Goal: Task Accomplishment & Management: Manage account settings

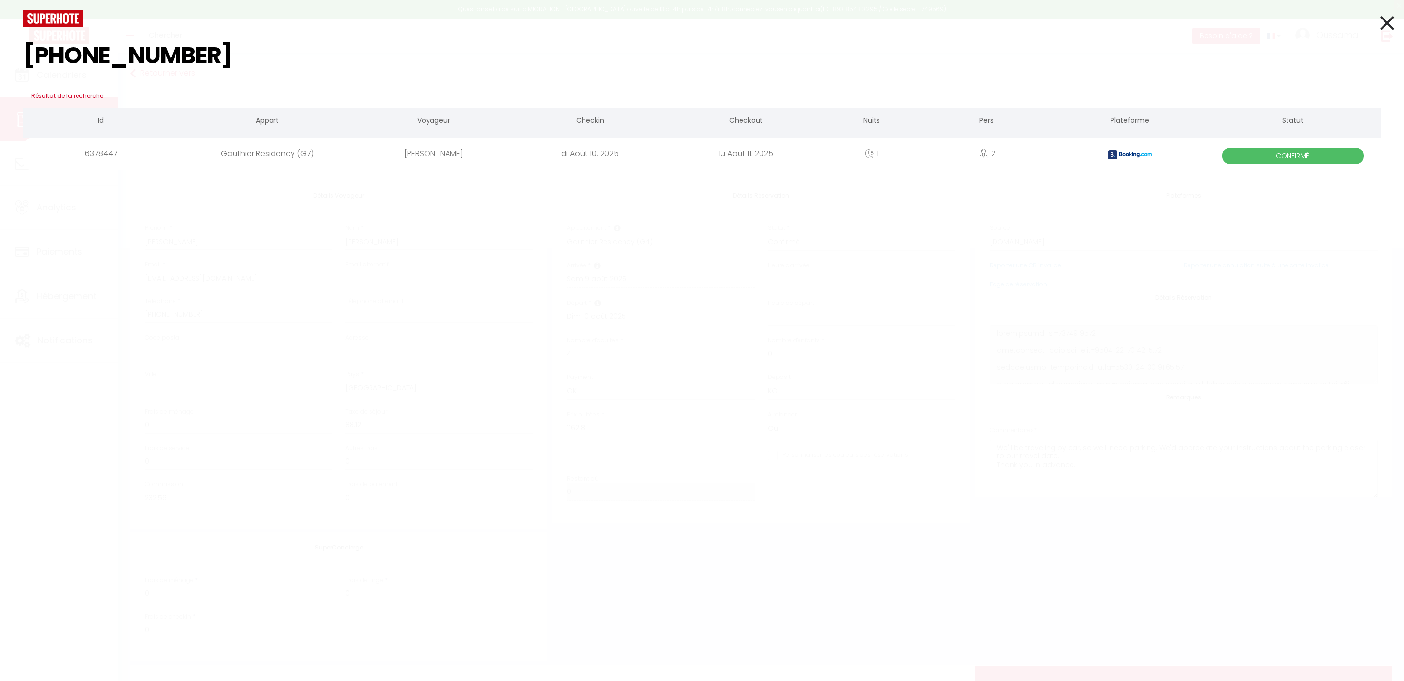
select select "ES"
select select "20544"
select select
select select "14"
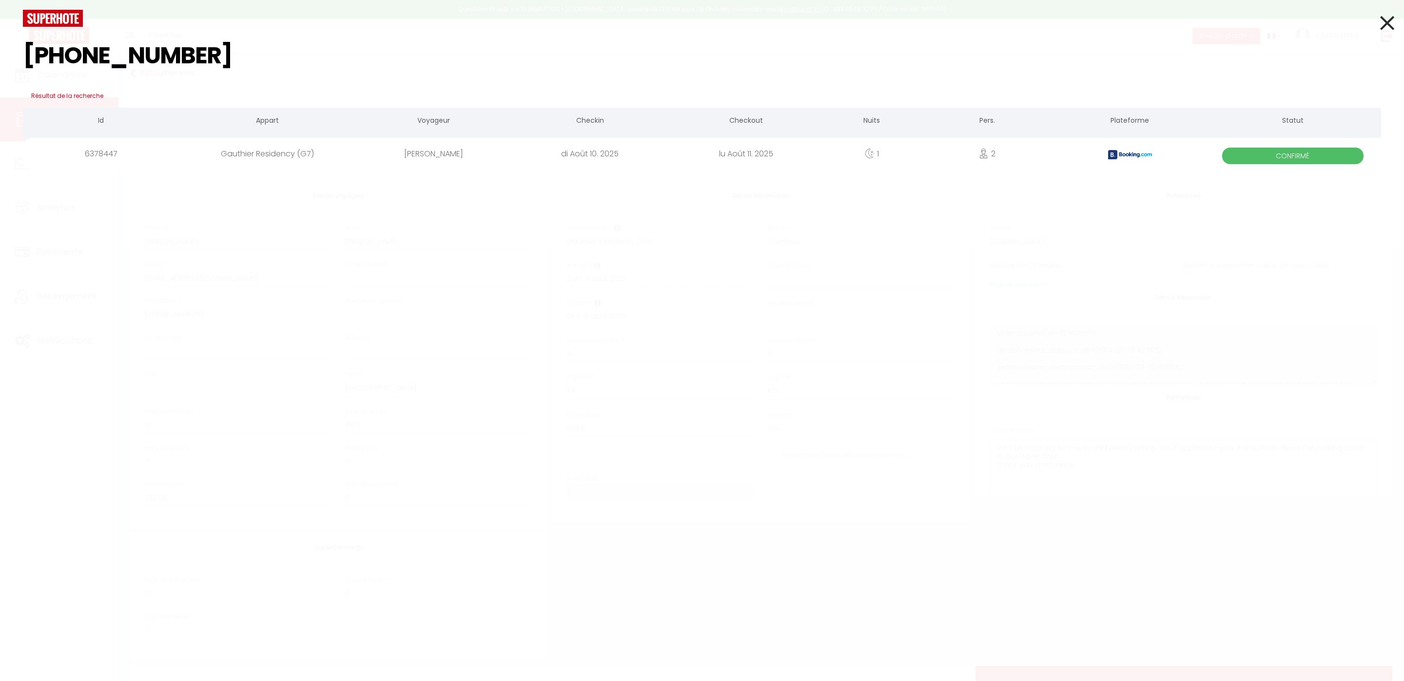
select select "2"
drag, startPoint x: 0, startPoint y: 0, endPoint x: 53, endPoint y: 54, distance: 75.5
click at [4, 65] on div "[PHONE_NUMBER] Résultat de la recherche Id Appart Voyageur Checkin Checkout Nui…" at bounding box center [702, 340] width 1404 height 681
type input "[PHONE_NUMBER]"
click at [1390, 27] on icon at bounding box center [1387, 23] width 14 height 24
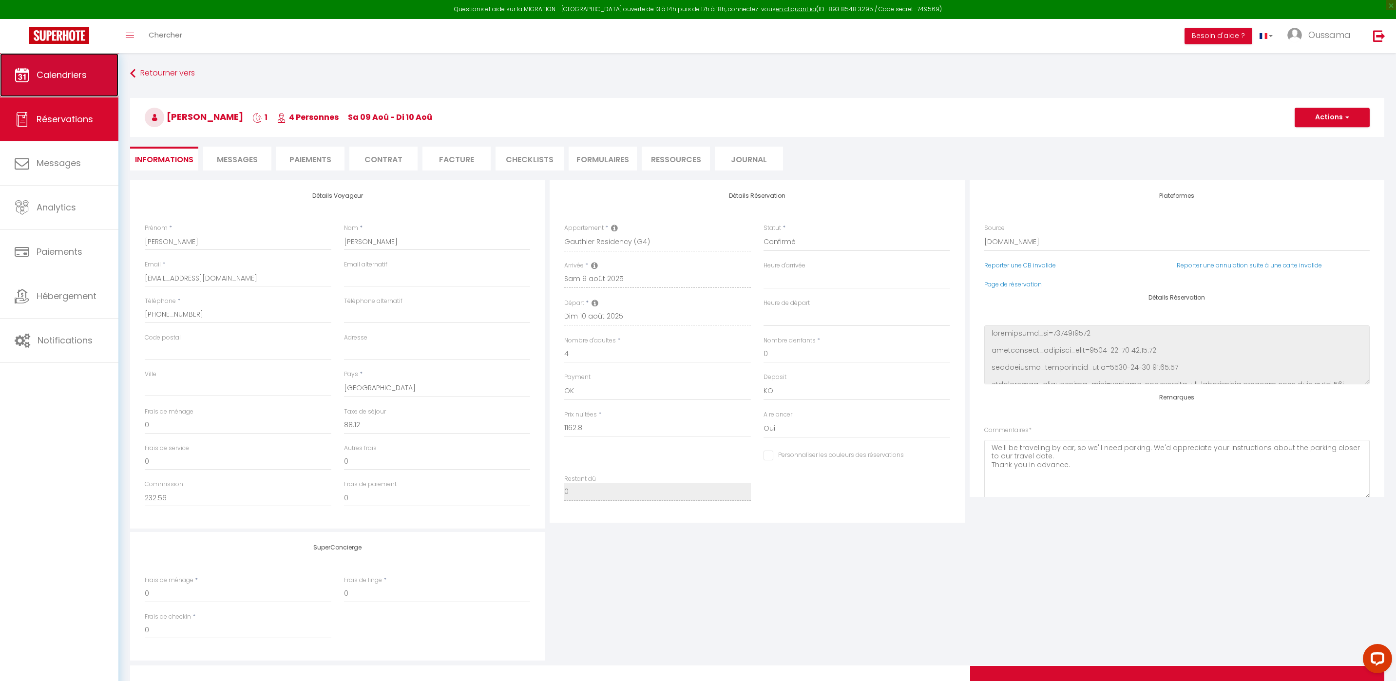
click at [59, 96] on link "Calendriers" at bounding box center [59, 75] width 118 height 44
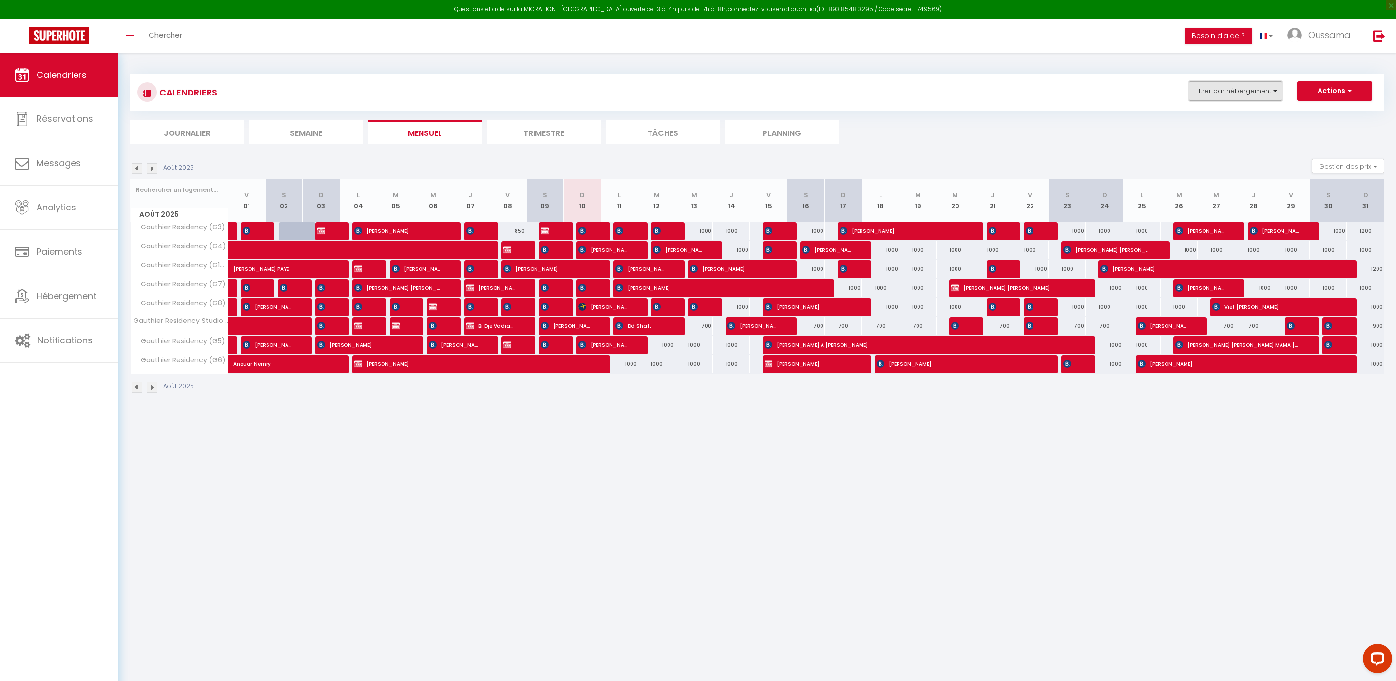
click at [1254, 89] on button "Filtrer par hébergement" at bounding box center [1236, 90] width 94 height 19
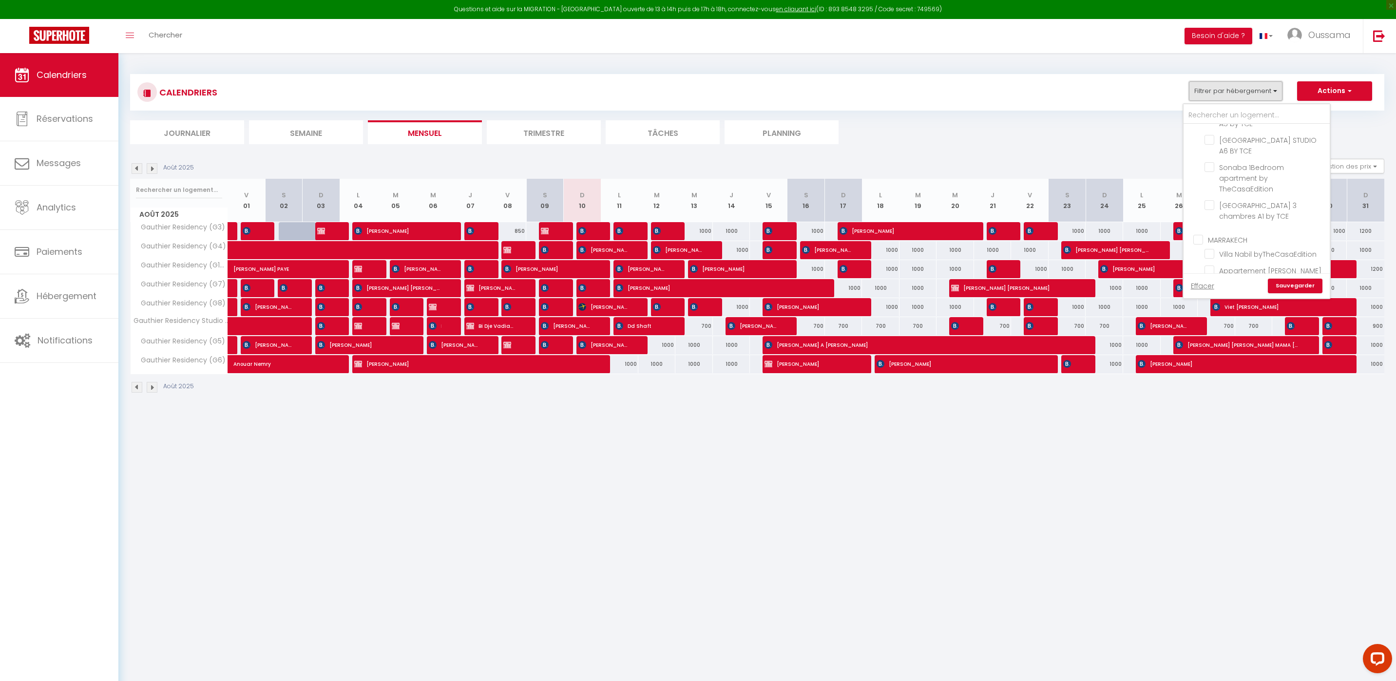
scroll to position [310, 0]
click at [1239, 196] on input "CASABLANCA BEL AZUR" at bounding box center [1266, 194] width 146 height 10
checkbox input "true"
checkbox input "false"
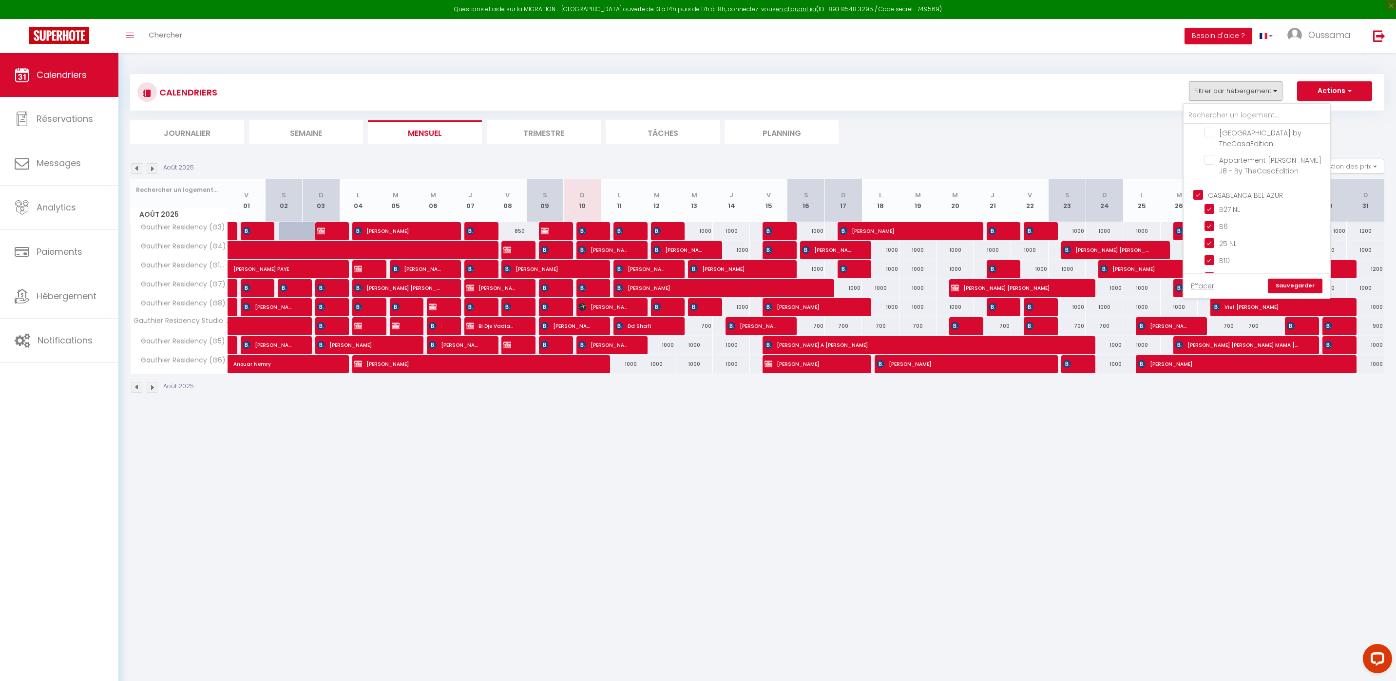
checkbox input "false"
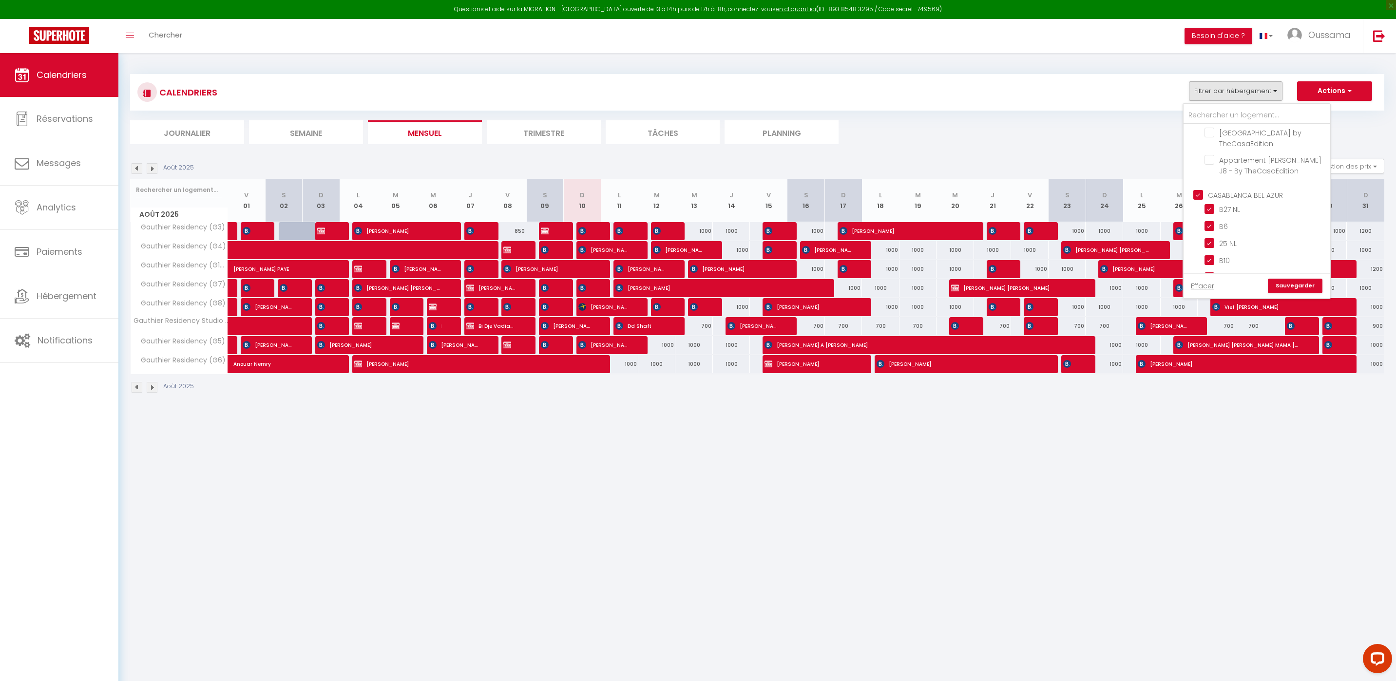
checkbox input "false"
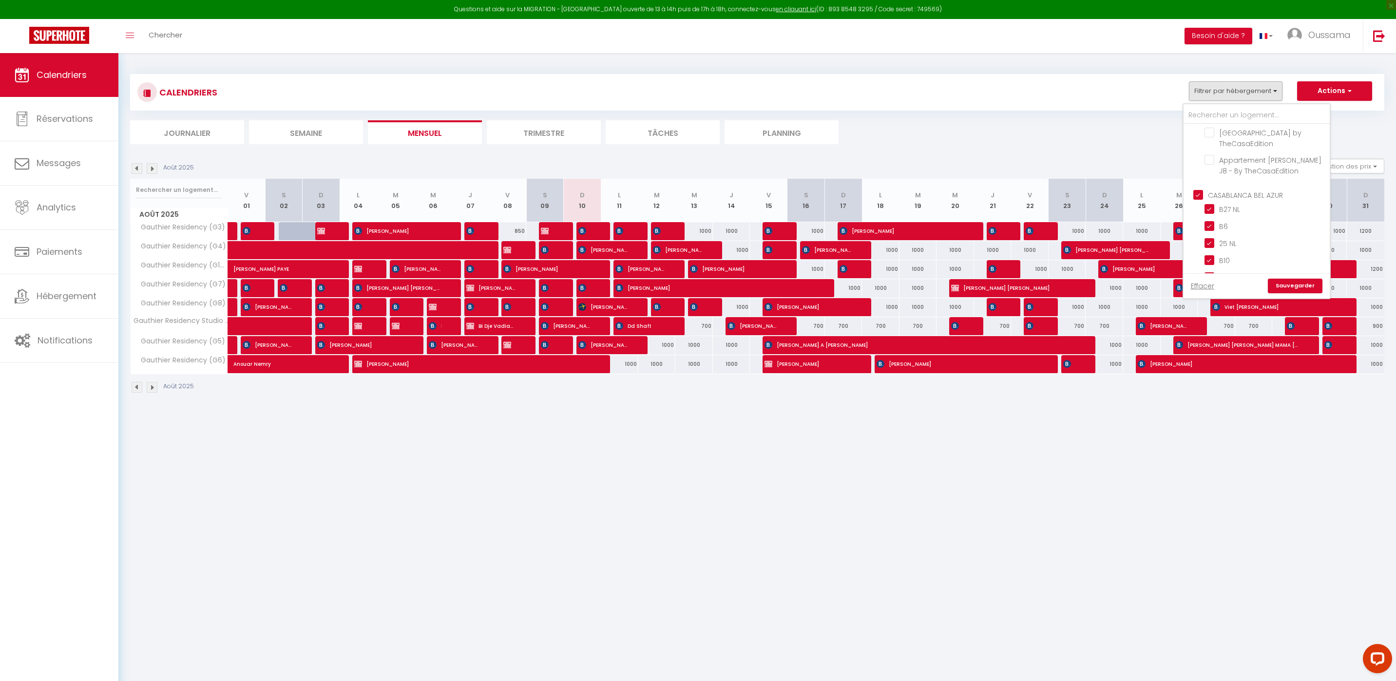
checkbox input "true"
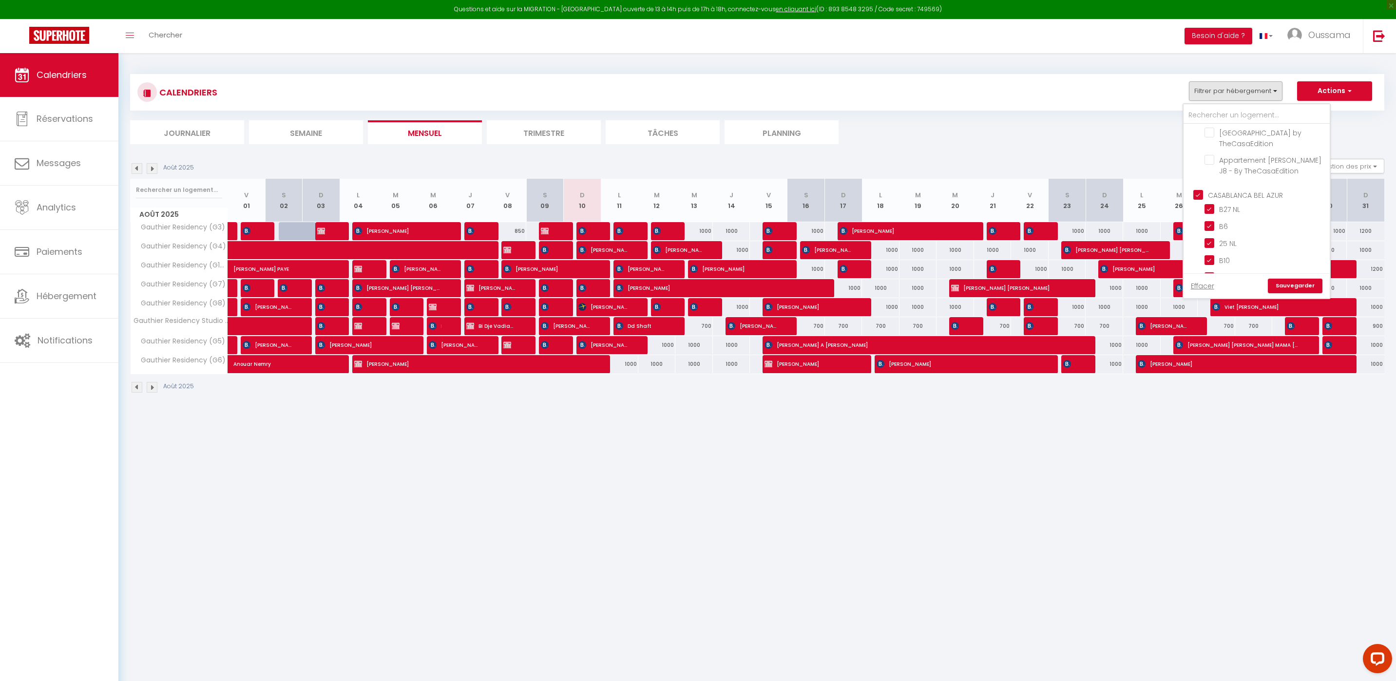
checkbox input "true"
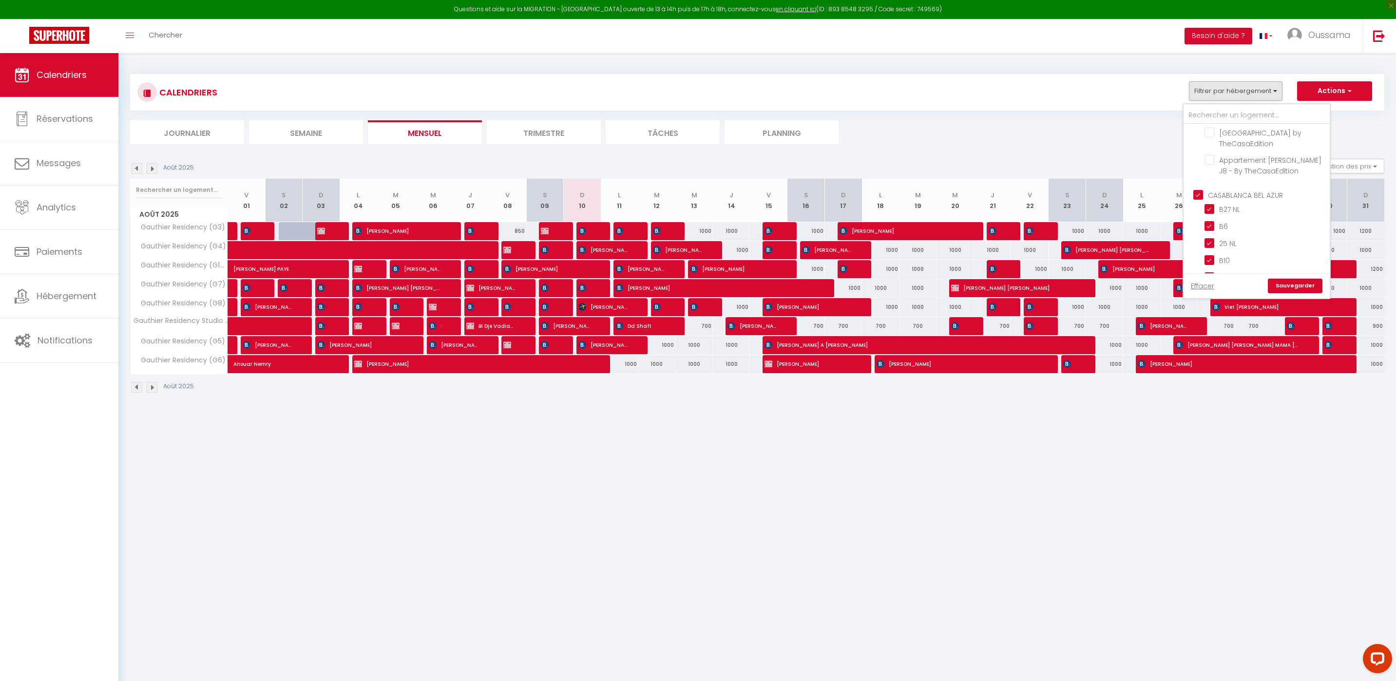
checkbox input "true"
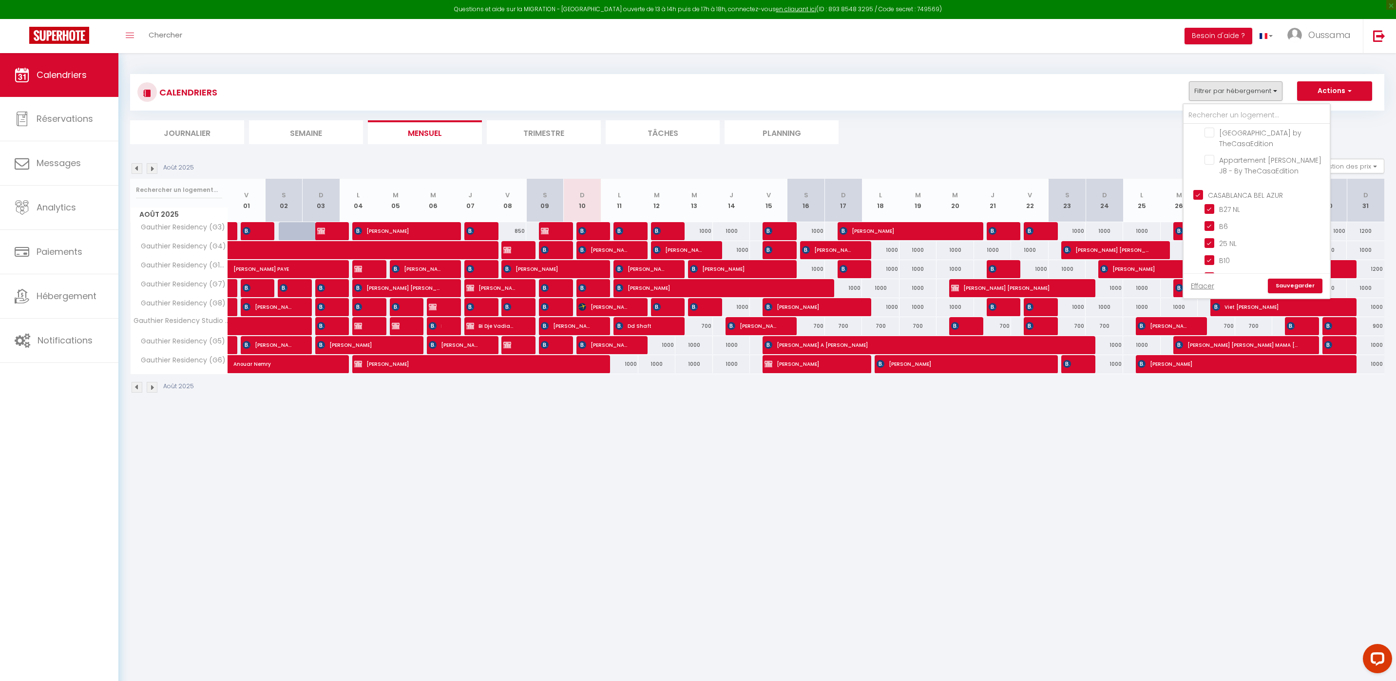
checkbox input "true"
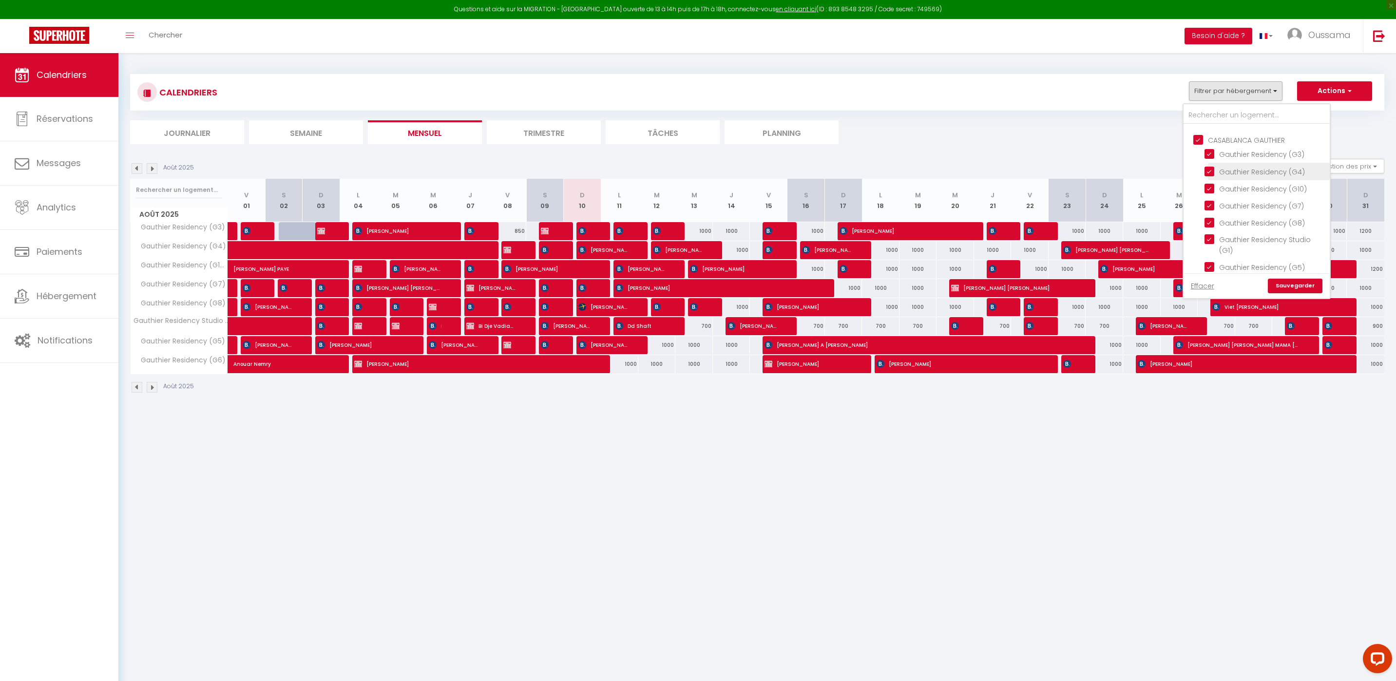
scroll to position [728, 0]
click at [1242, 136] on input "CASABLANCA GAUTHIER" at bounding box center [1266, 140] width 146 height 10
checkbox input "false"
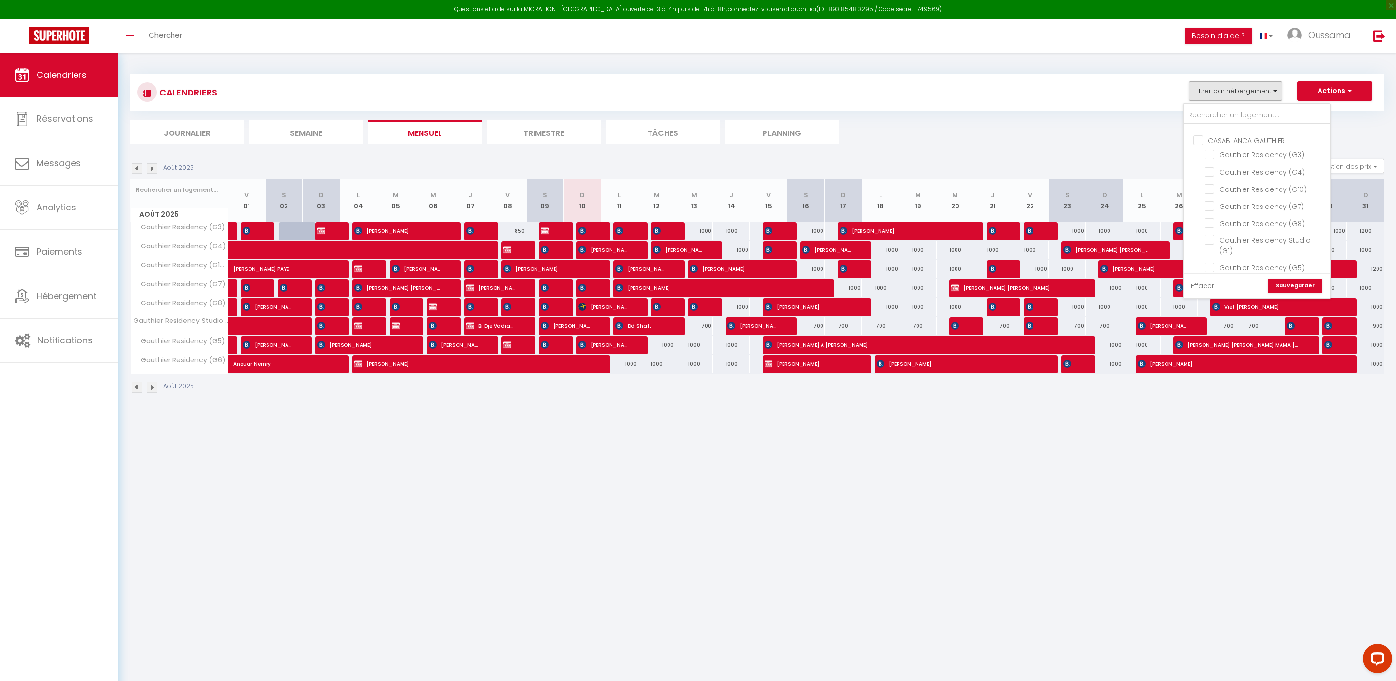
checkbox input "false"
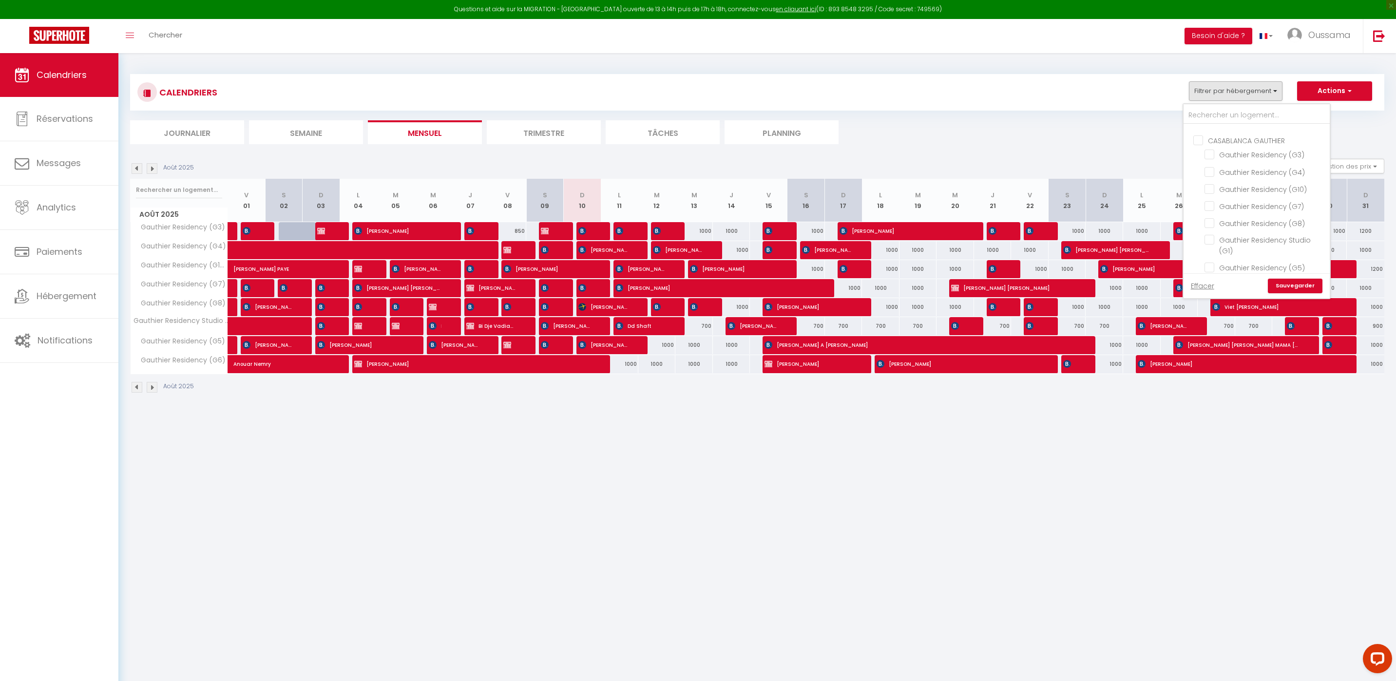
checkbox input "false"
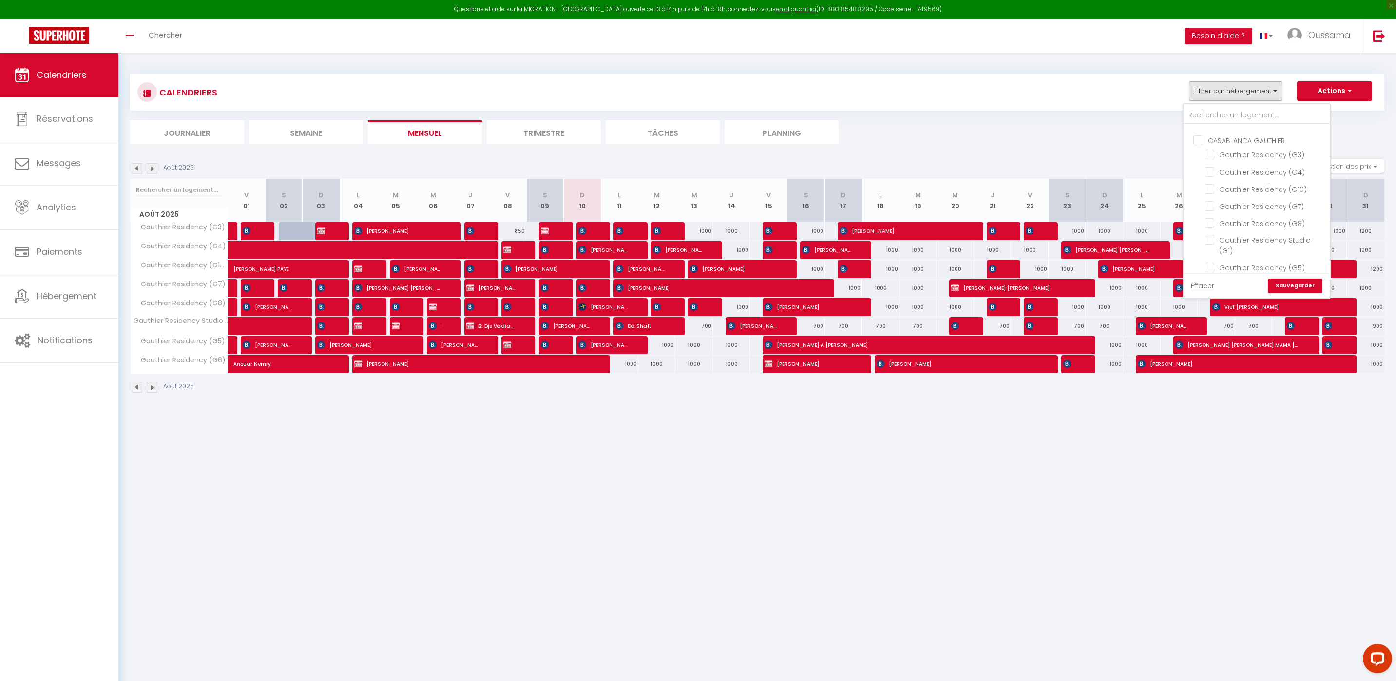
checkbox input "false"
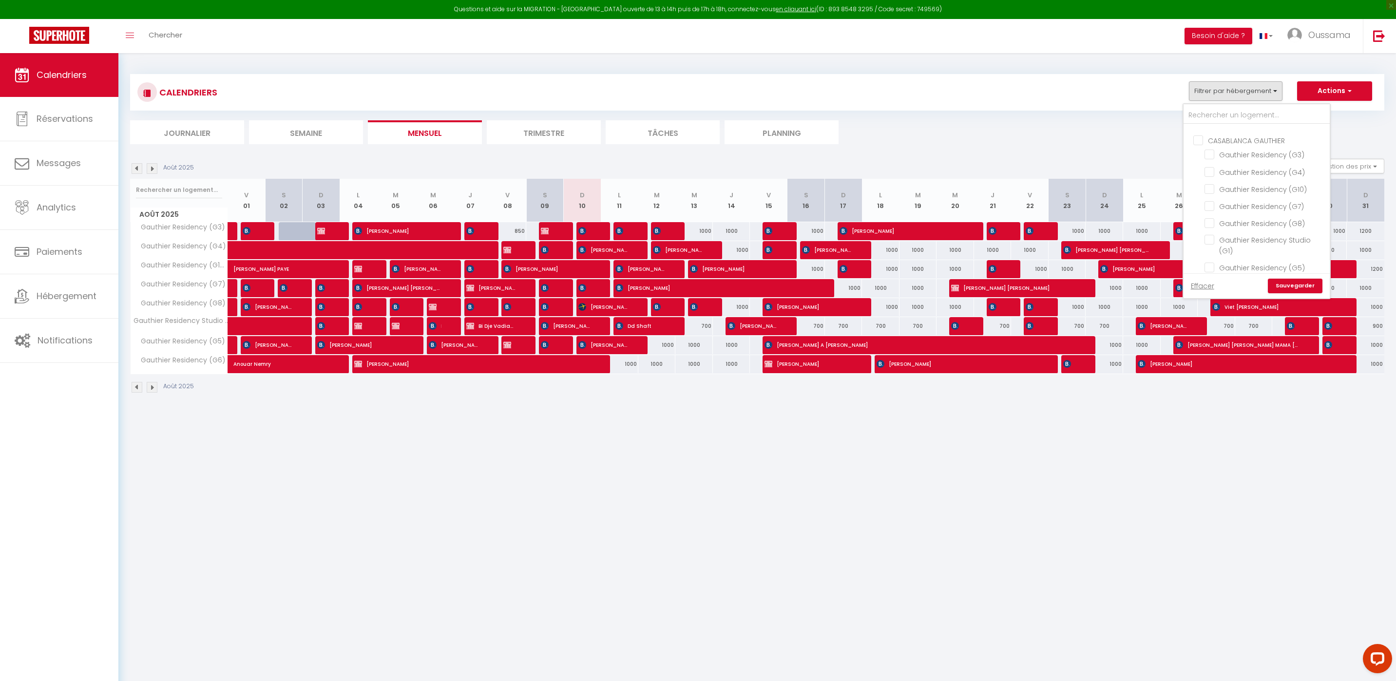
checkbox input "false"
click at [1306, 289] on link "Sauvegarder" at bounding box center [1295, 286] width 55 height 15
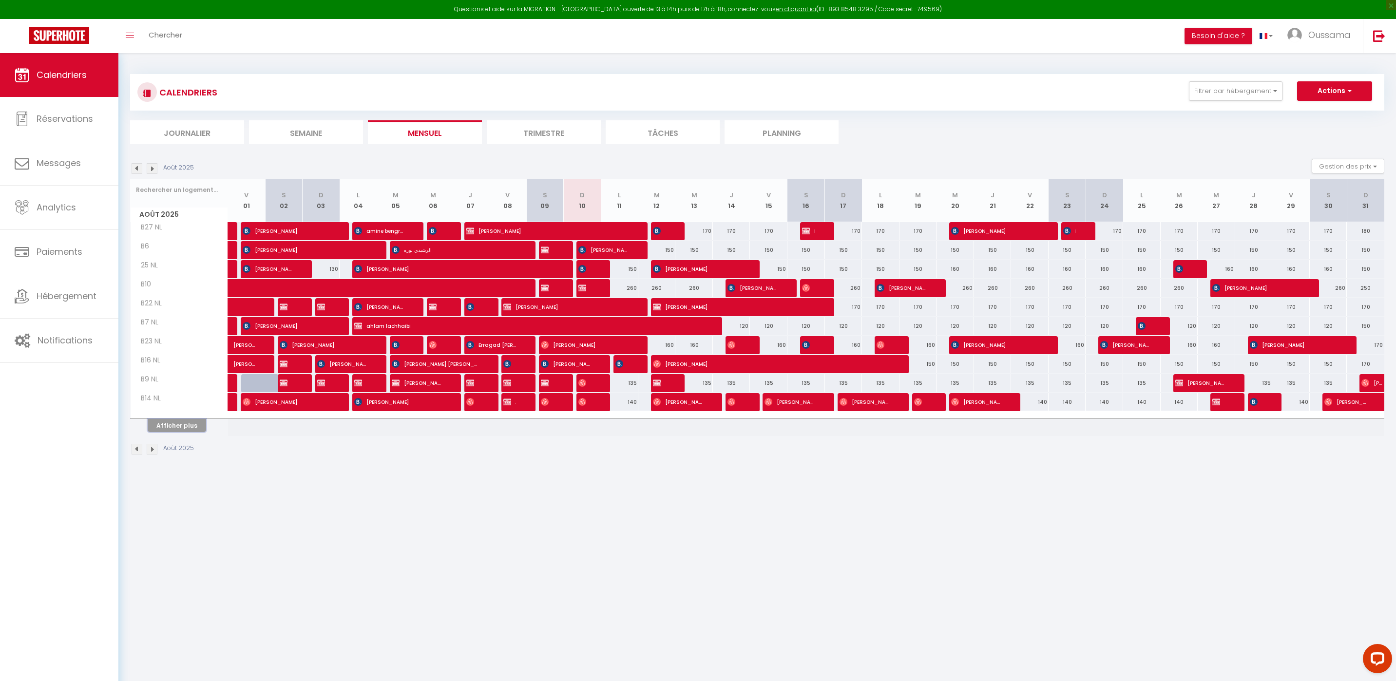
click at [178, 425] on button "Afficher plus" at bounding box center [177, 425] width 58 height 13
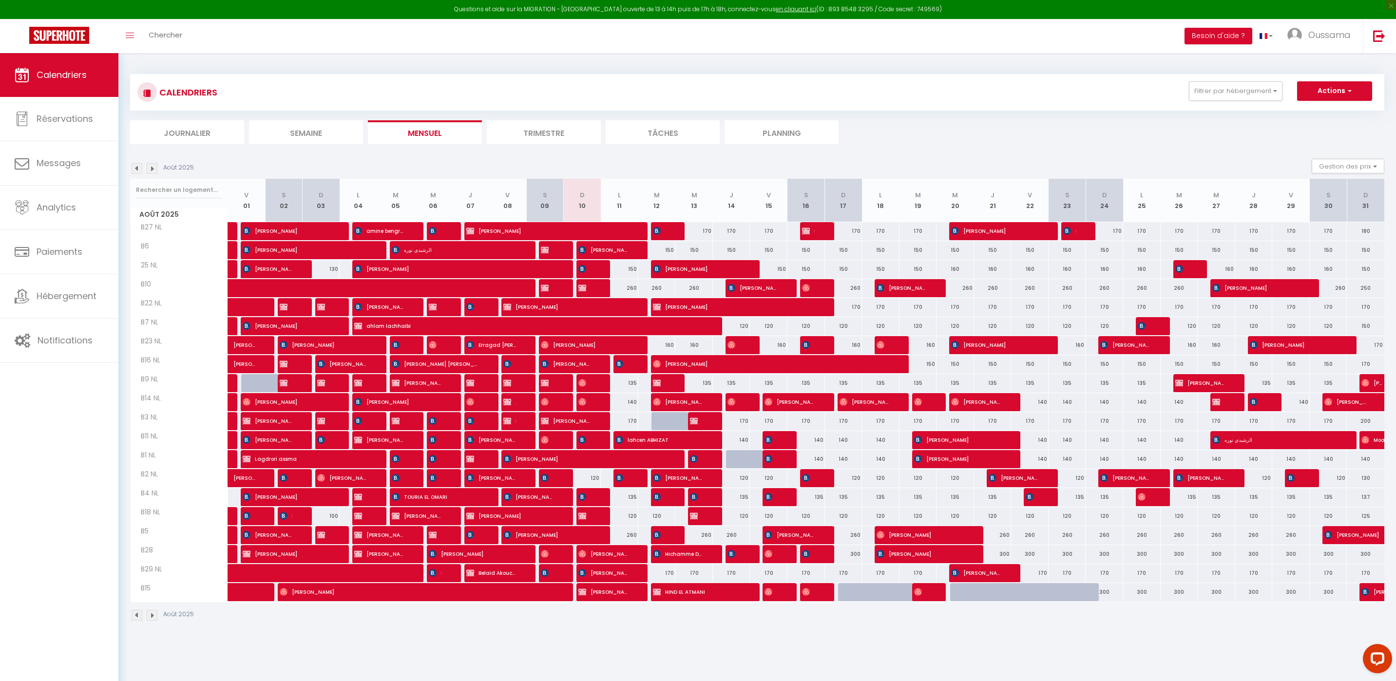
click at [634, 518] on div "120" at bounding box center [620, 516] width 38 height 18
type input "120"
type input "Lun 11 Août 2025"
type input "[DATE] Août 2025"
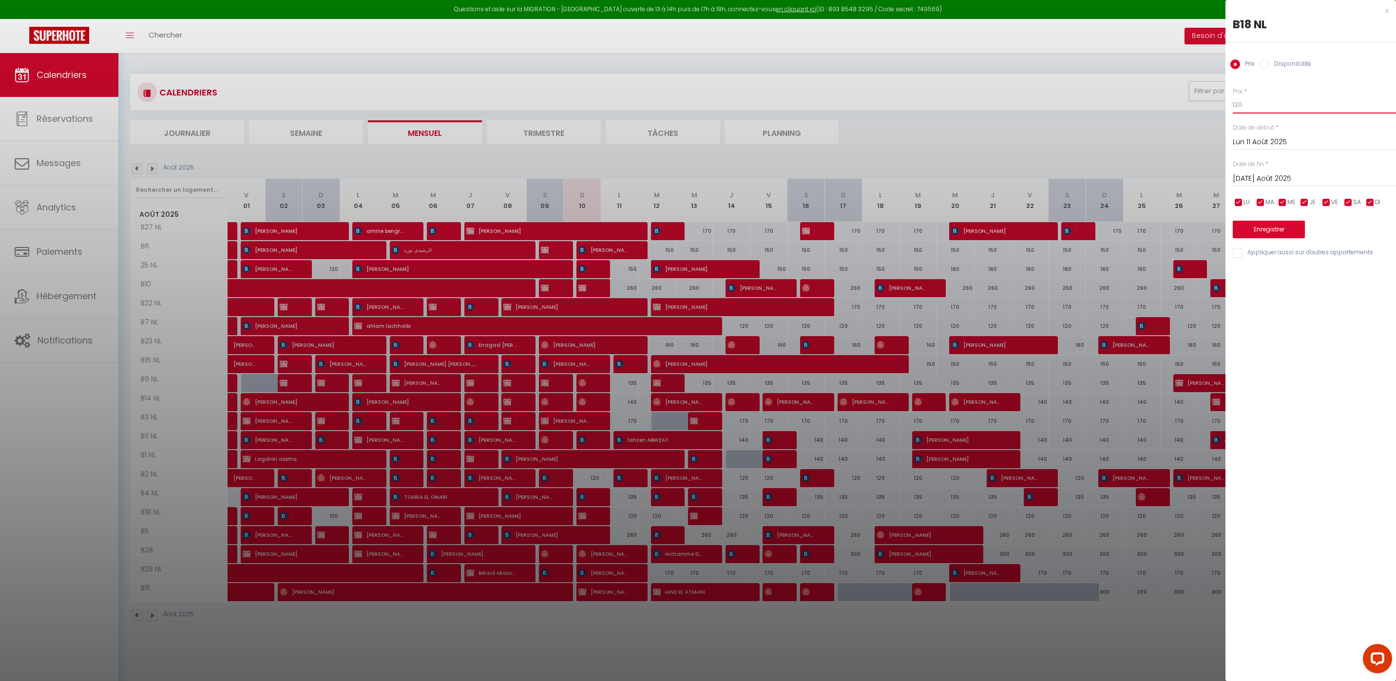
click at [1237, 106] on input "120" at bounding box center [1314, 105] width 163 height 18
type input "130"
click at [1270, 182] on input "[DATE] Août 2025" at bounding box center [1314, 179] width 163 height 13
click at [1238, 327] on span "31" at bounding box center [1243, 331] width 21 height 19
type input "Dim 31 Août 2025"
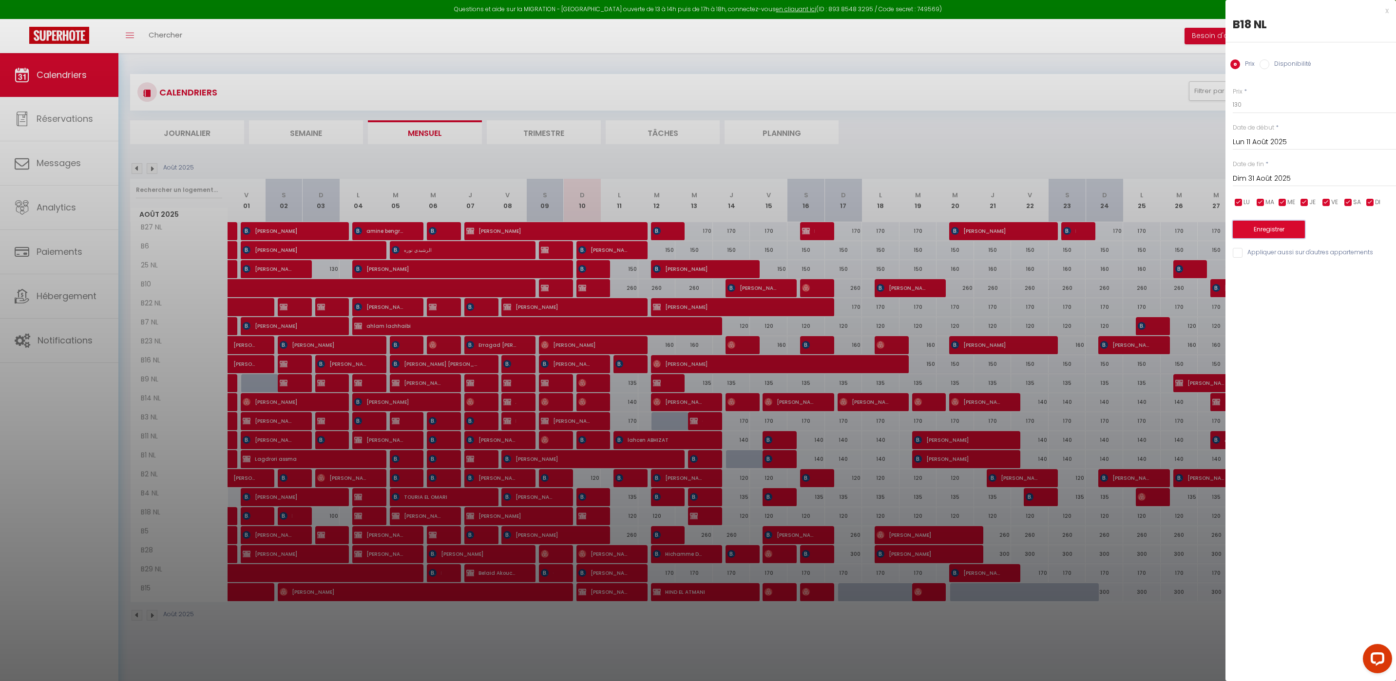
click at [1280, 230] on button "Enregistrer" at bounding box center [1269, 230] width 72 height 18
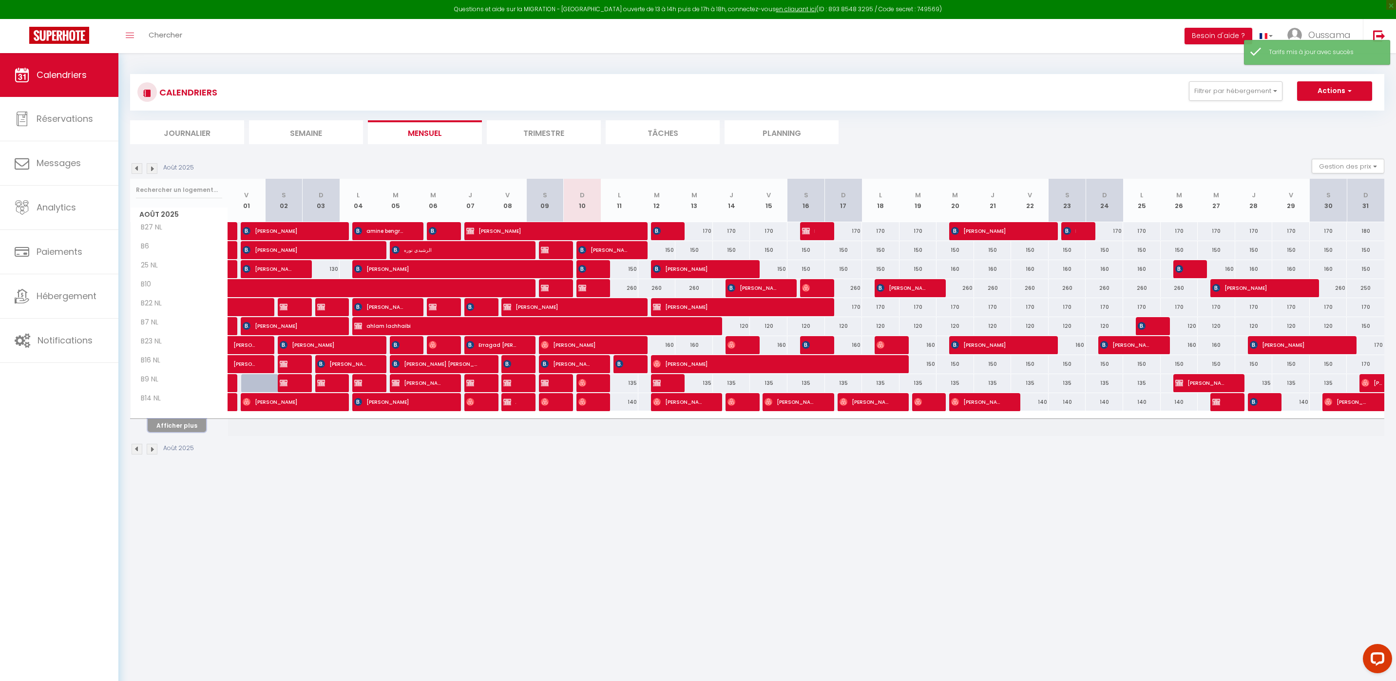
click at [176, 431] on button "Afficher plus" at bounding box center [177, 425] width 58 height 13
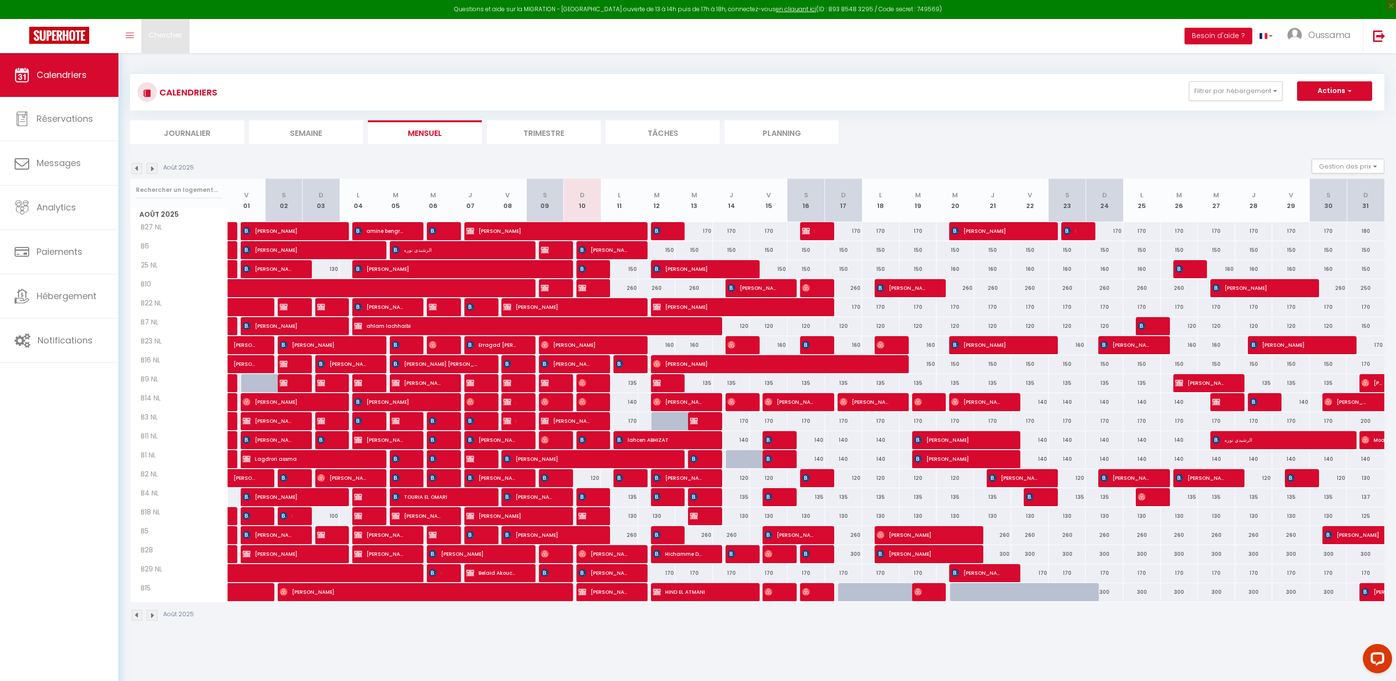
click at [163, 29] on link "Chercher" at bounding box center [165, 36] width 48 height 34
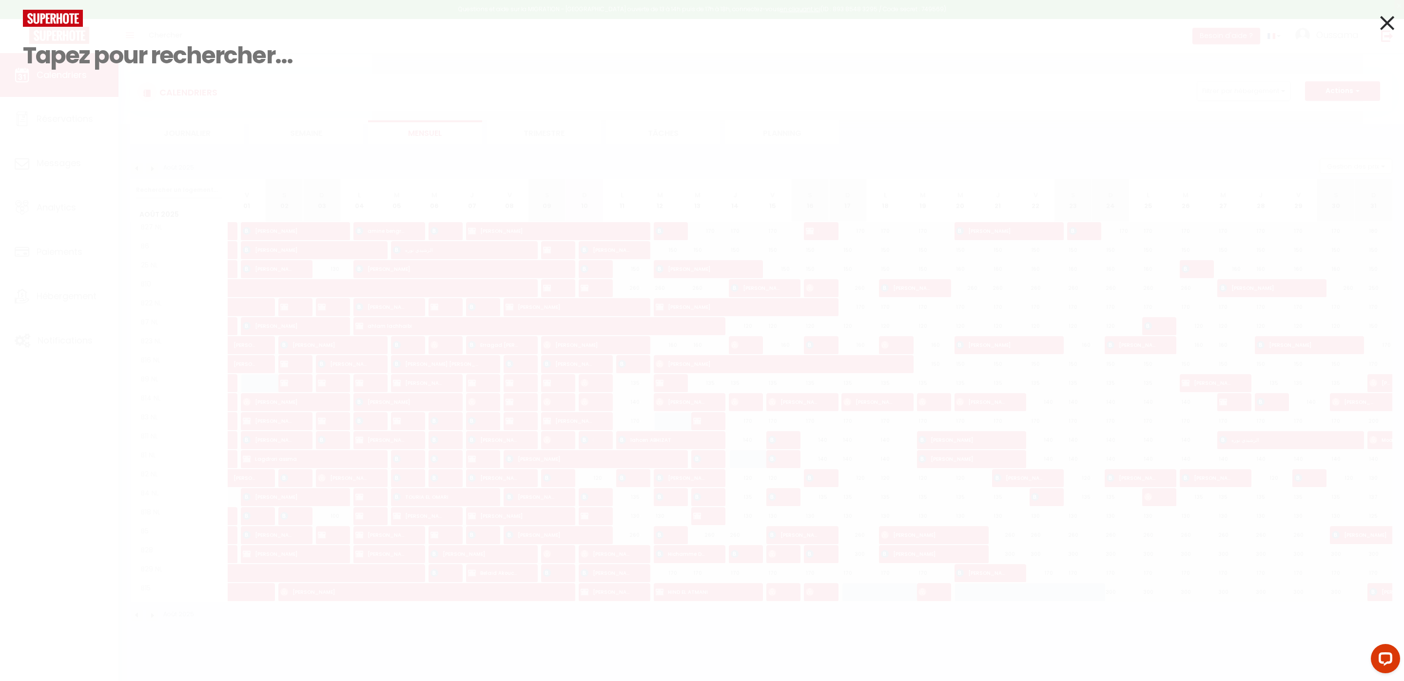
paste input "6423381"
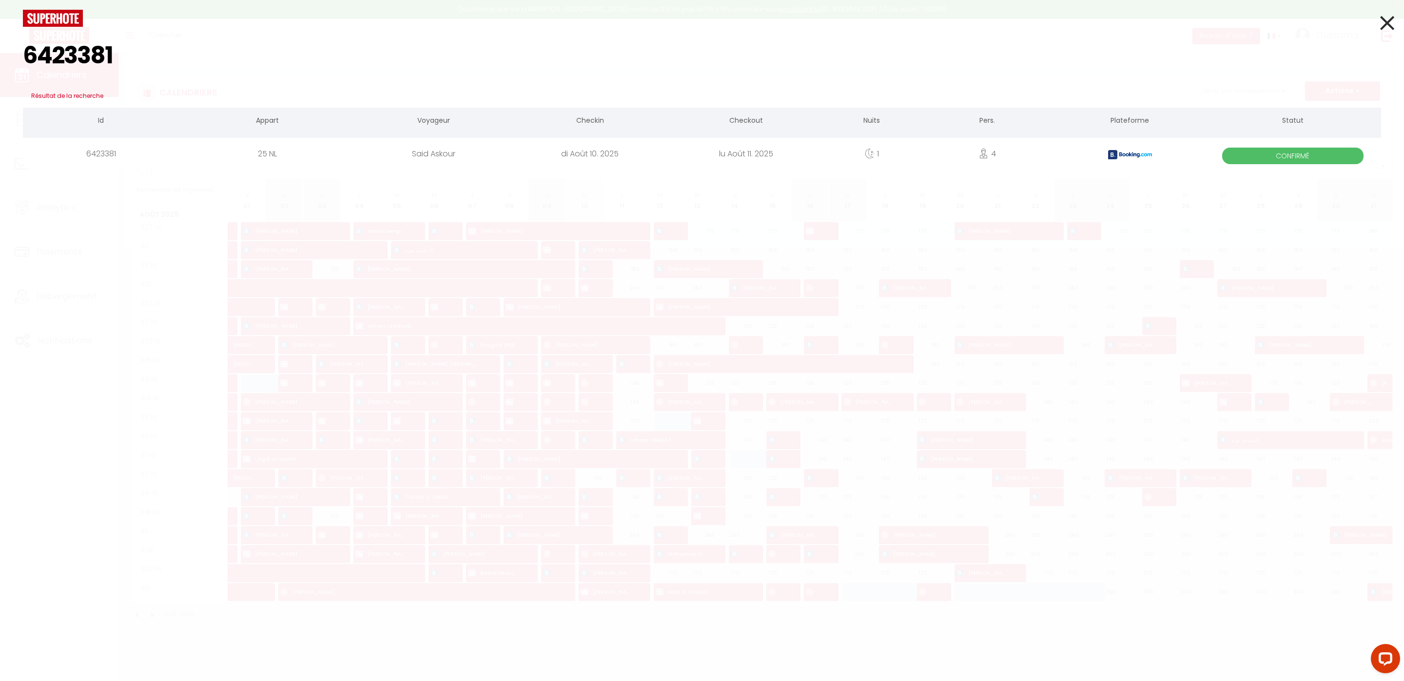
type input "6423381"
click at [278, 151] on div "25 NL" at bounding box center [267, 154] width 176 height 32
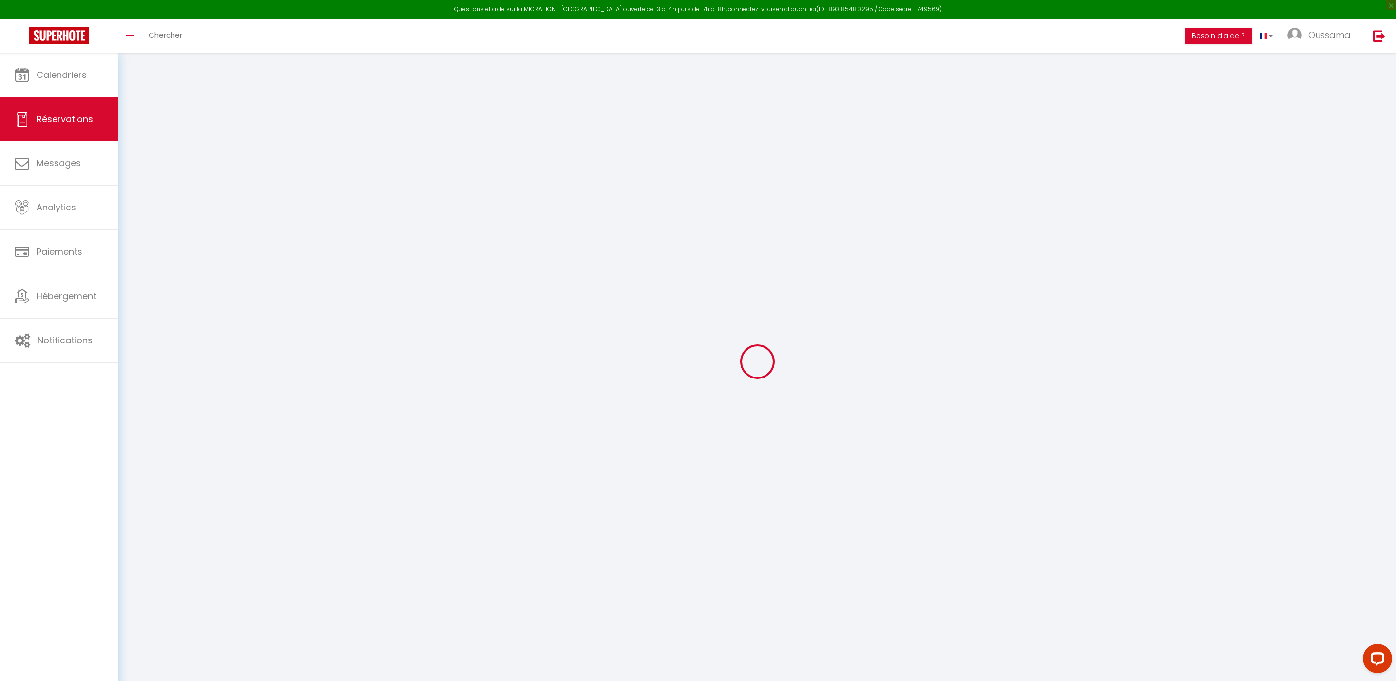
type input "Said"
type input "Askour"
type input "[EMAIL_ADDRESS][DOMAIN_NAME]"
type input "[PHONE_NUMBER]"
type input "."
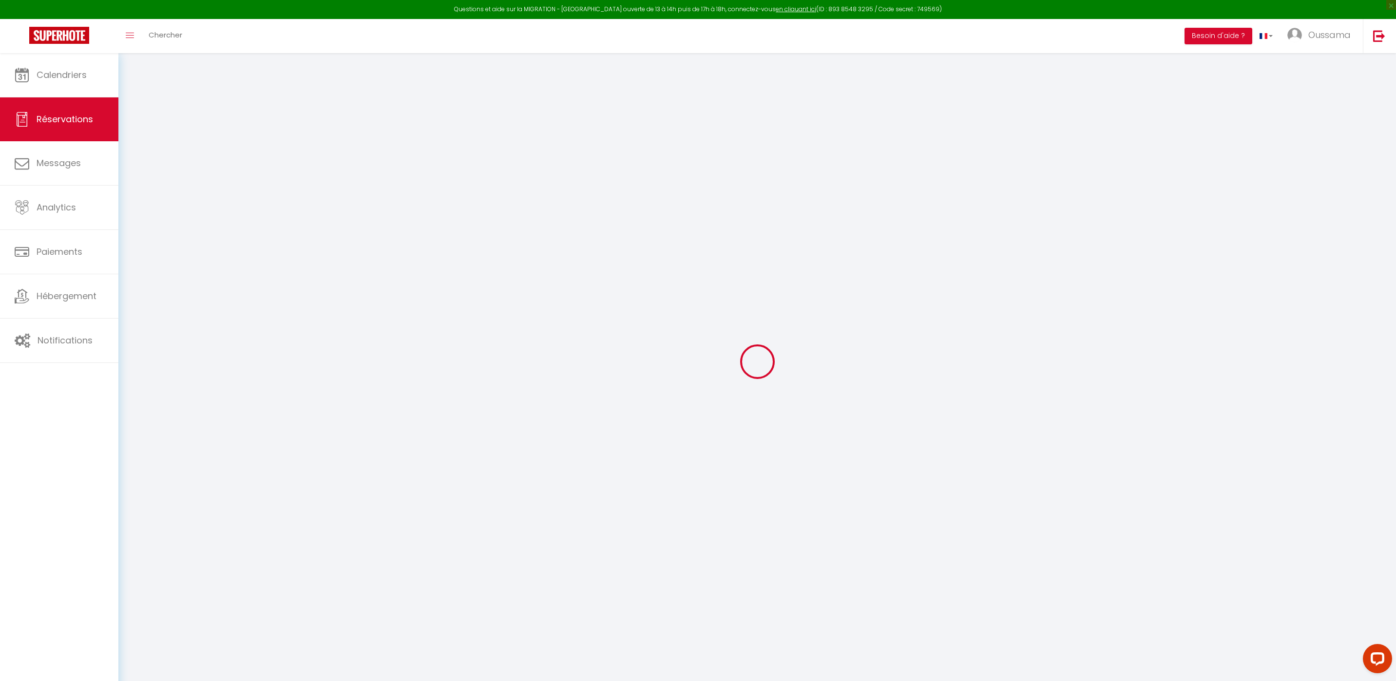
select select "NL"
type input "27.54"
type input "2.75"
select select "52008"
select select "1"
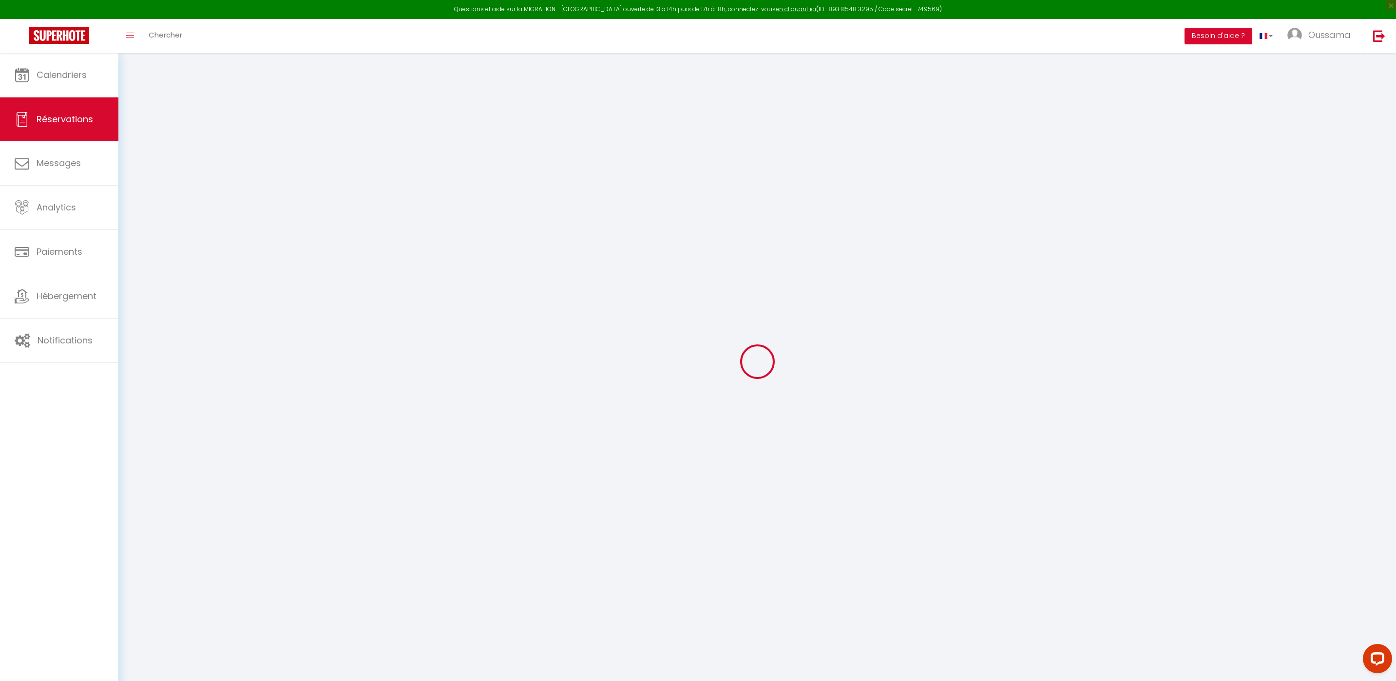
select select
type input "4"
select select "12"
select select
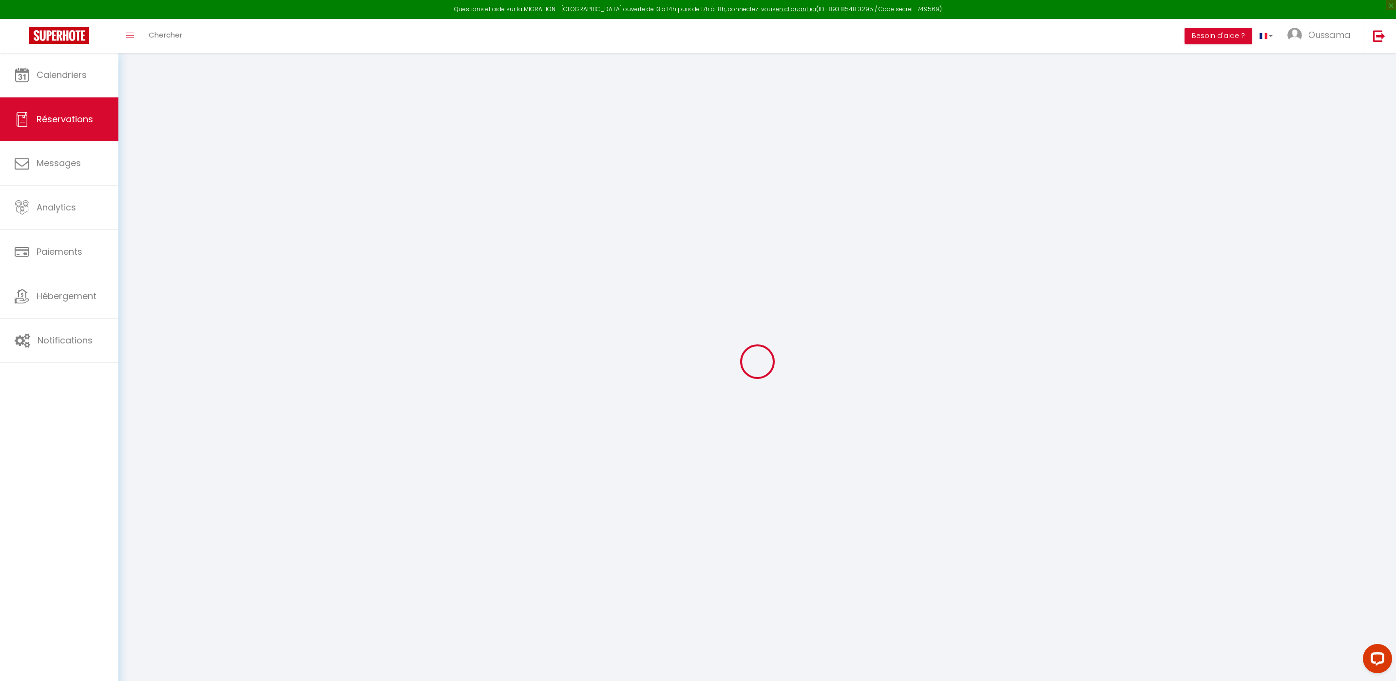
type input "137.7"
checkbox input "false"
type input "0"
select select "2"
type input "0"
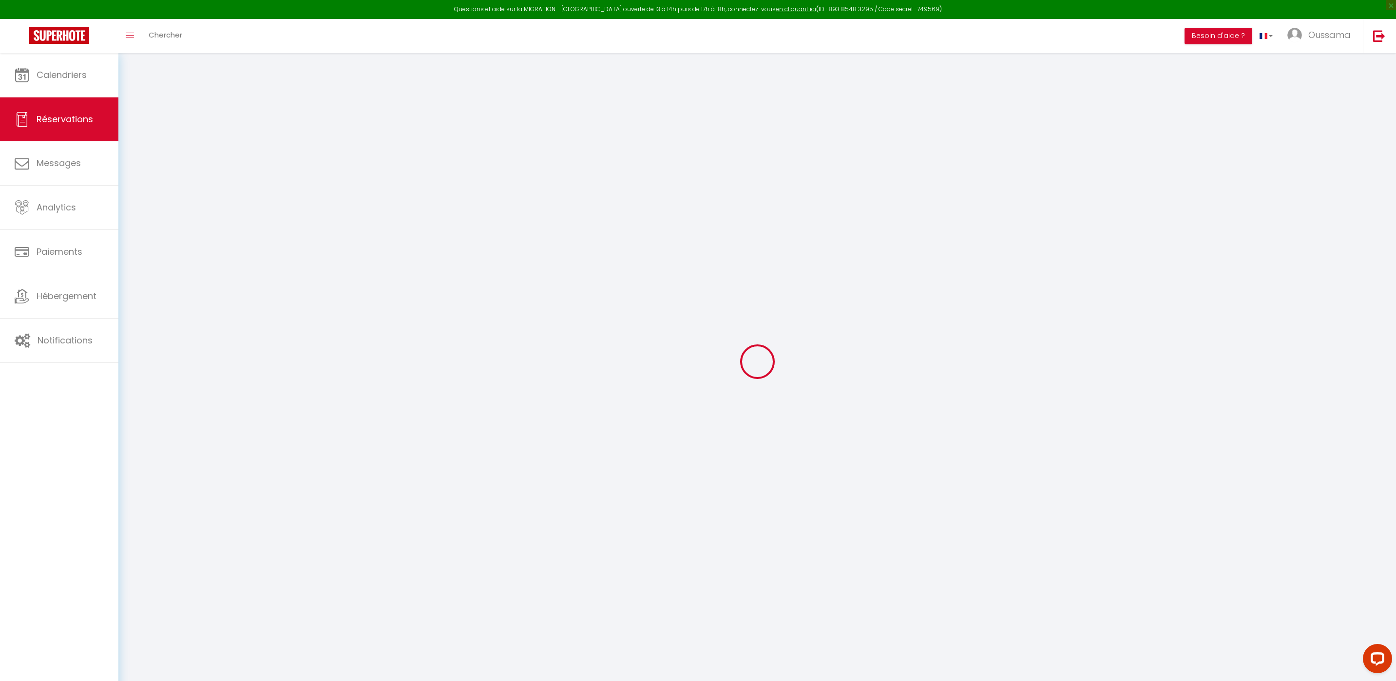
type input "0"
select select
select select "14"
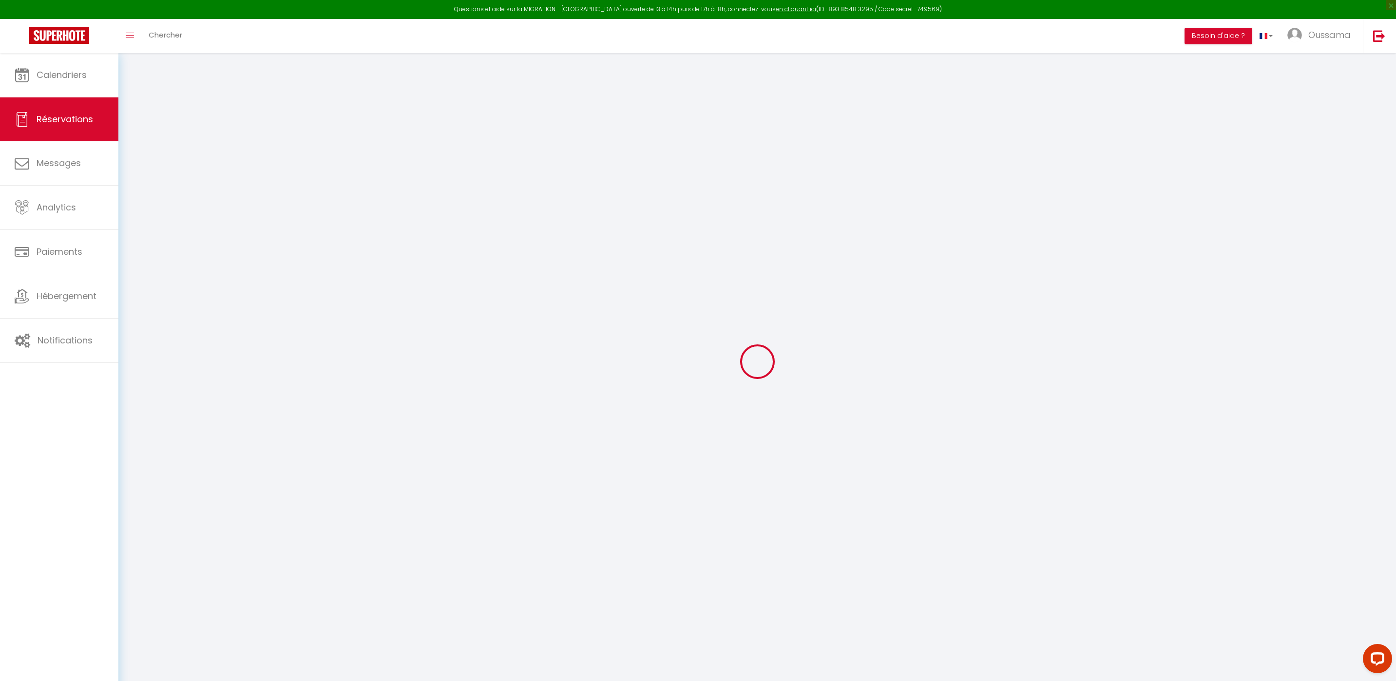
checkbox input "false"
select select
checkbox input "false"
select select
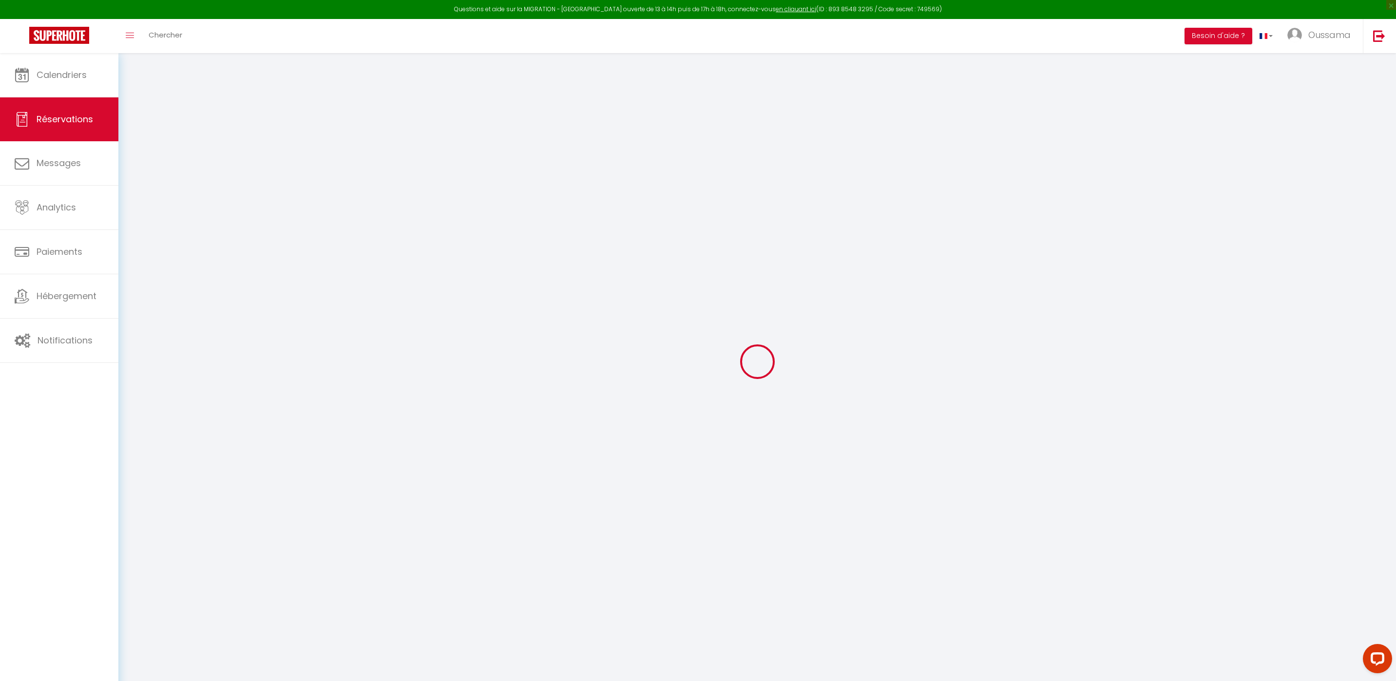
select select
checkbox input "false"
type textarea "** THIS RESERVATION HAS BEEN PRE-PAID ** BOOKING NOTE : Payment charge is EUR 2…"
type input "8"
select select
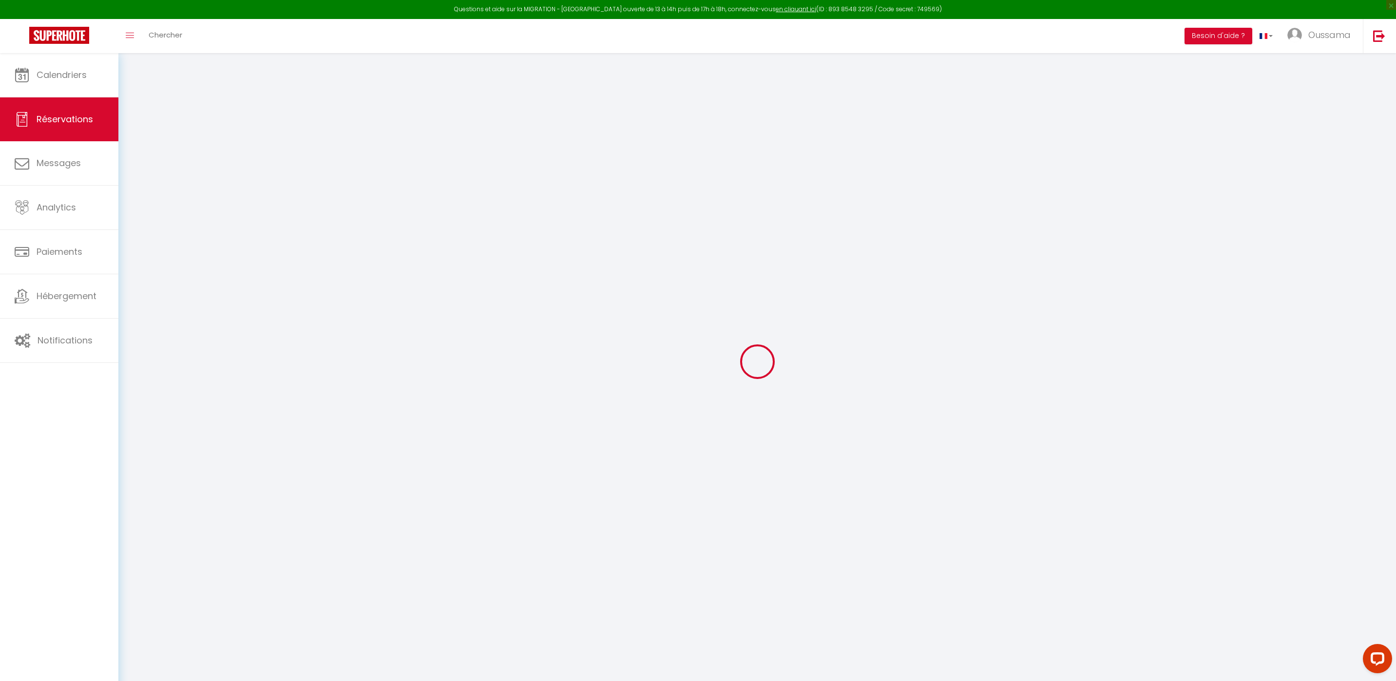
select select
checkbox input "false"
select select
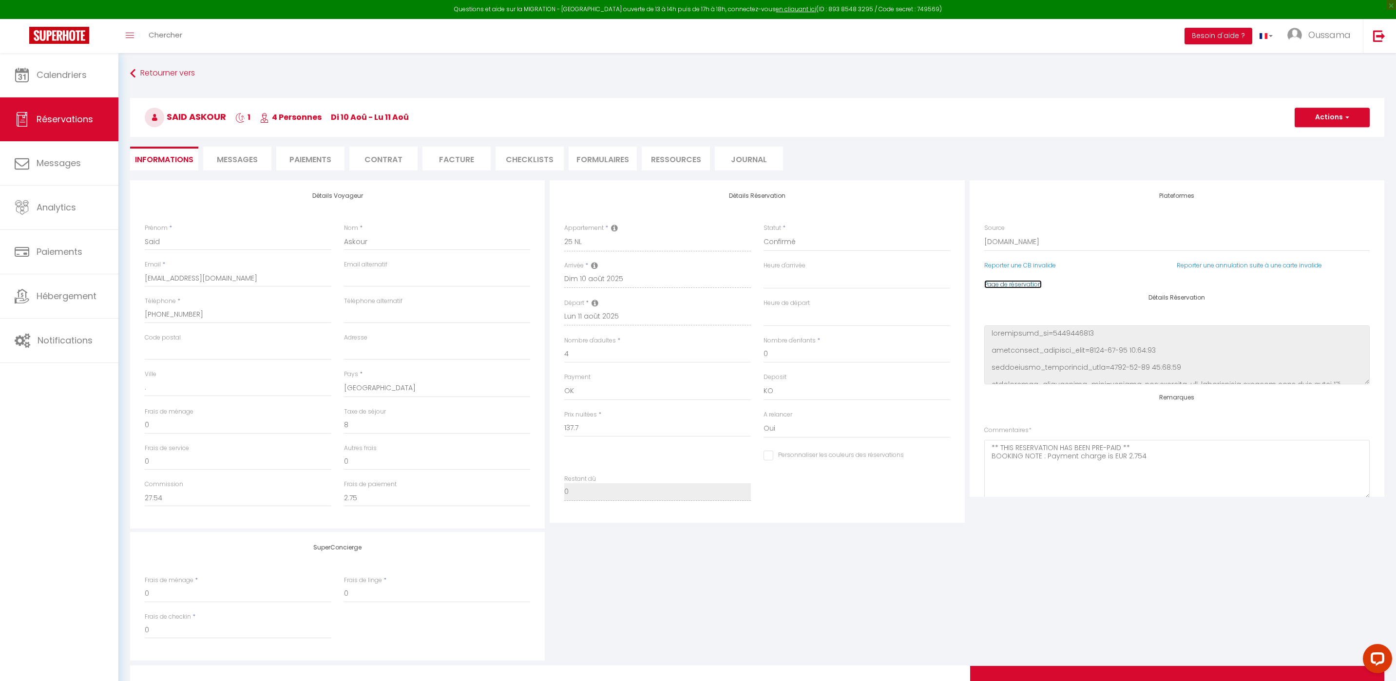
click at [997, 288] on link "Page de réservation" at bounding box center [1013, 284] width 58 height 8
click at [178, 15] on div "Questions et aide sur la MIGRATION - [GEOGRAPHIC_DATA] ouverte de 13 à 14h puis…" at bounding box center [698, 9] width 1396 height 19
click at [164, 41] on link "Chercher" at bounding box center [165, 36] width 48 height 34
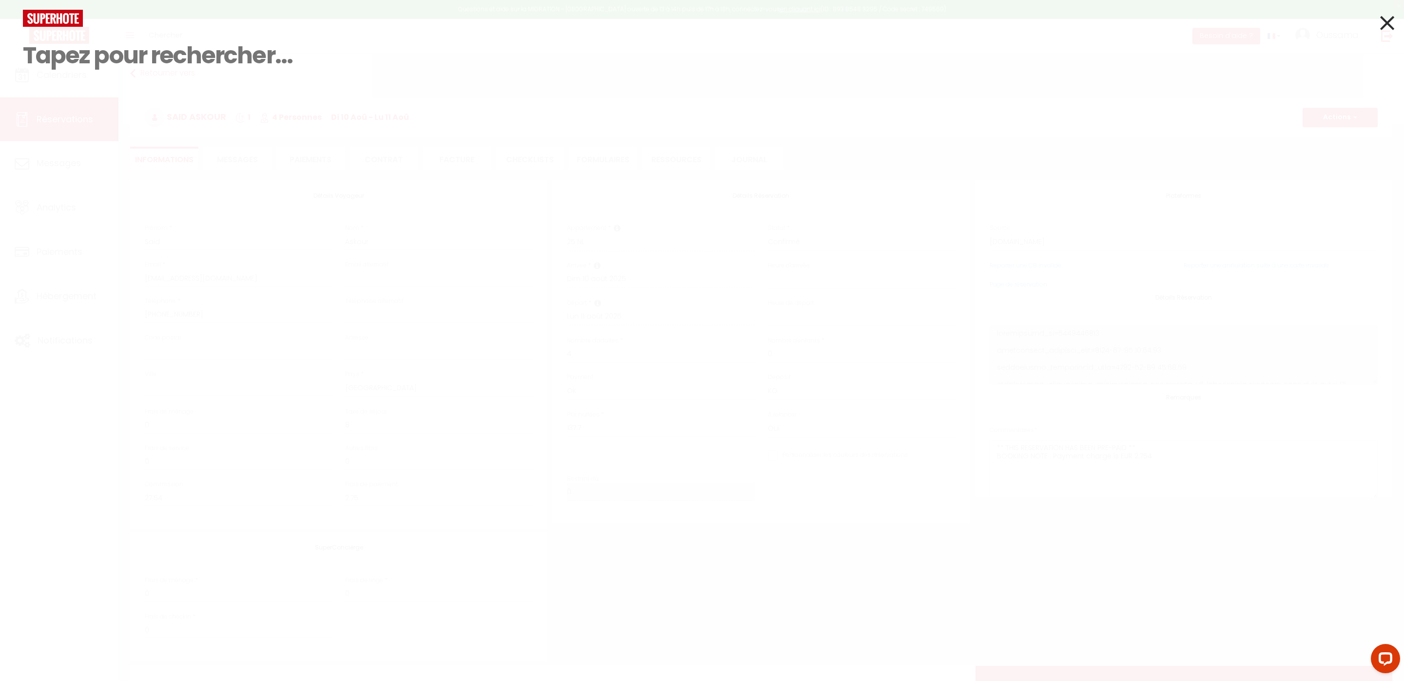
paste input "[PHONE_NUMBER]"
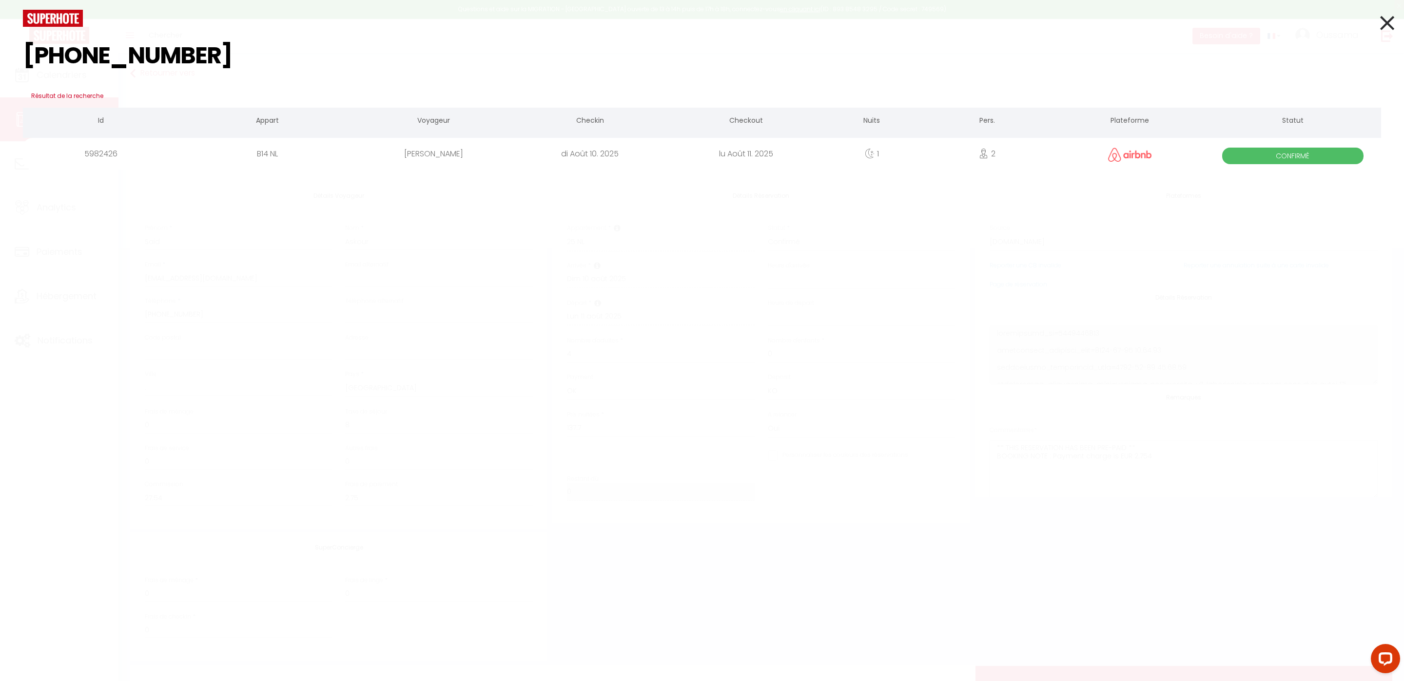
type input "[PHONE_NUMBER]"
click at [1386, 22] on icon at bounding box center [1387, 23] width 14 height 24
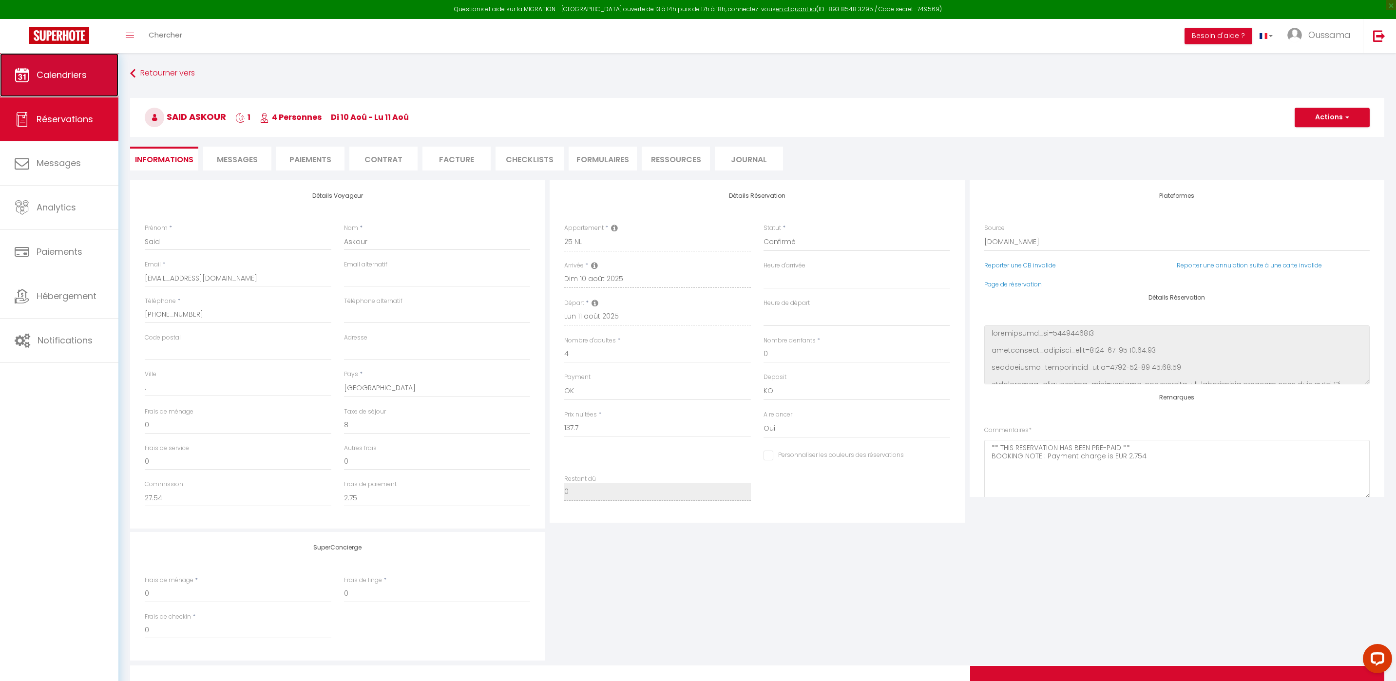
click at [79, 83] on link "Calendriers" at bounding box center [59, 75] width 118 height 44
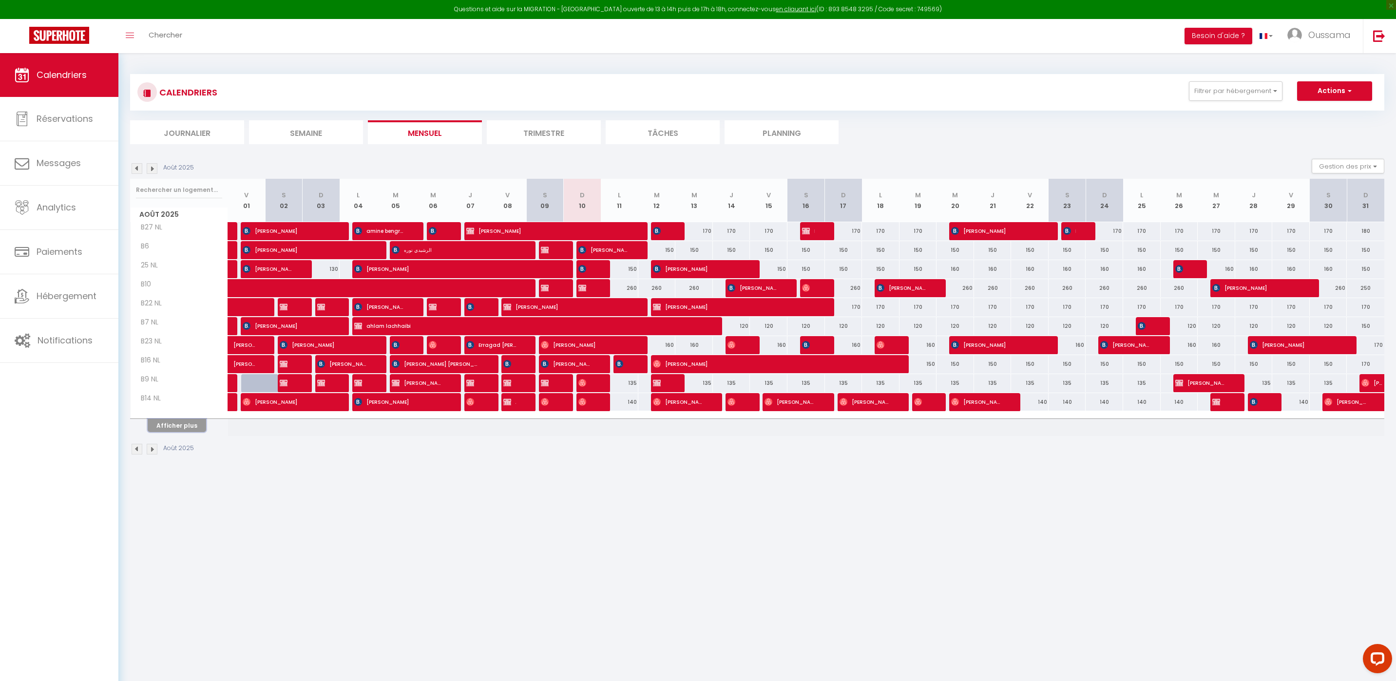
click at [183, 422] on button "Afficher plus" at bounding box center [177, 425] width 58 height 13
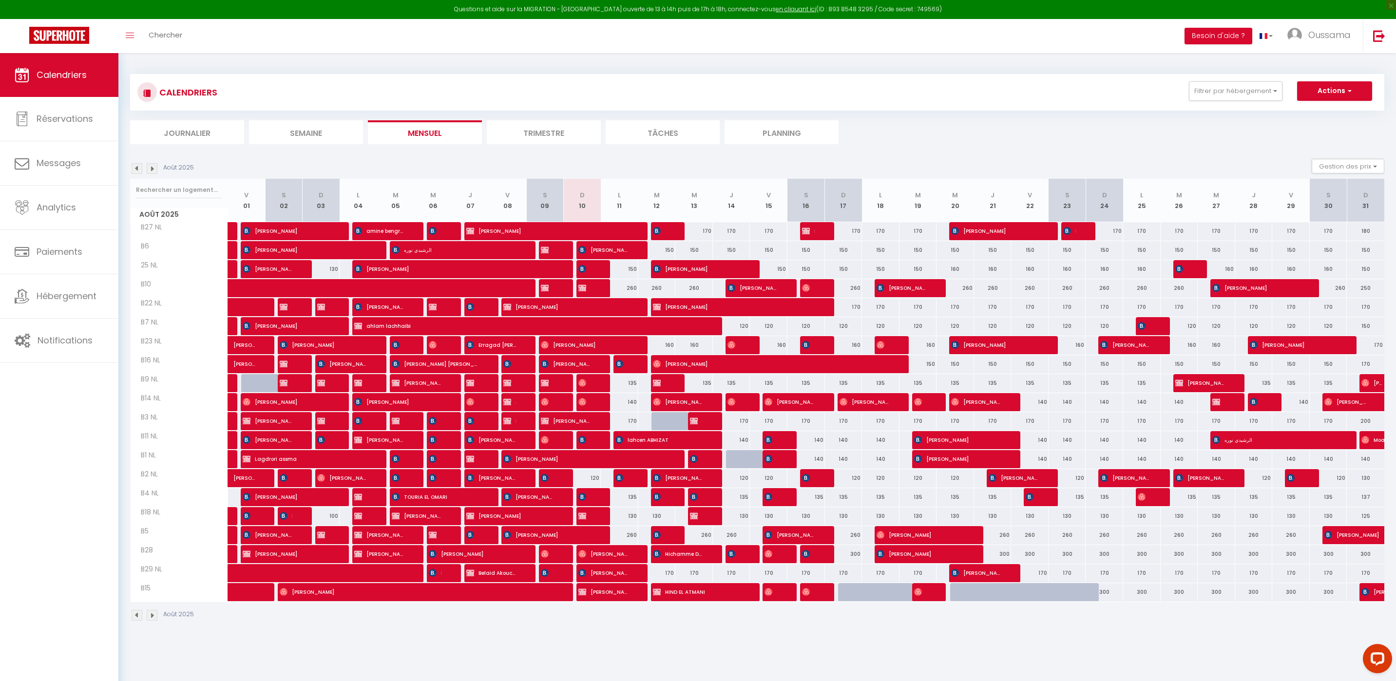
click at [184, 429] on th "B3 NL" at bounding box center [179, 421] width 97 height 19
click at [596, 477] on div "120" at bounding box center [583, 478] width 38 height 18
type input "120"
type input "Dim 10 Août 2025"
type input "Lun 11 Août 2025"
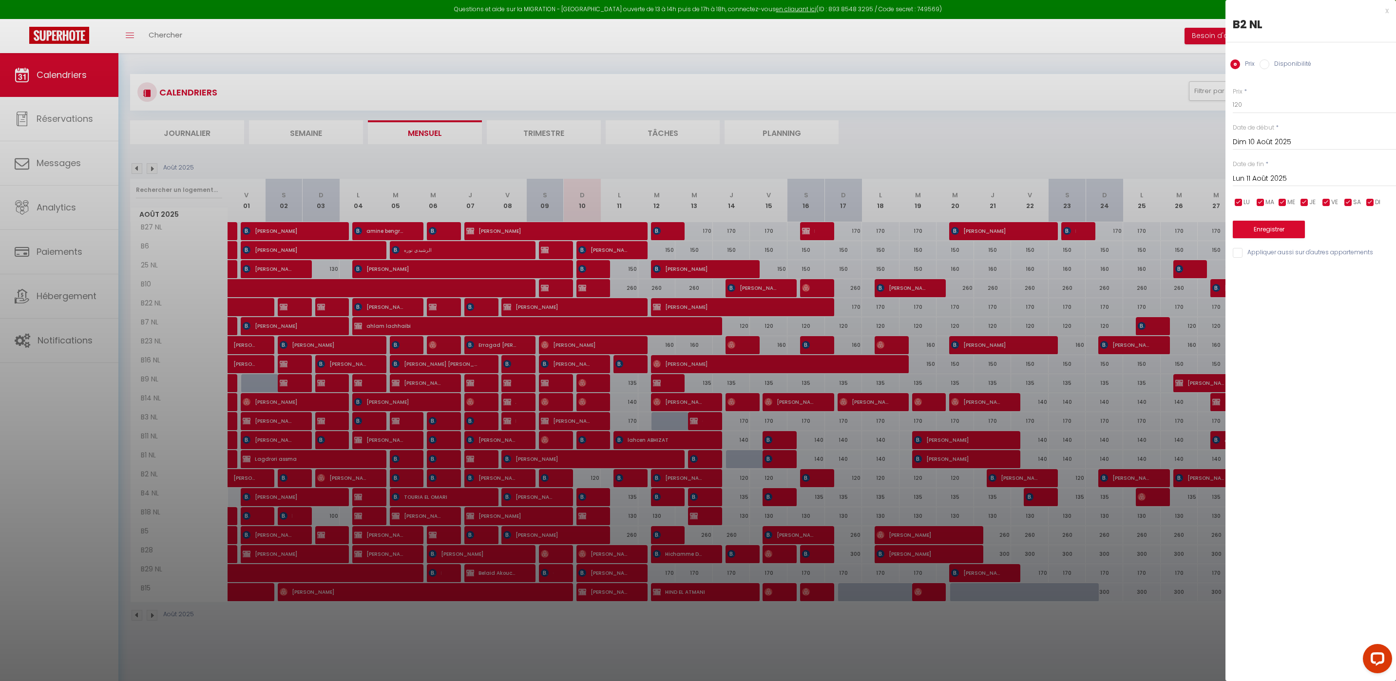
click at [1272, 69] on label "Disponibilité" at bounding box center [1291, 64] width 42 height 11
click at [1270, 69] on input "Disponibilité" at bounding box center [1265, 64] width 10 height 10
radio input "true"
radio input "false"
click at [1271, 105] on select "Disponible Indisponible" at bounding box center [1314, 105] width 163 height 19
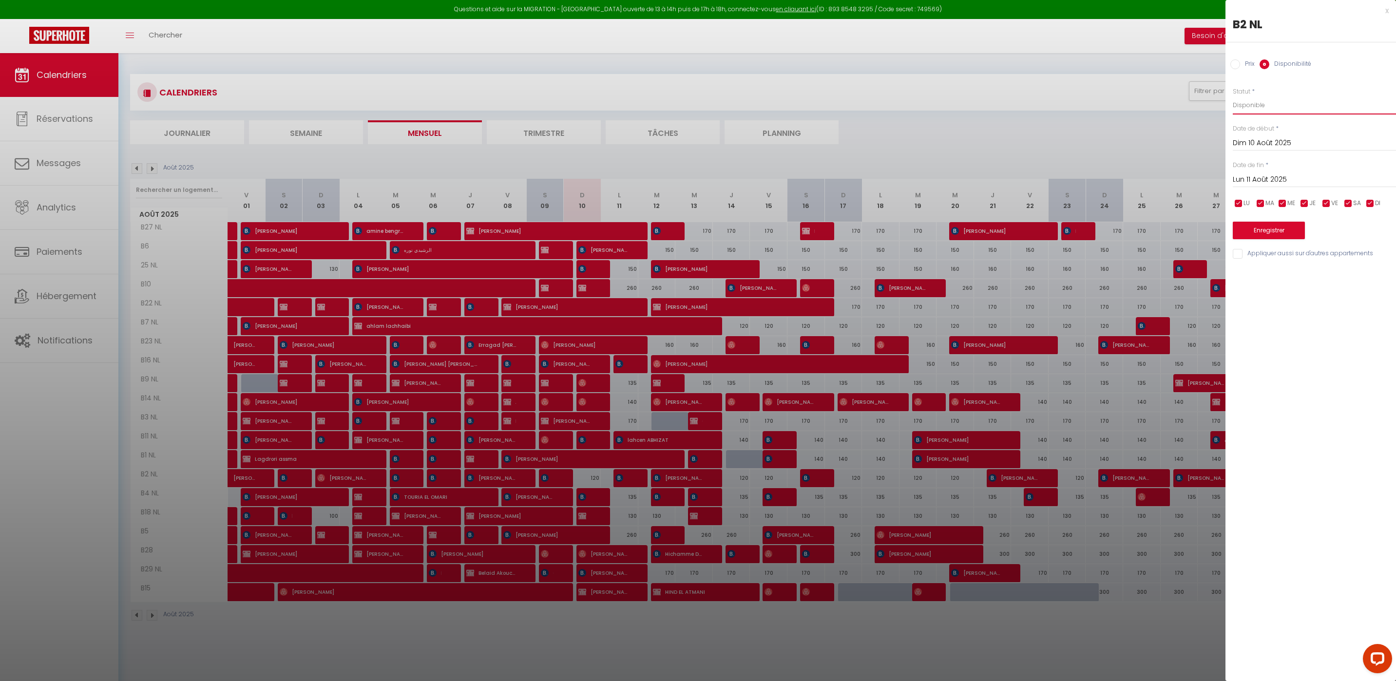
select select "0"
click at [1290, 231] on button "Enregistrer" at bounding box center [1269, 231] width 72 height 18
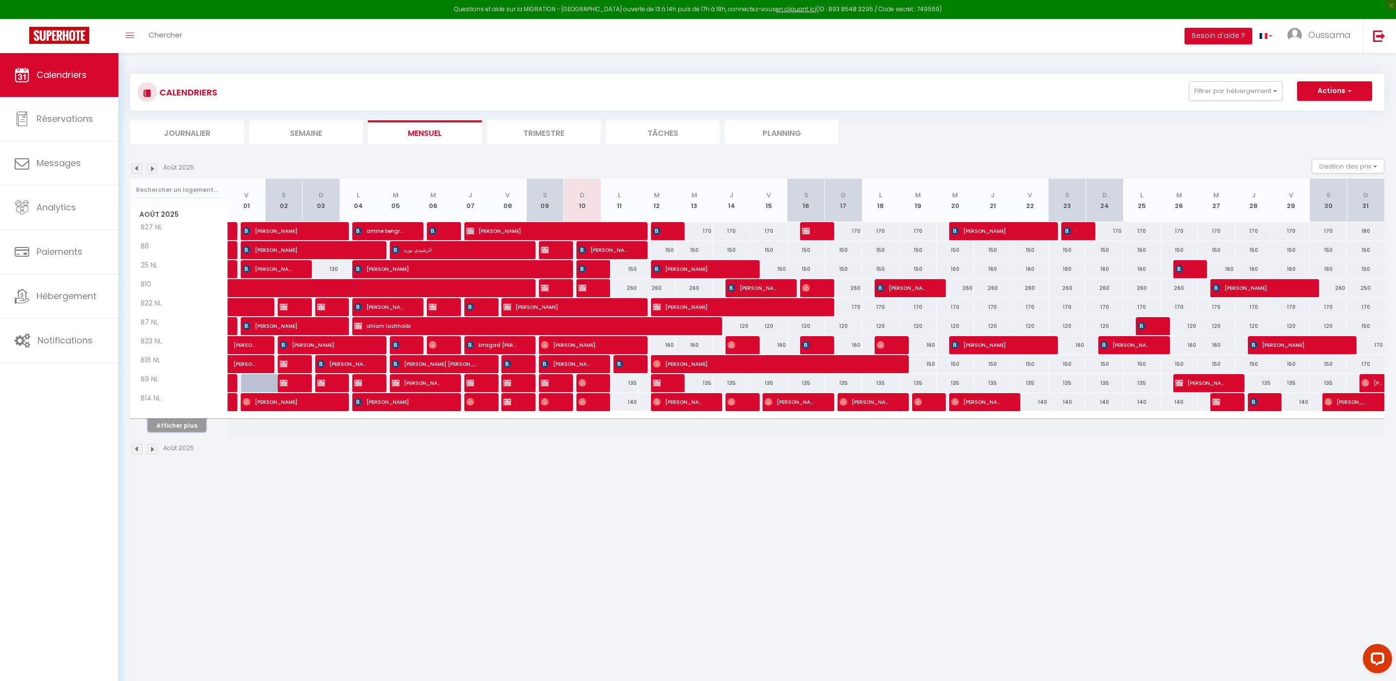
click at [173, 426] on button "Afficher plus" at bounding box center [177, 425] width 58 height 13
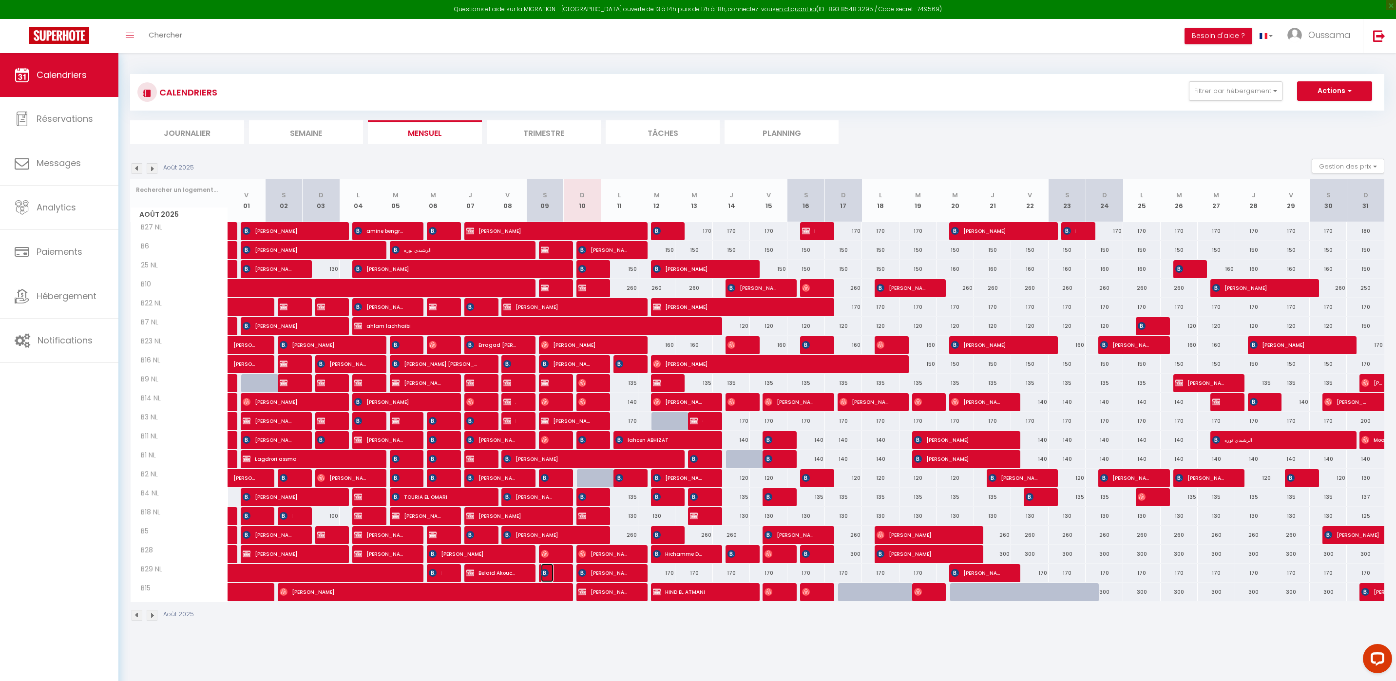
click at [549, 578] on span "Oumkeltoum Loudiyi" at bounding box center [547, 573] width 13 height 19
select select "OK"
select select "KO"
select select "0"
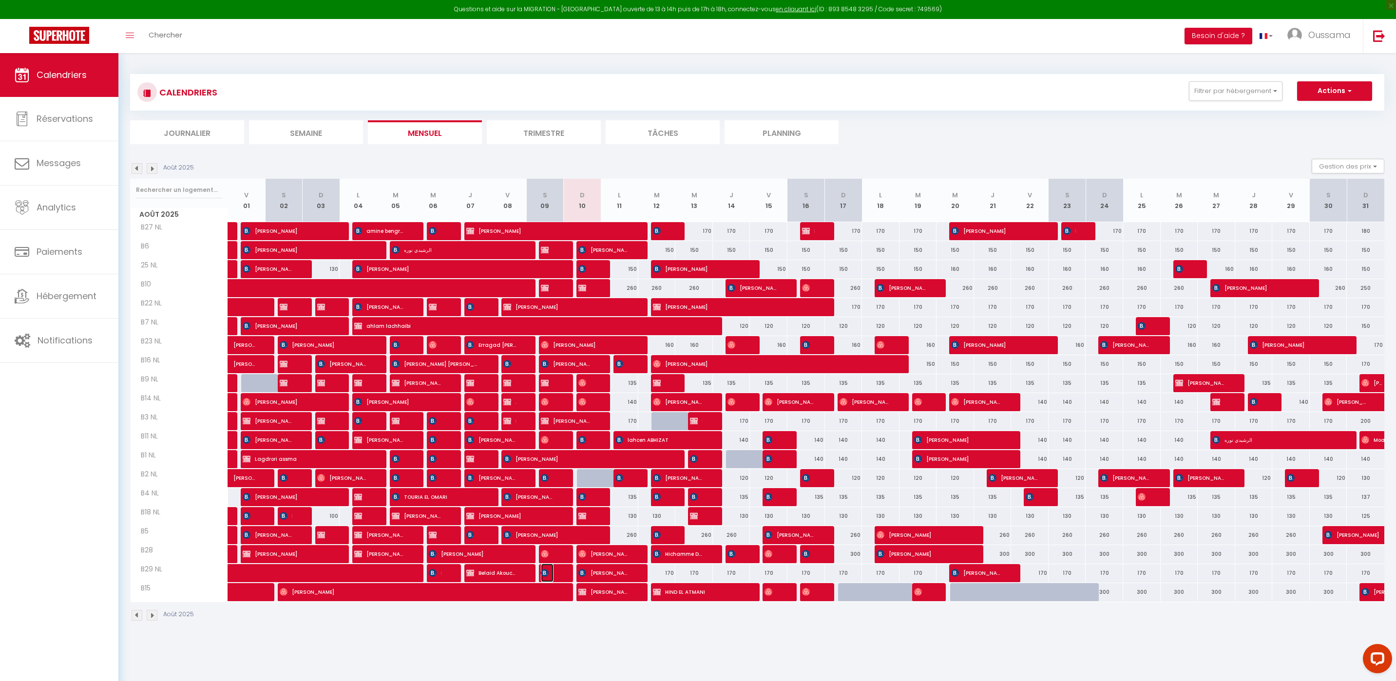
select select "1"
select select
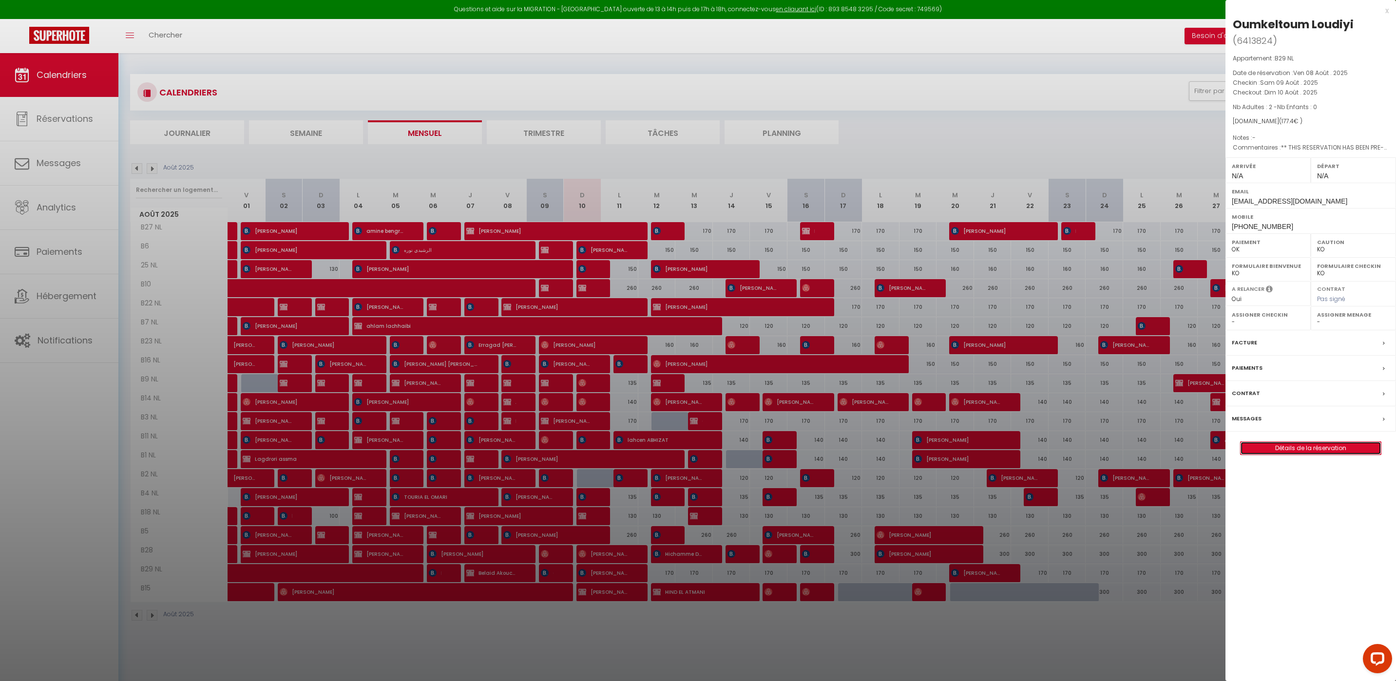
click at [1273, 447] on link "Détails de la réservation" at bounding box center [1311, 448] width 140 height 13
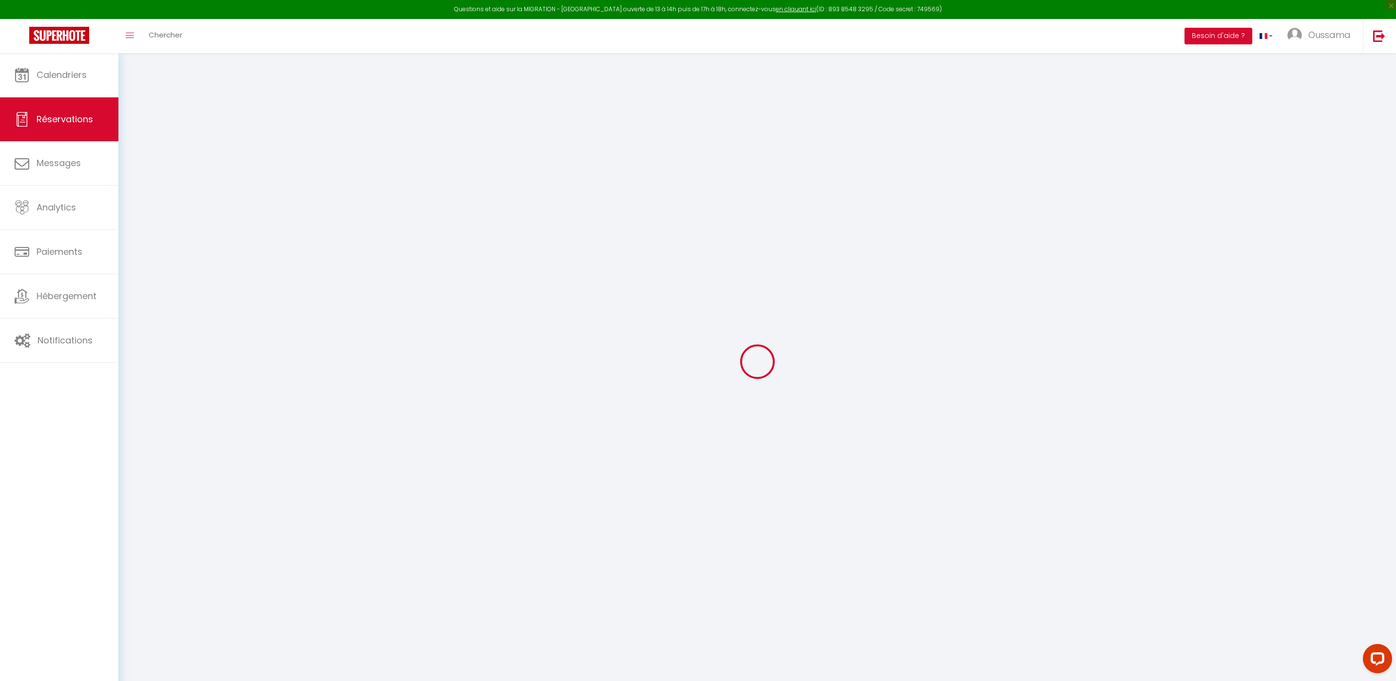
type input "Oumkeltoum"
type input "Loudiyi"
type input "[EMAIL_ADDRESS][DOMAIN_NAME]"
type input "[PHONE_NUMBER]"
select select "AE"
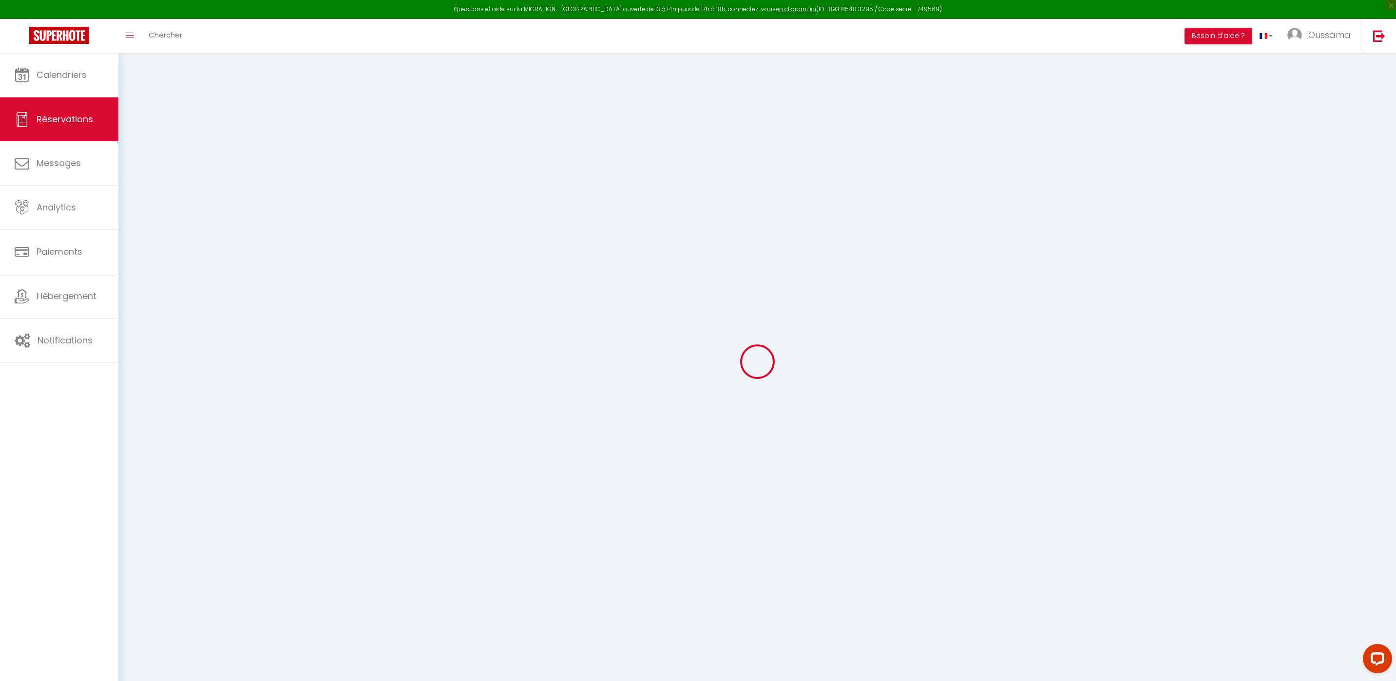
type input "34.68"
type input "3.4699999999999998"
select select "49595"
select select "1"
select select
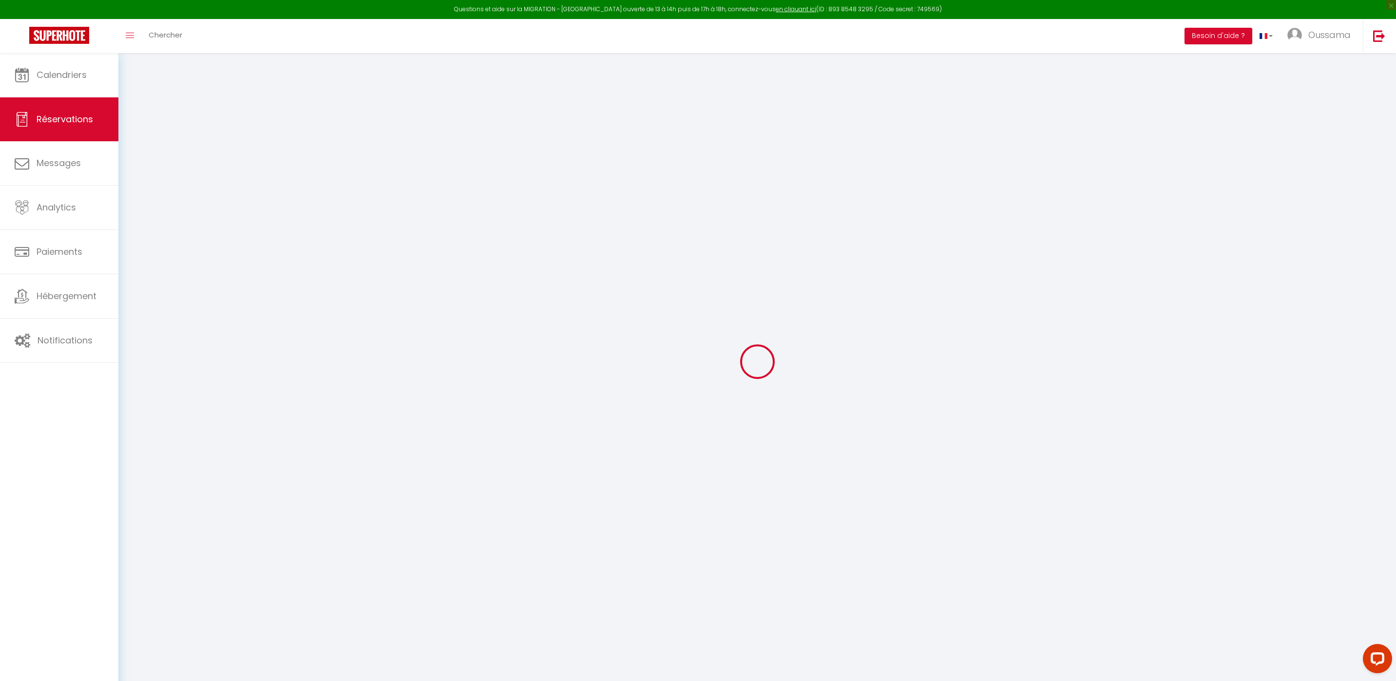
select select
type input "2"
select select "12"
select select
type input "173.4"
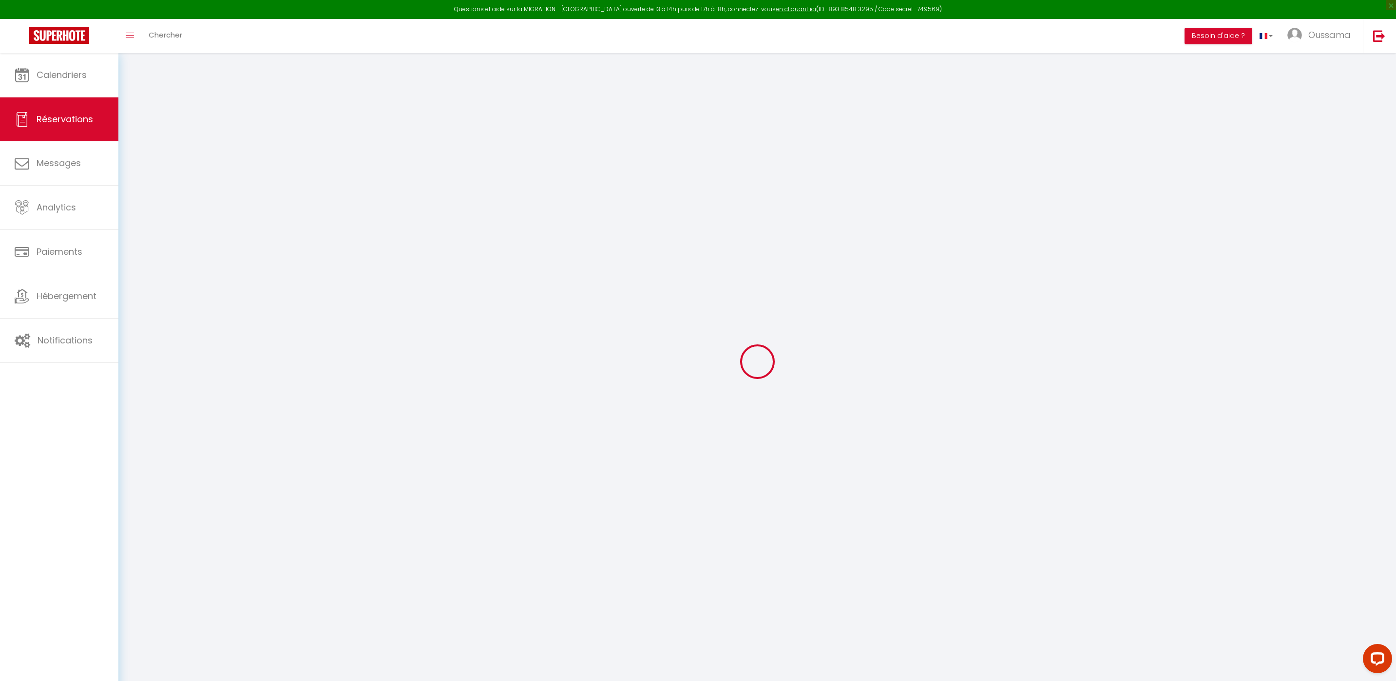
checkbox input "false"
type input "0"
select select "2"
type input "0"
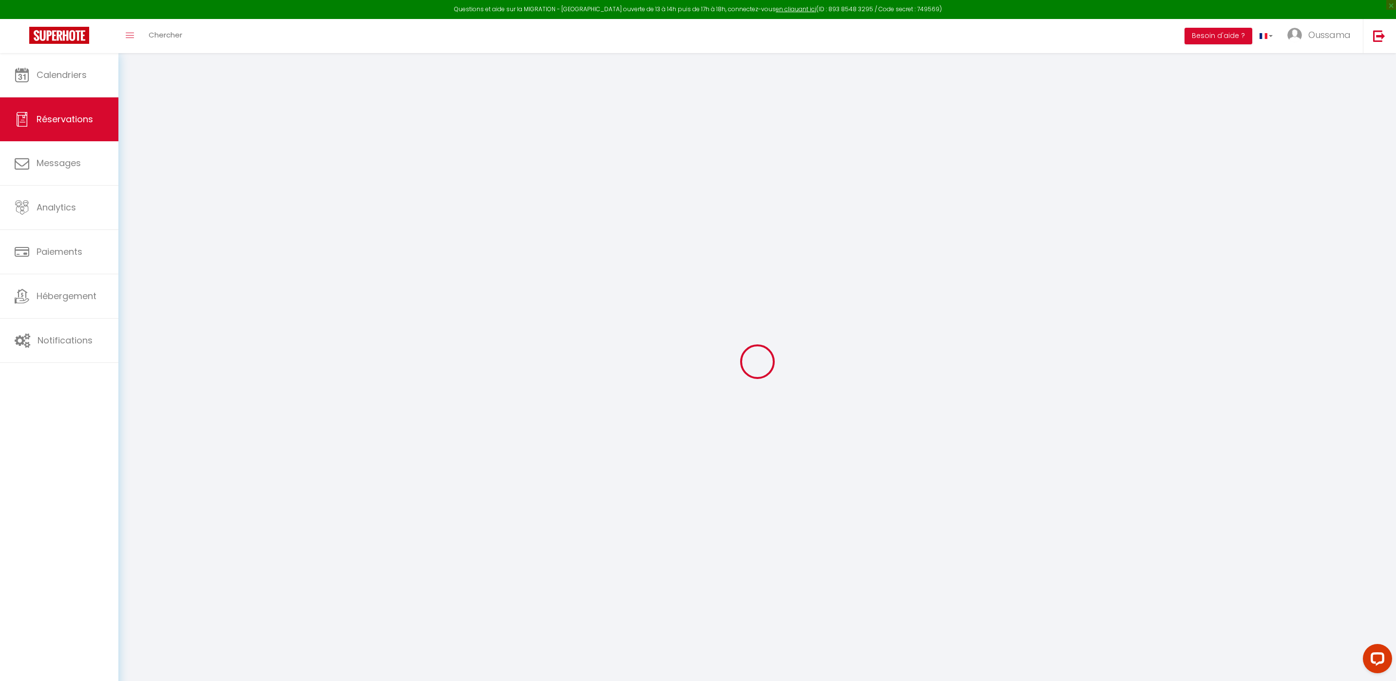
type input "0"
select select
select select "14"
checkbox input "false"
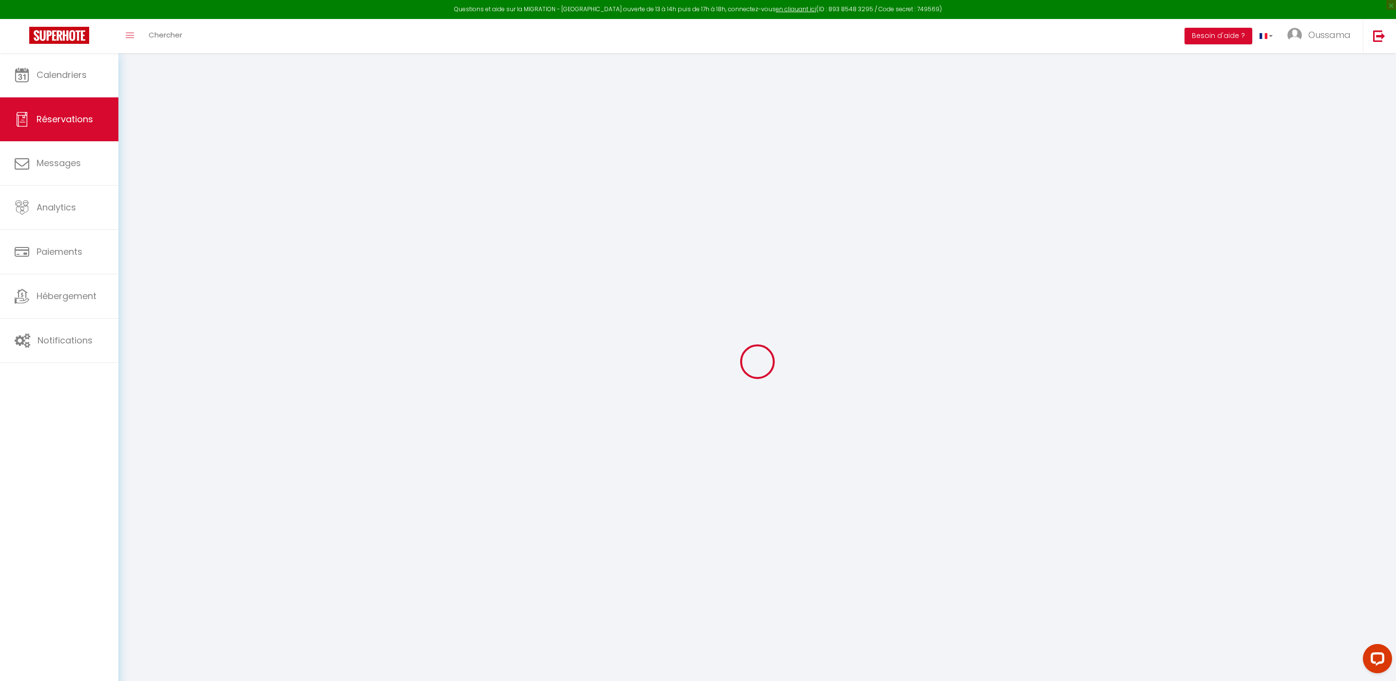
select select
checkbox input "false"
select select
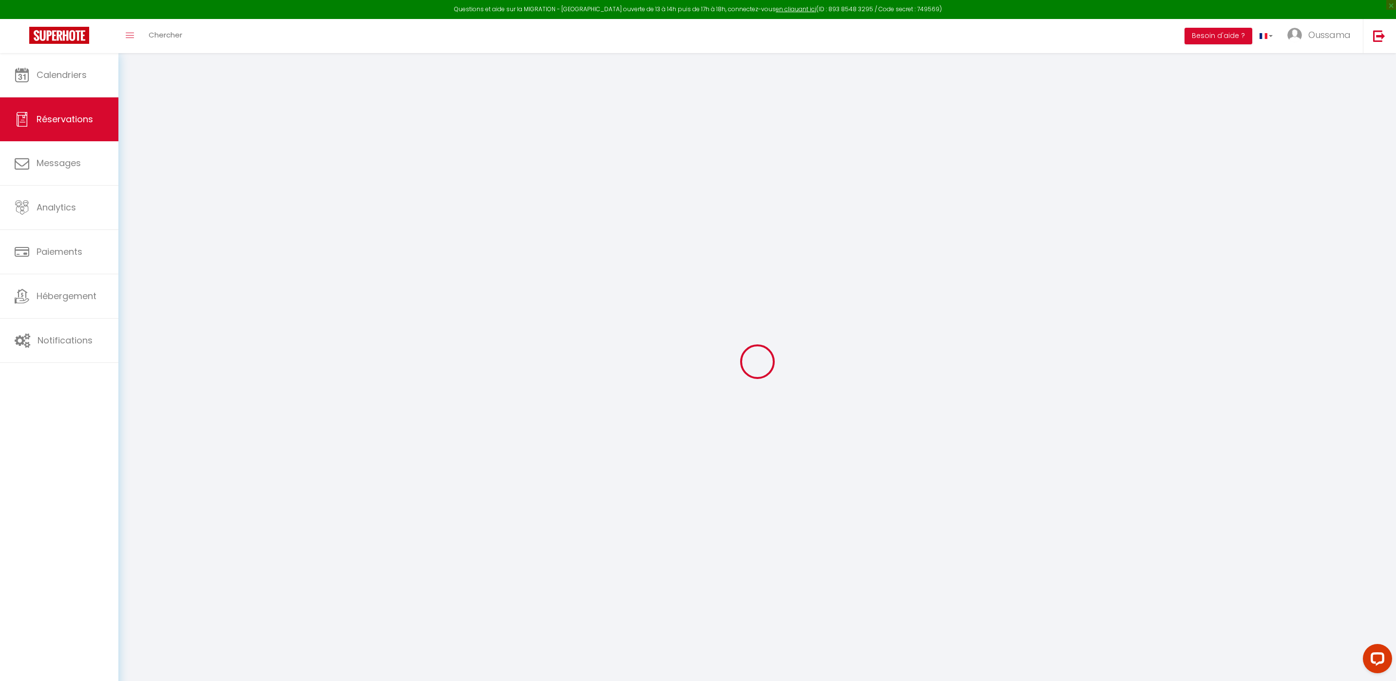
checkbox input "false"
select select
checkbox input "false"
type textarea "** THIS RESERVATION HAS BEEN PRE-PAID ** BOOKING NOTE : Payment charge is EUR 3…"
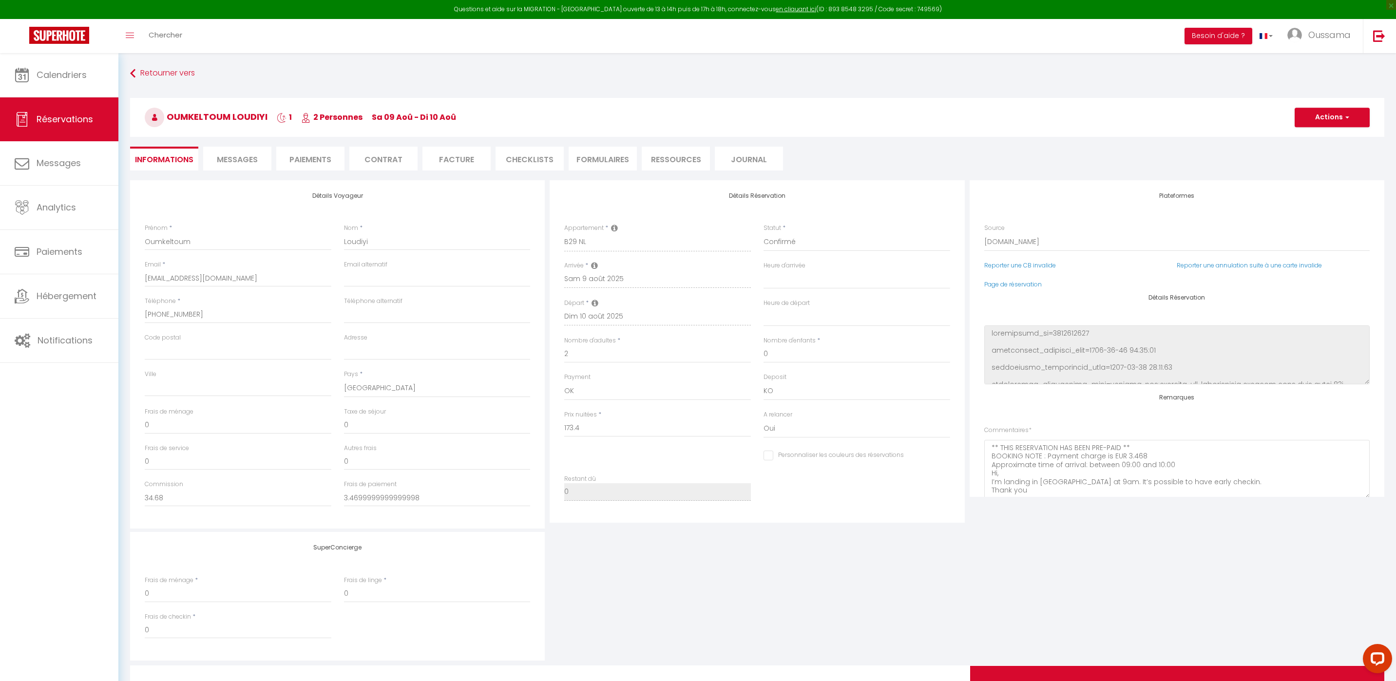
type input "4"
select select
checkbox input "false"
select select
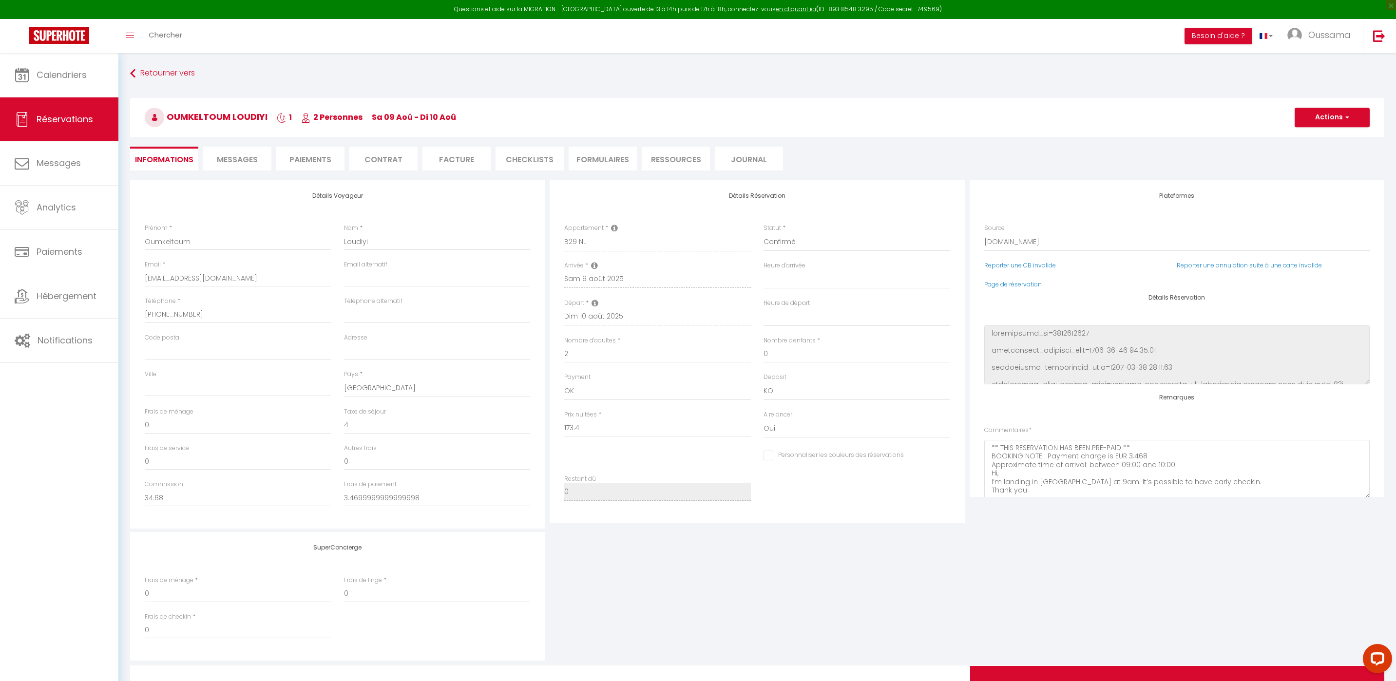
select select
drag, startPoint x: 364, startPoint y: 420, endPoint x: 327, endPoint y: 423, distance: 36.7
click at [327, 423] on div "Frais de ménage 0 Taxe de séjour 4" at bounding box center [337, 425] width 399 height 37
click at [348, 424] on input "4" at bounding box center [437, 426] width 187 height 18
select select
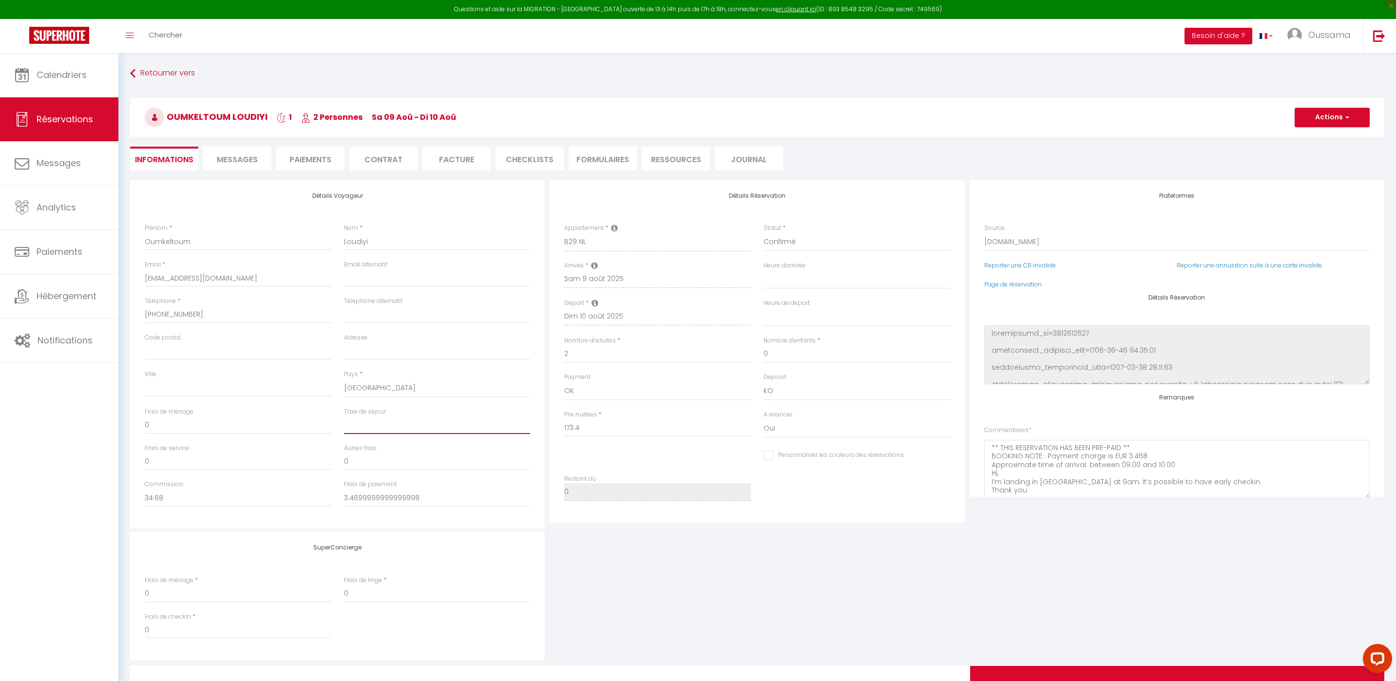
select select
checkbox input "false"
click at [1341, 108] on button "Actions" at bounding box center [1332, 117] width 75 height 19
click at [1313, 144] on link "Enregistrer" at bounding box center [1322, 139] width 77 height 13
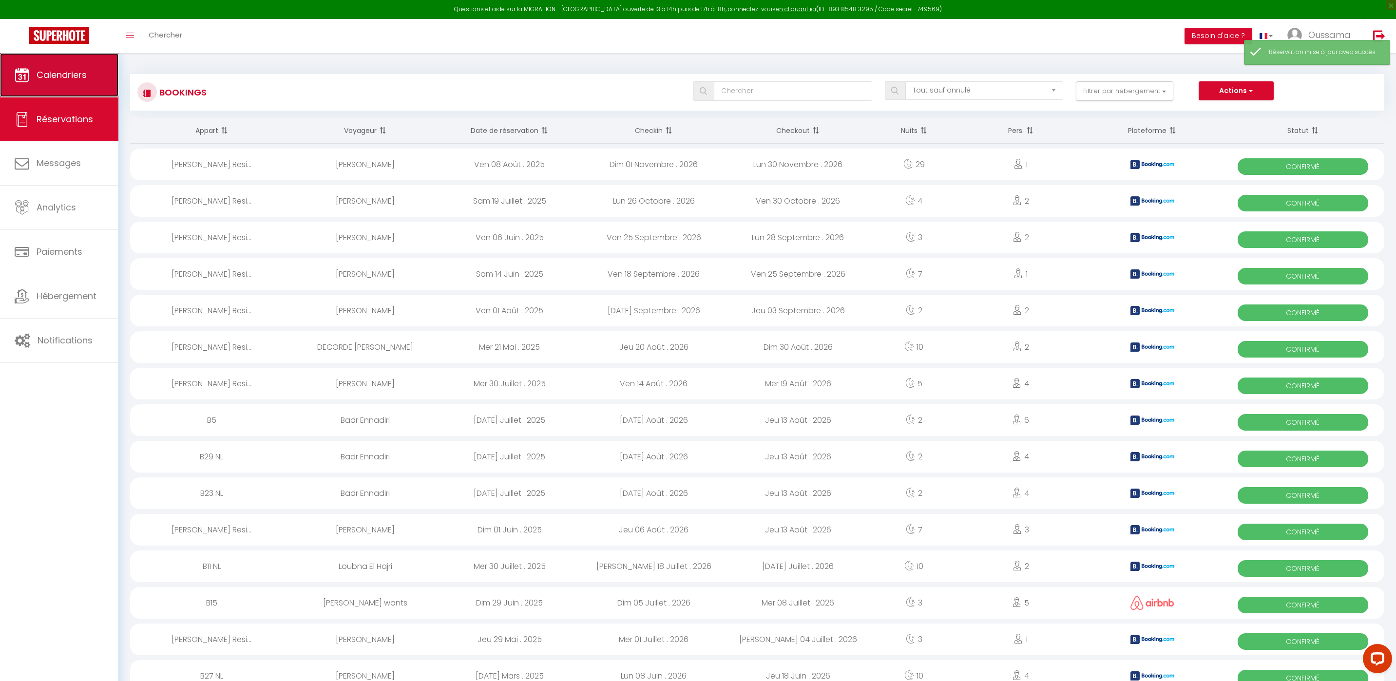
click at [74, 73] on span "Calendriers" at bounding box center [62, 75] width 50 height 12
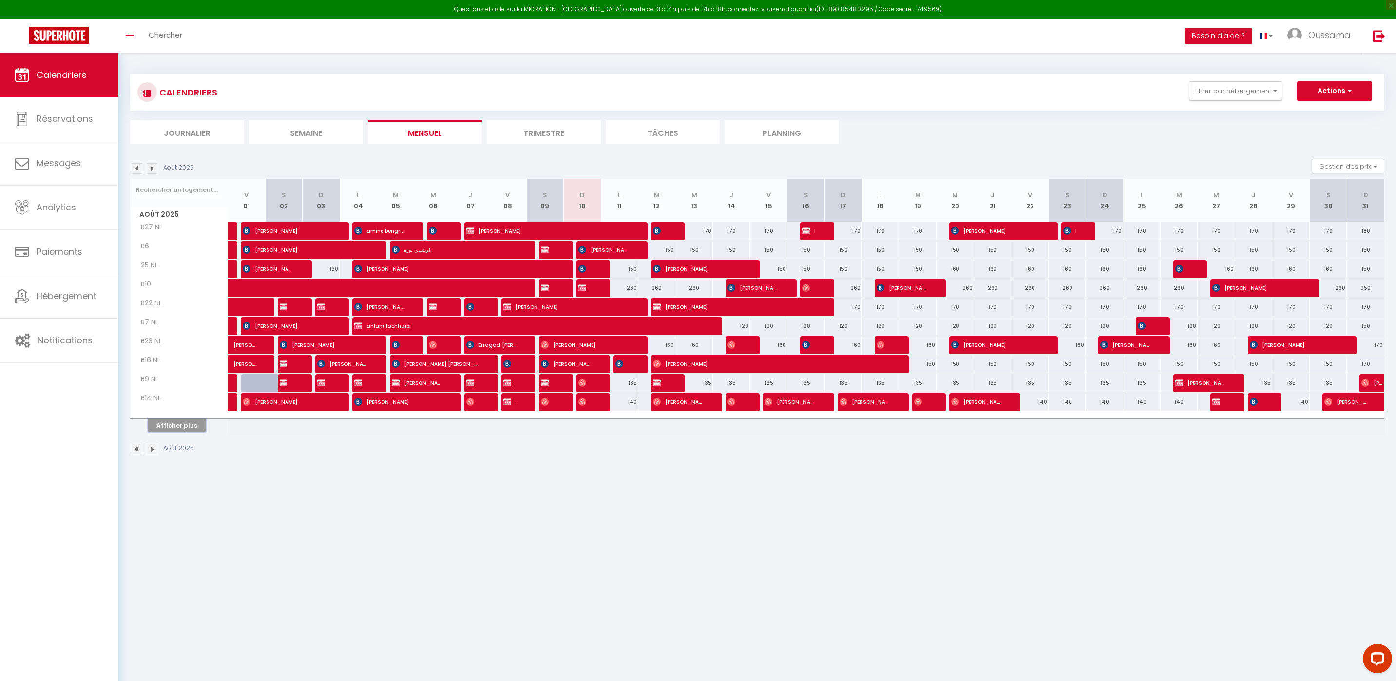
click at [193, 426] on button "Afficher plus" at bounding box center [177, 425] width 58 height 13
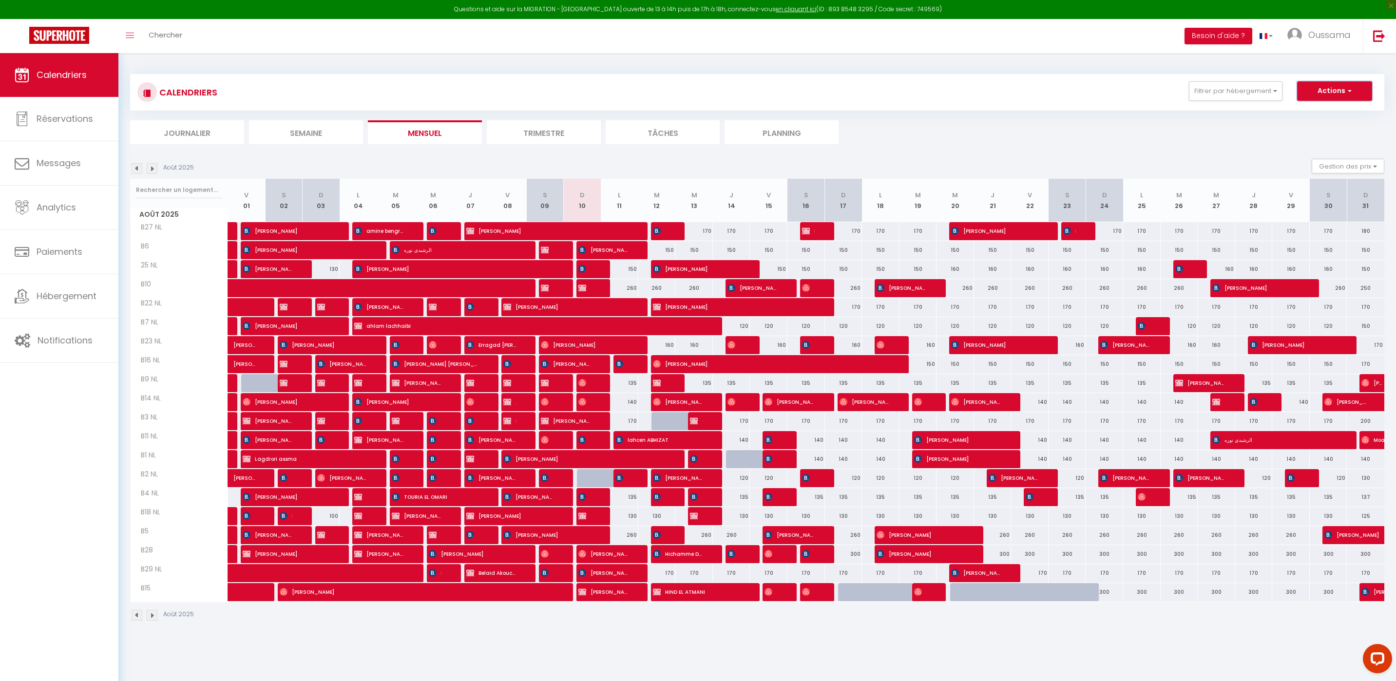
click at [1314, 96] on button "Actions" at bounding box center [1334, 90] width 75 height 19
click at [1253, 96] on button "Filtrer par hébergement" at bounding box center [1236, 90] width 94 height 19
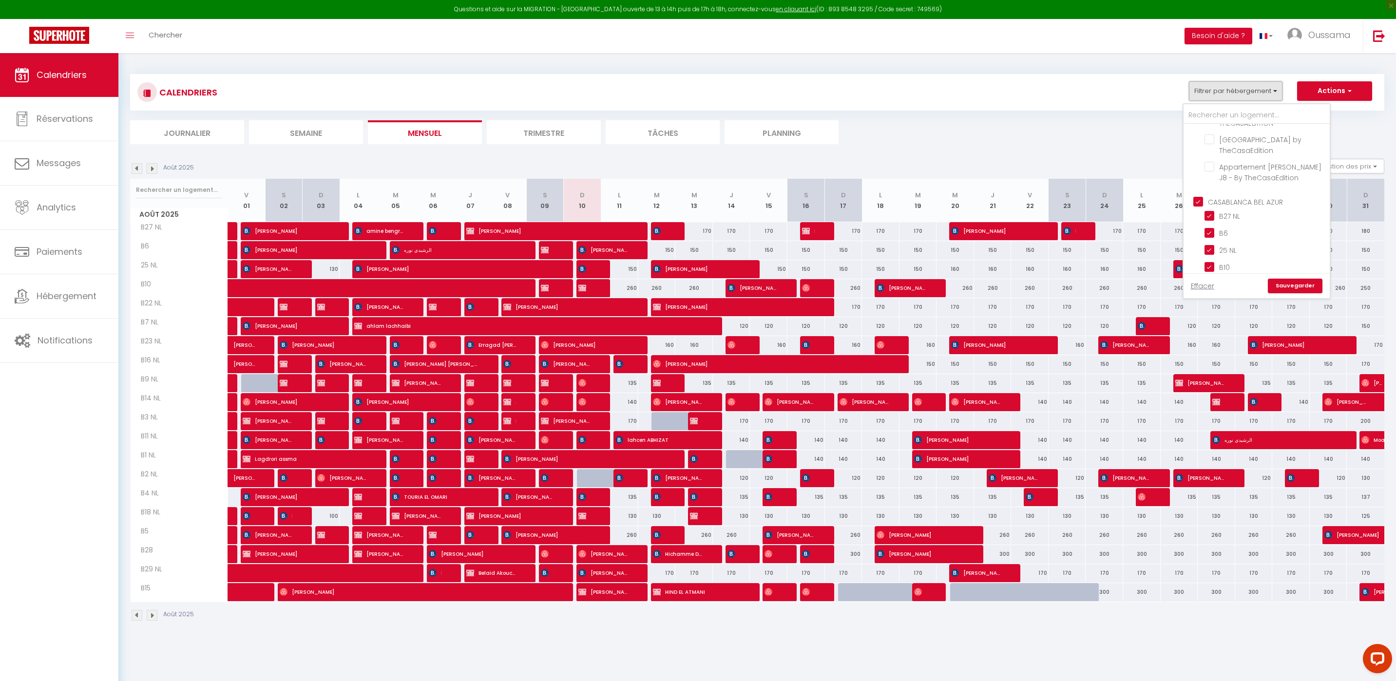
scroll to position [282, 0]
click at [1226, 222] on input "CASABLANCA BEL AZUR" at bounding box center [1266, 222] width 146 height 10
checkbox input "false"
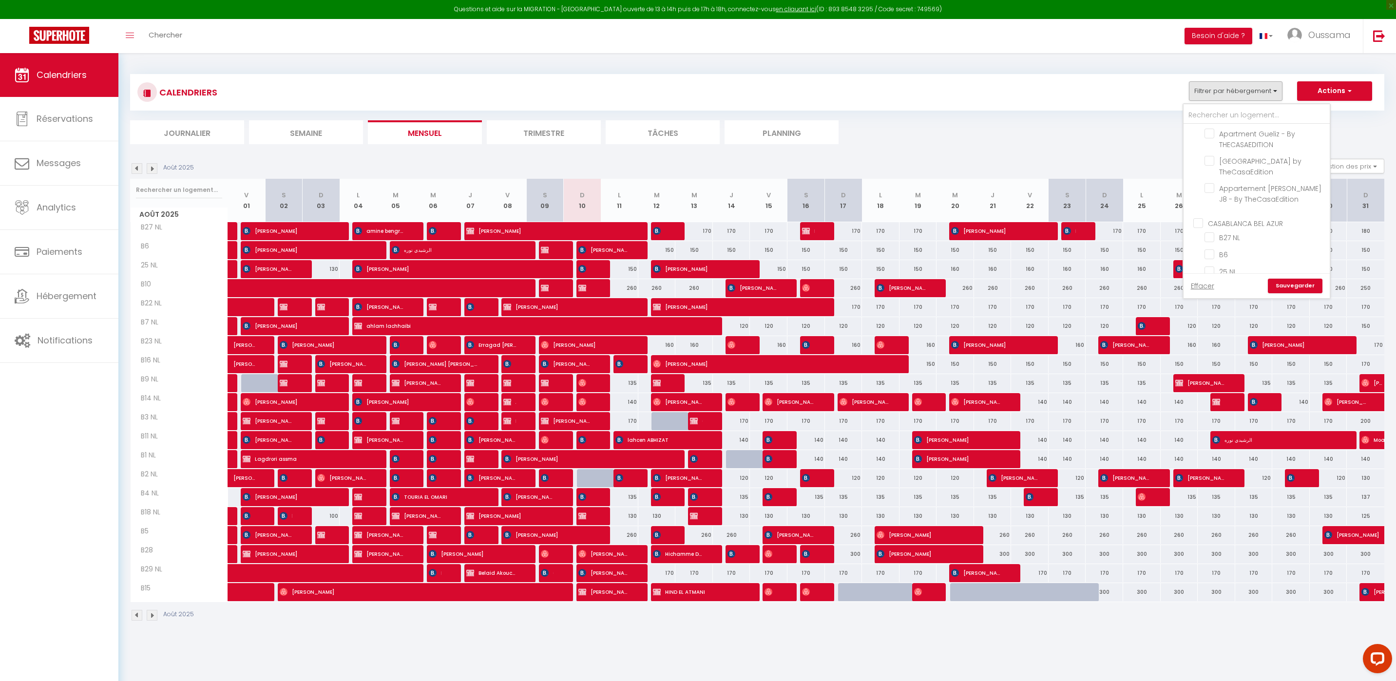
checkbox input "false"
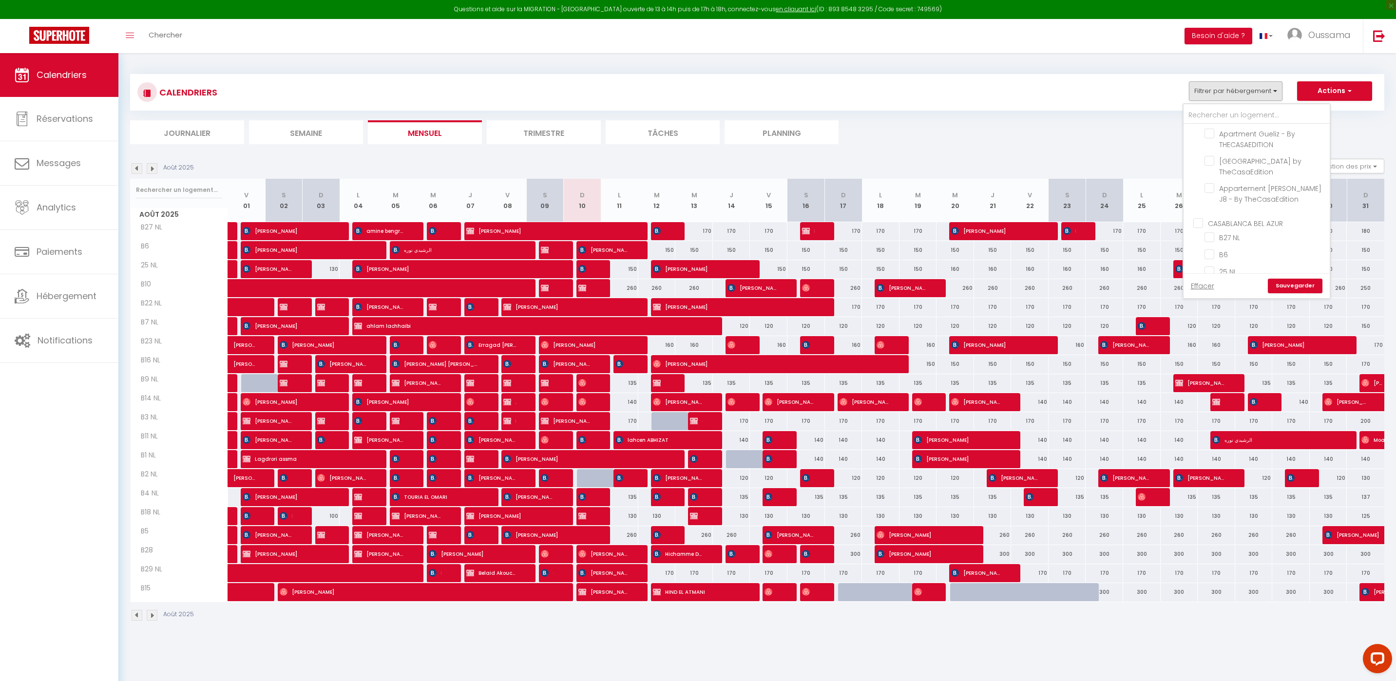
checkbox input "false"
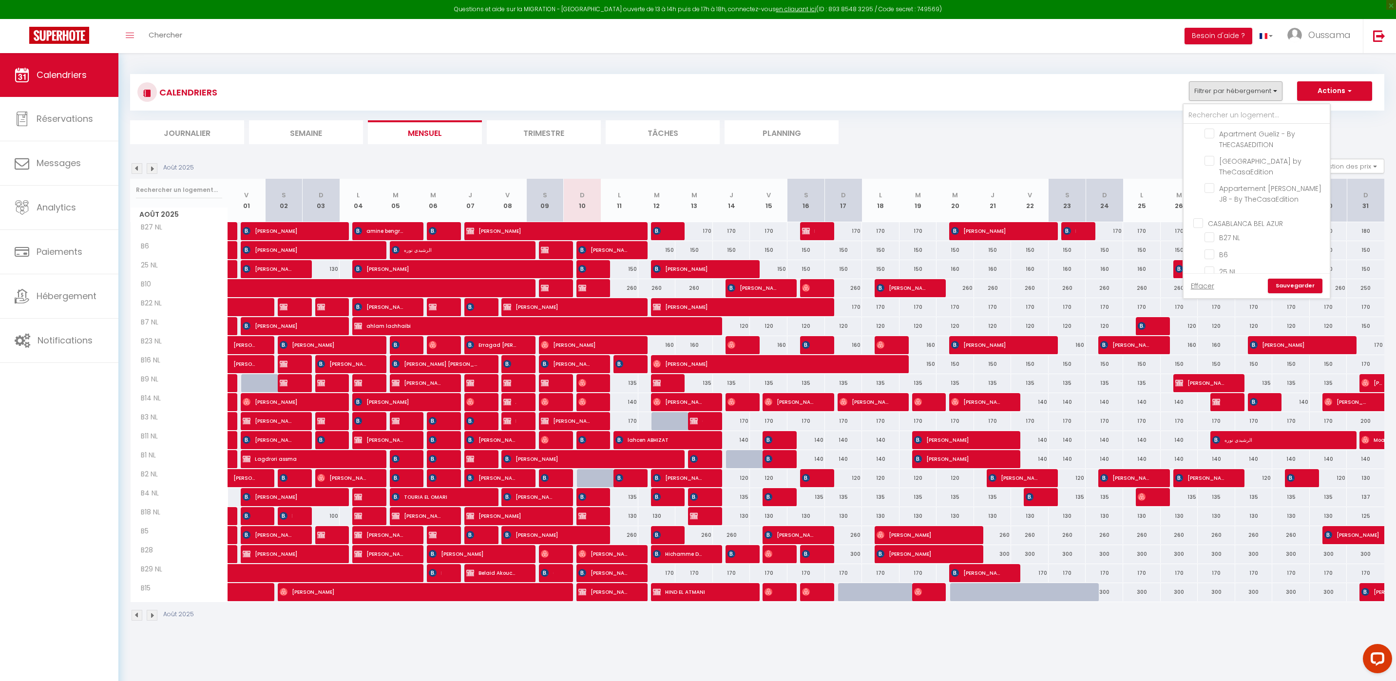
checkbox input "false"
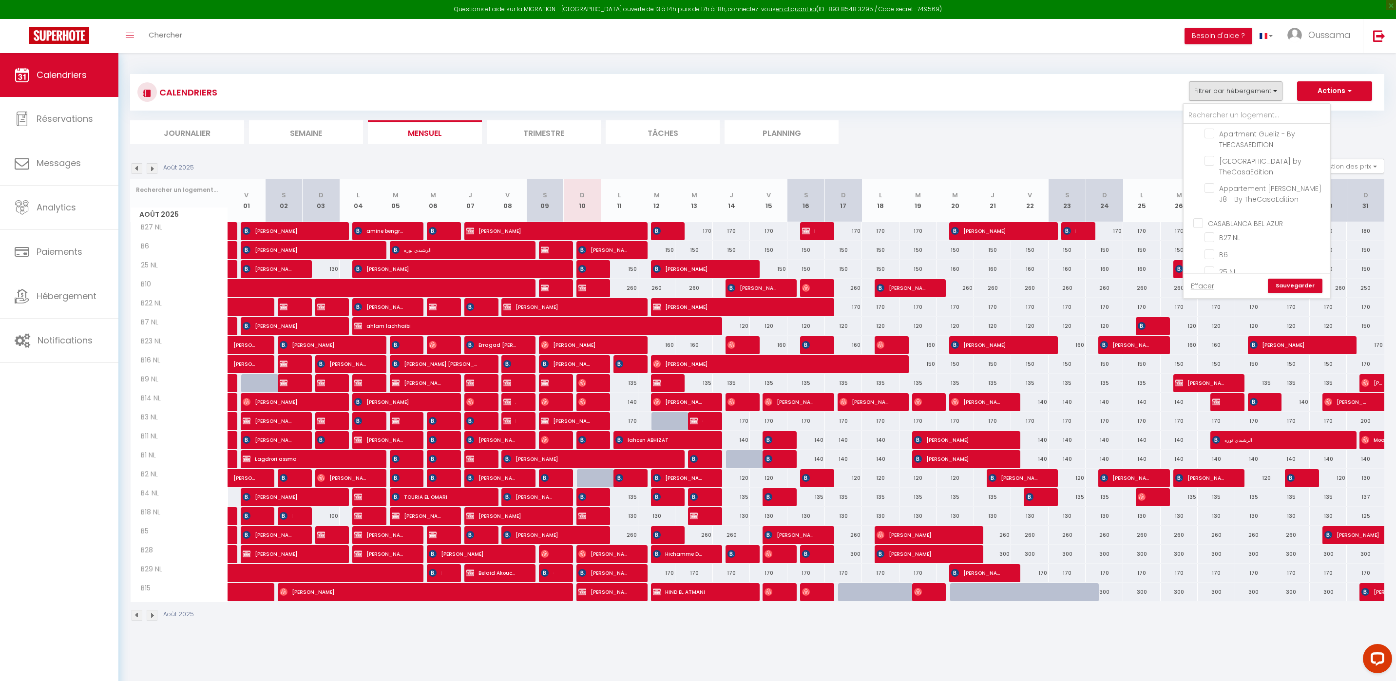
checkbox input "false"
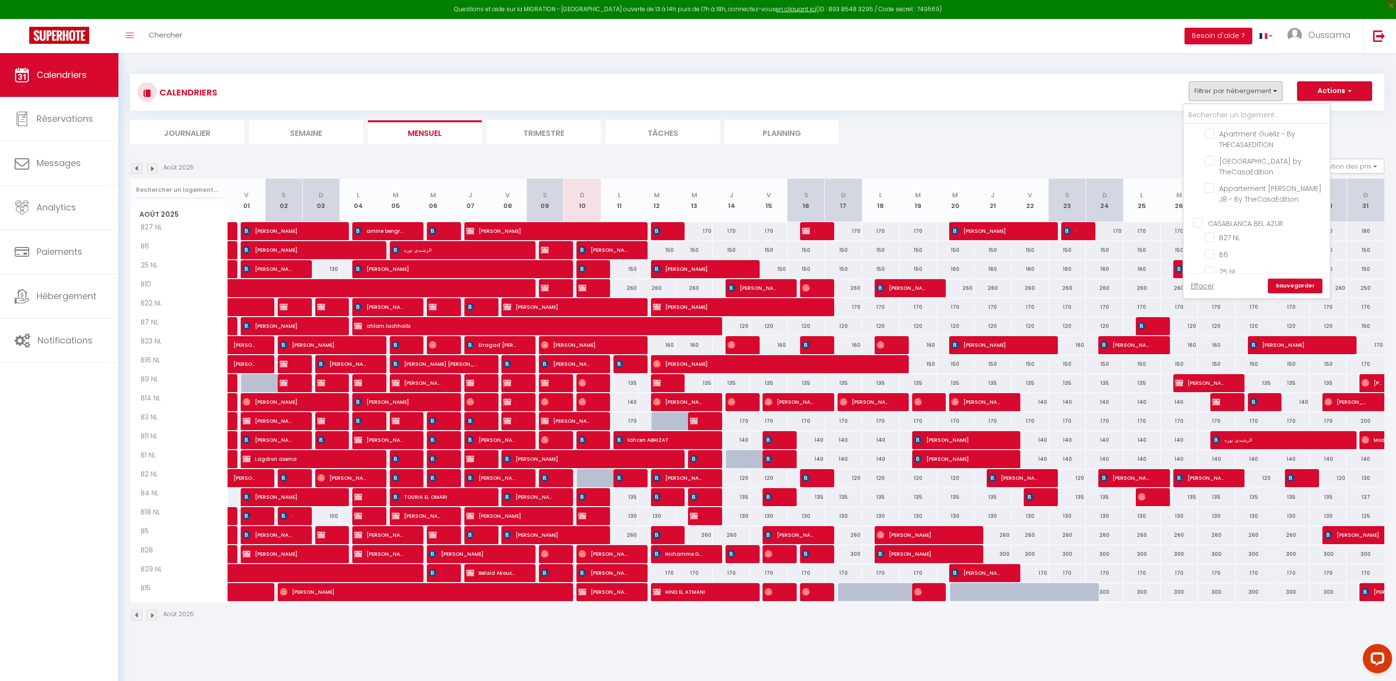
checkbox input "false"
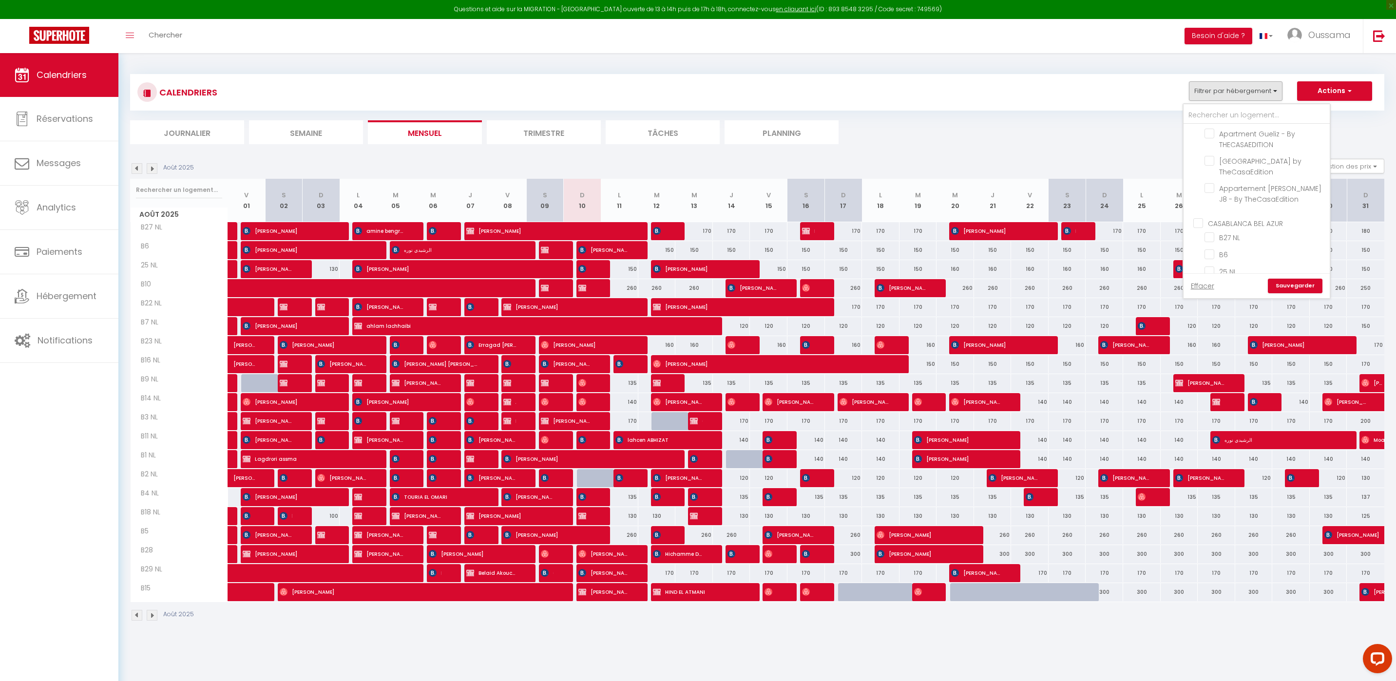
checkbox input "false"
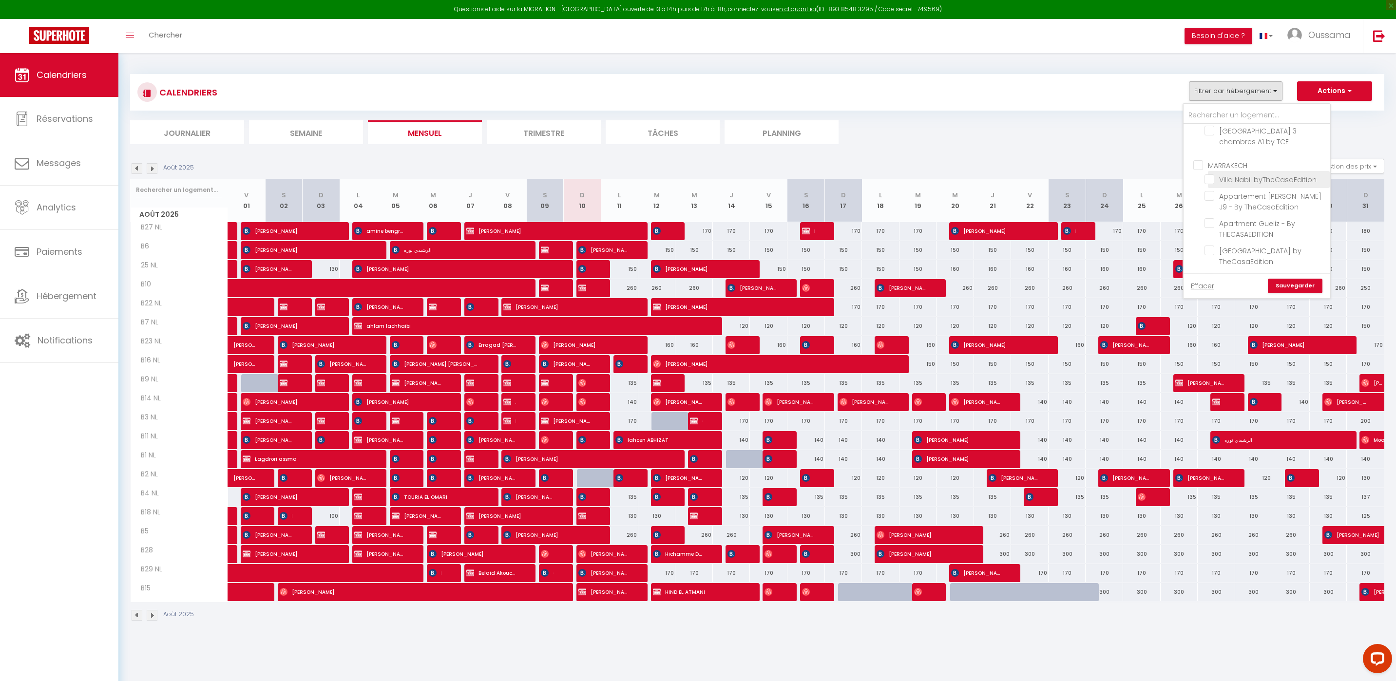
click at [1254, 174] on input "Villa Nabil byTheCasaEdition" at bounding box center [1266, 179] width 122 height 10
click at [1295, 287] on link "Sauvegarder" at bounding box center [1295, 286] width 55 height 15
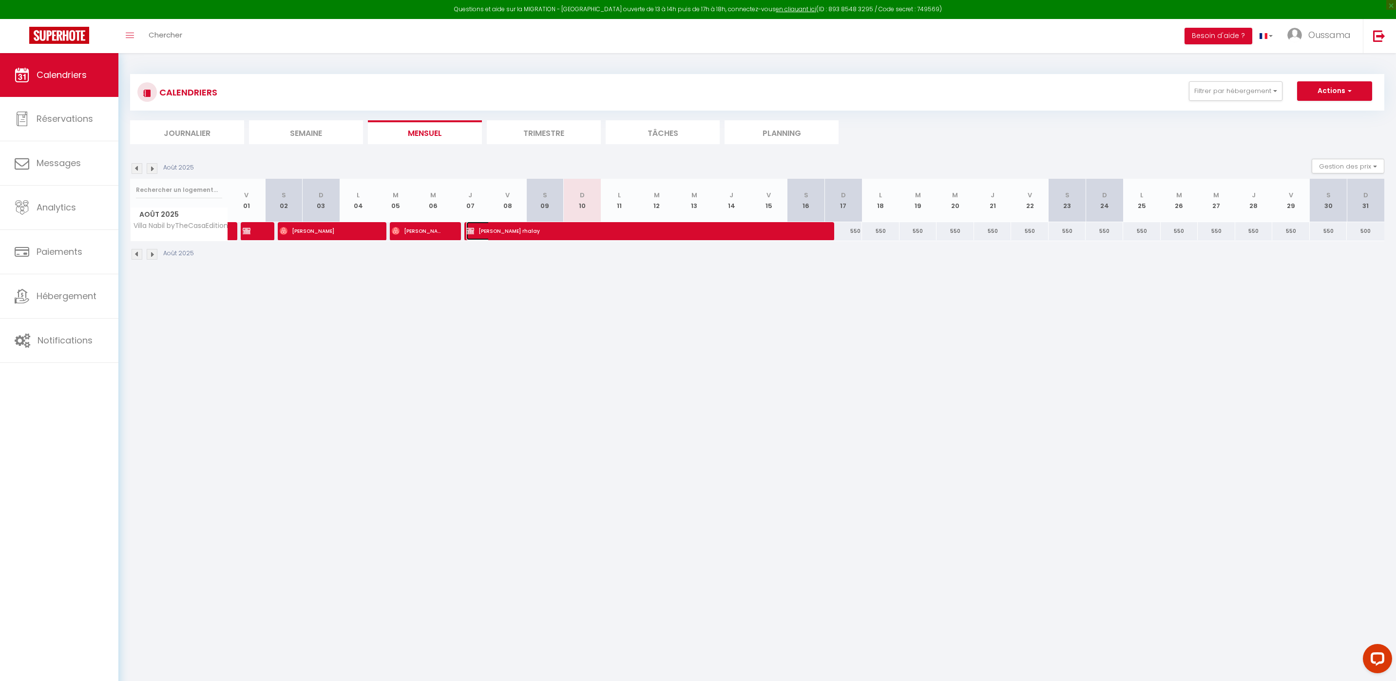
click at [539, 232] on span "[PERSON_NAME] rhalay" at bounding box center [641, 231] width 350 height 19
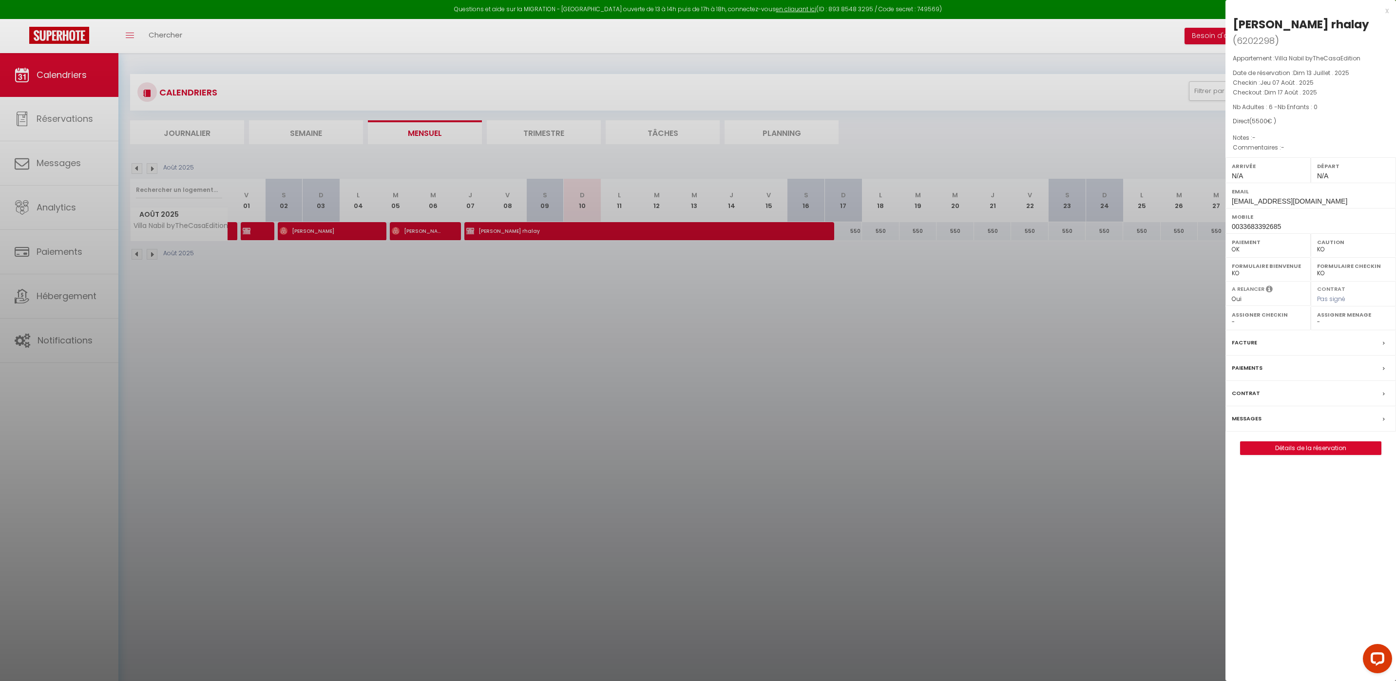
click at [690, 360] on div at bounding box center [698, 340] width 1396 height 681
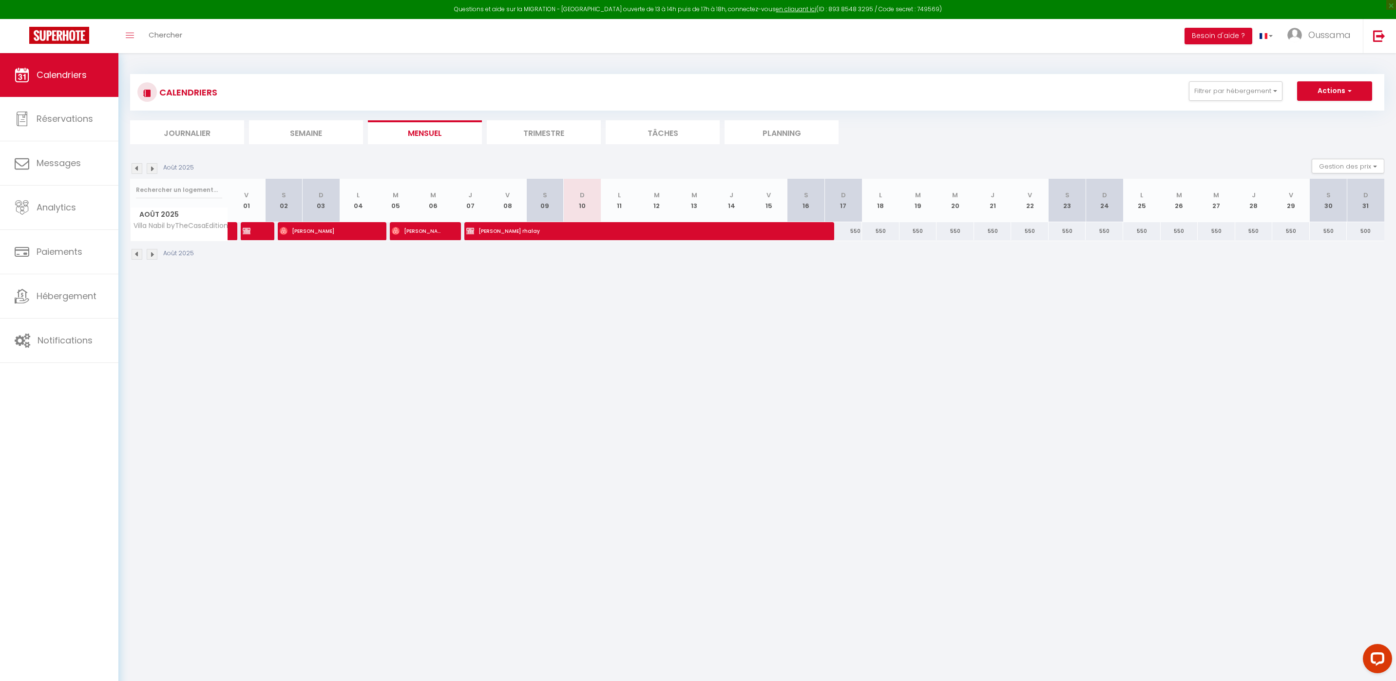
click at [143, 165] on div "Août 2025" at bounding box center [163, 168] width 67 height 11
click at [139, 166] on img at bounding box center [137, 168] width 11 height 11
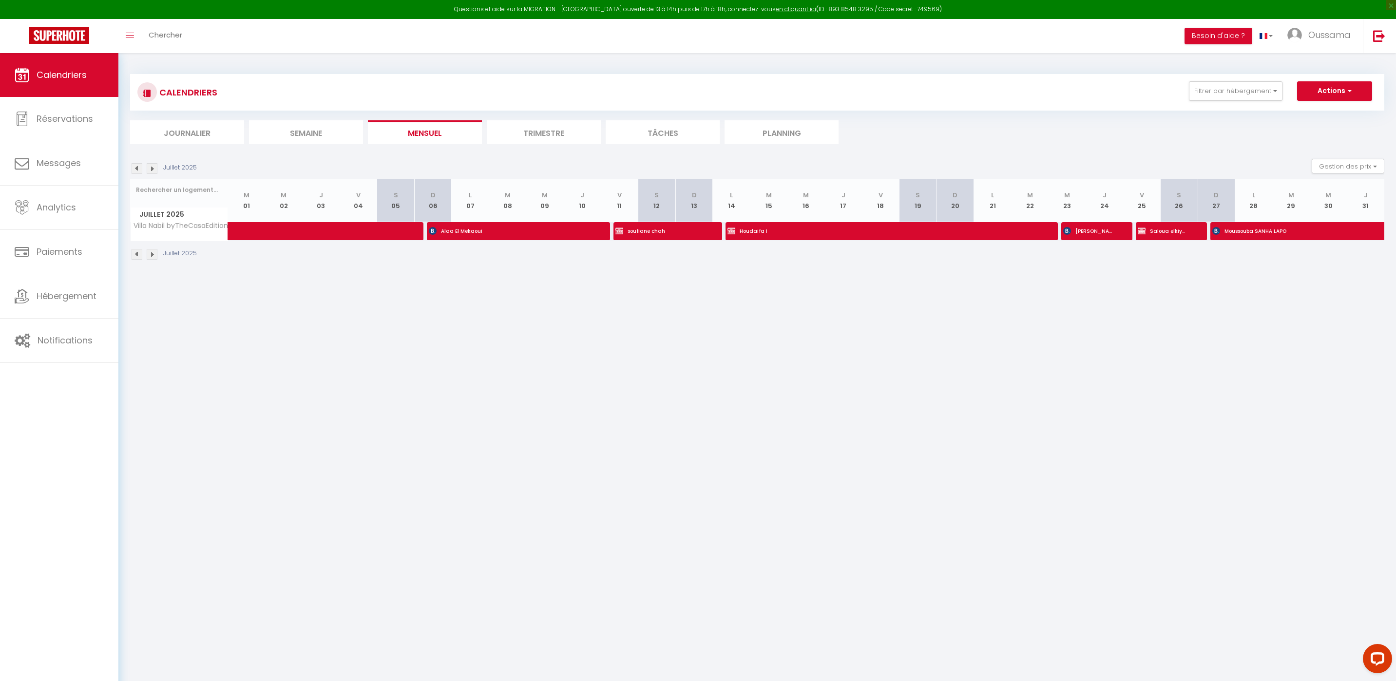
click at [152, 170] on img at bounding box center [152, 168] width 11 height 11
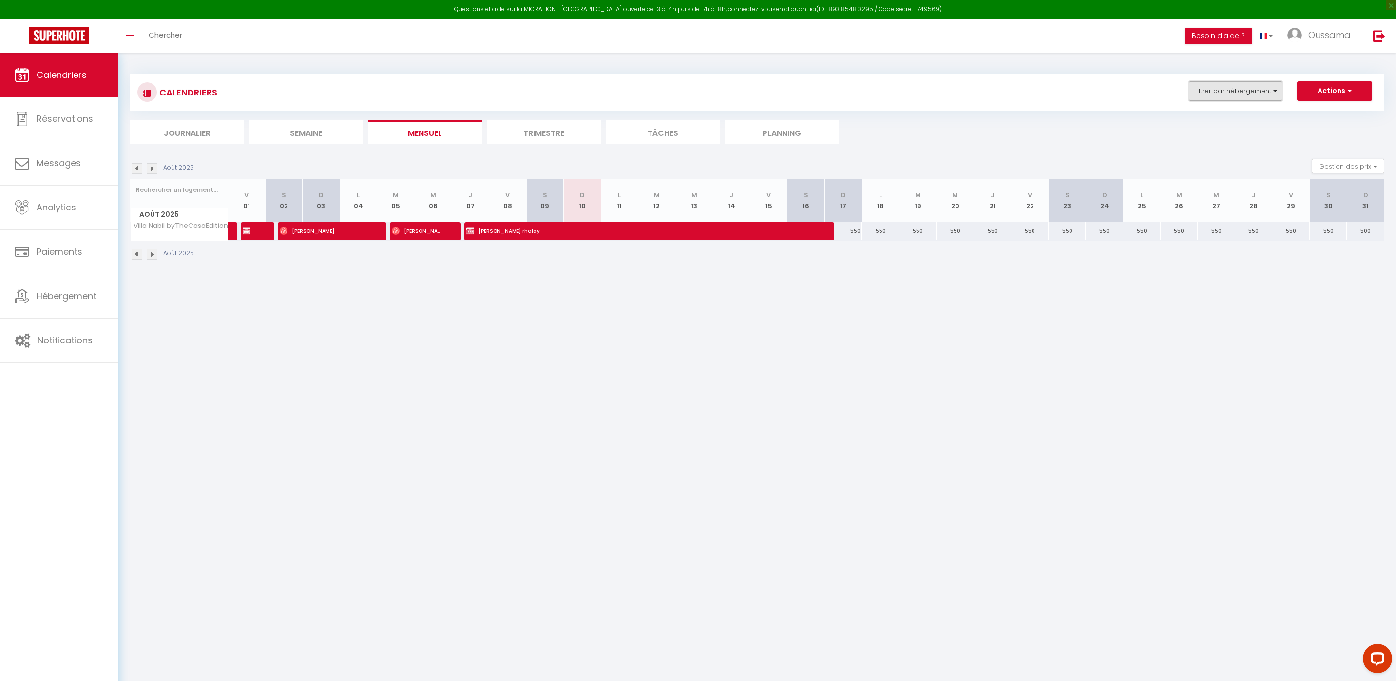
click at [1235, 99] on button "Filtrer par hébergement" at bounding box center [1236, 90] width 94 height 19
click at [1257, 222] on input "[GEOGRAPHIC_DATA] by TheCasaEdition" at bounding box center [1266, 220] width 122 height 10
click at [1289, 290] on link "Sauvegarder" at bounding box center [1295, 286] width 55 height 15
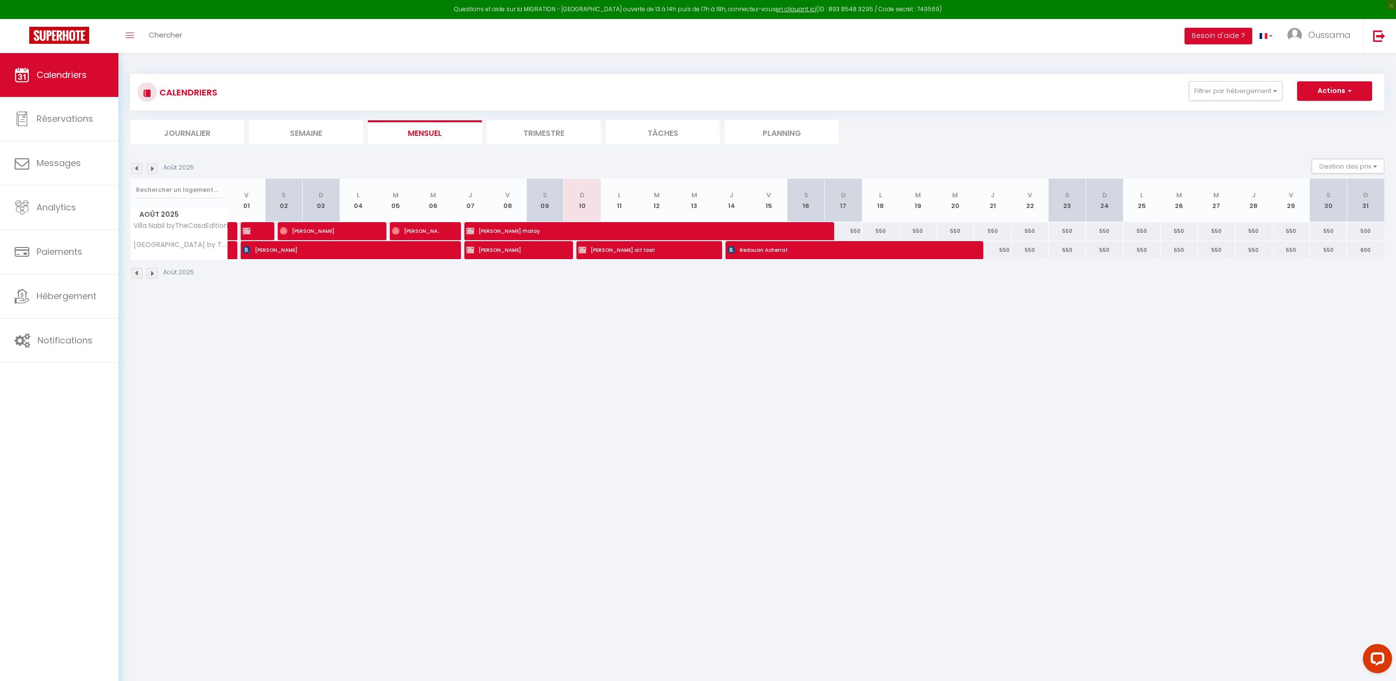
click at [150, 166] on img at bounding box center [152, 168] width 11 height 11
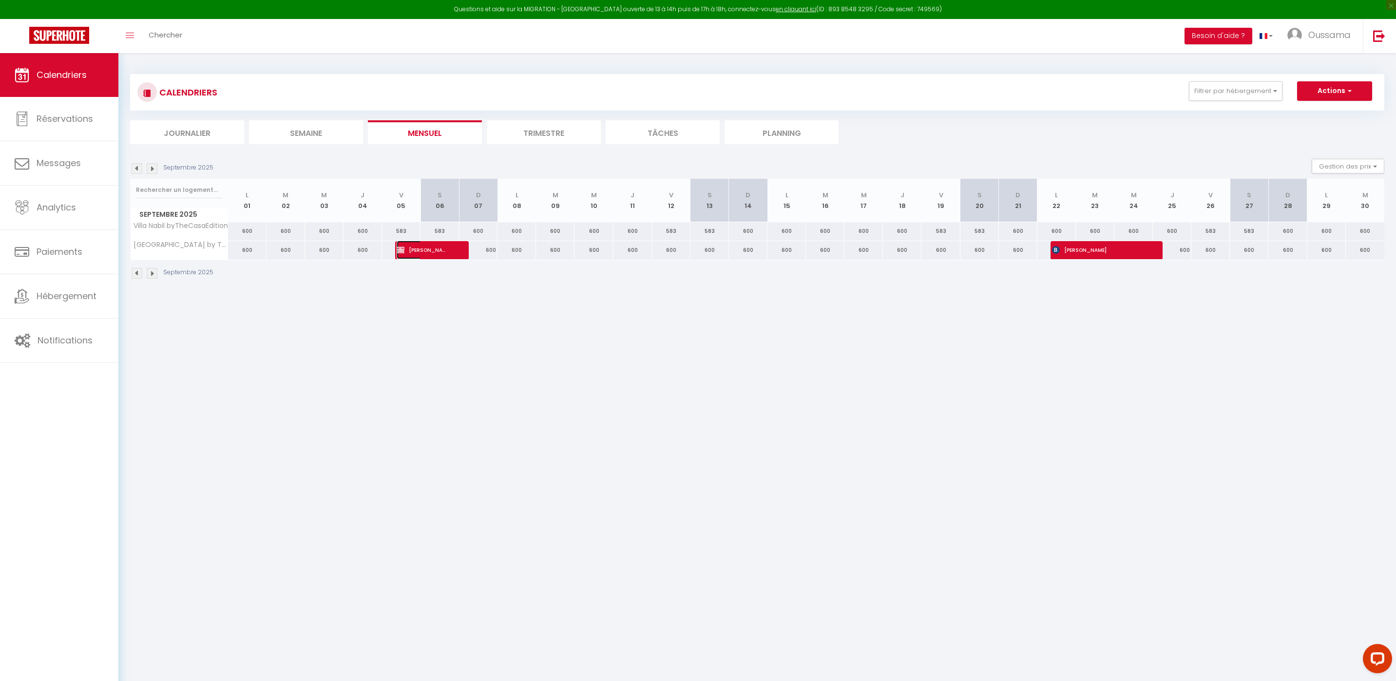
click at [407, 252] on span "[PERSON_NAME] Commune [PERSON_NAME]" at bounding box center [422, 250] width 51 height 19
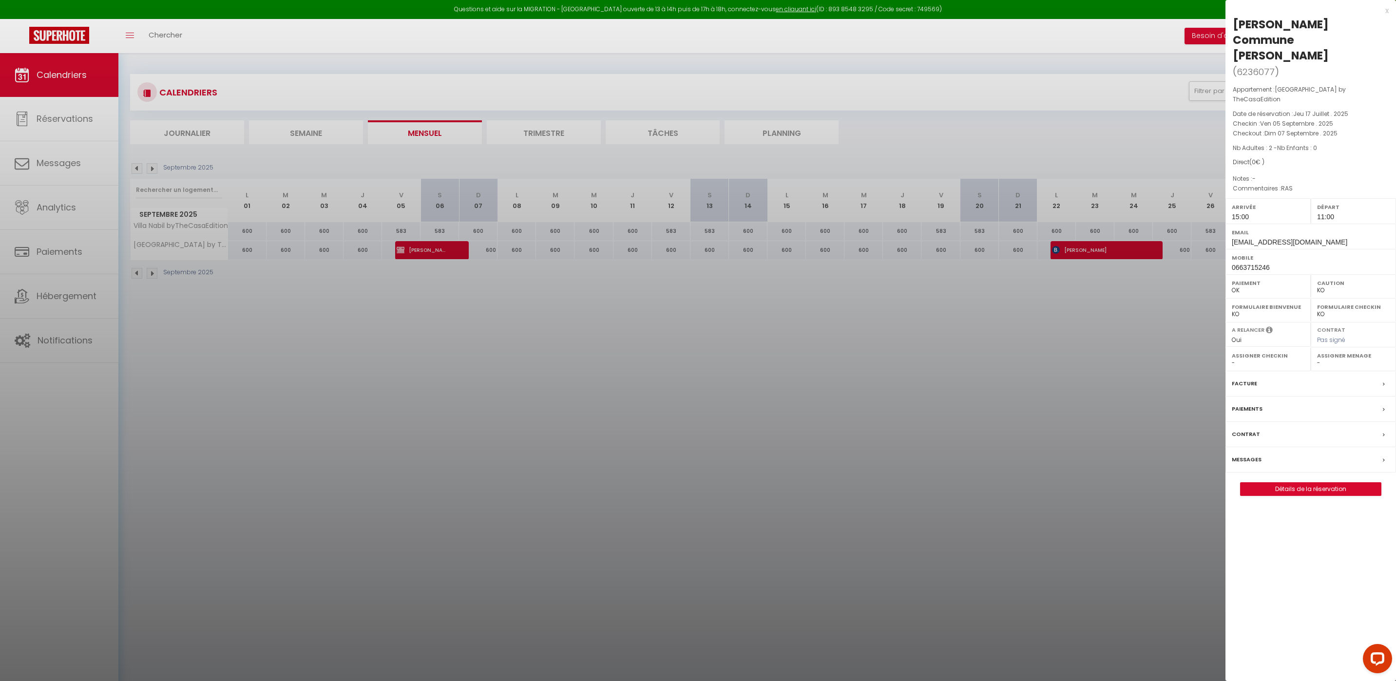
click at [603, 336] on div at bounding box center [698, 340] width 1396 height 681
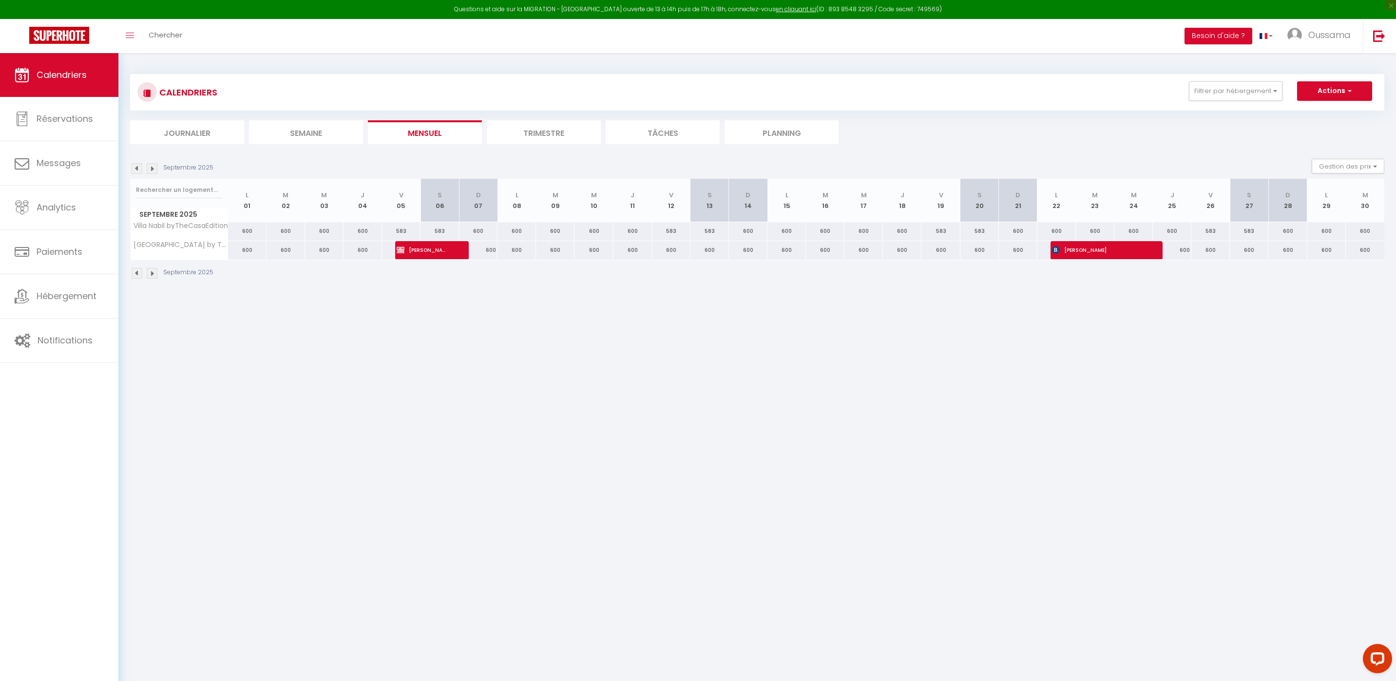
click at [137, 172] on img at bounding box center [137, 168] width 11 height 11
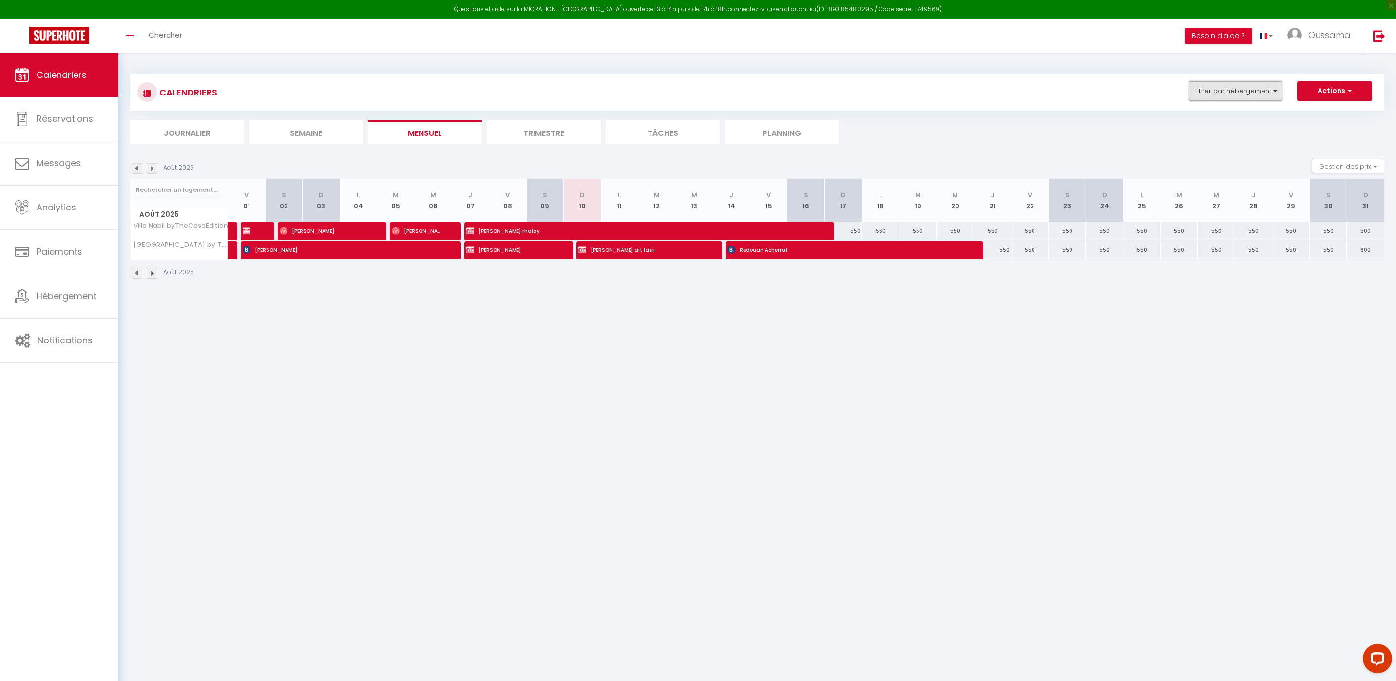
click at [1226, 95] on button "Filtrer par hébergement" at bounding box center [1236, 90] width 94 height 19
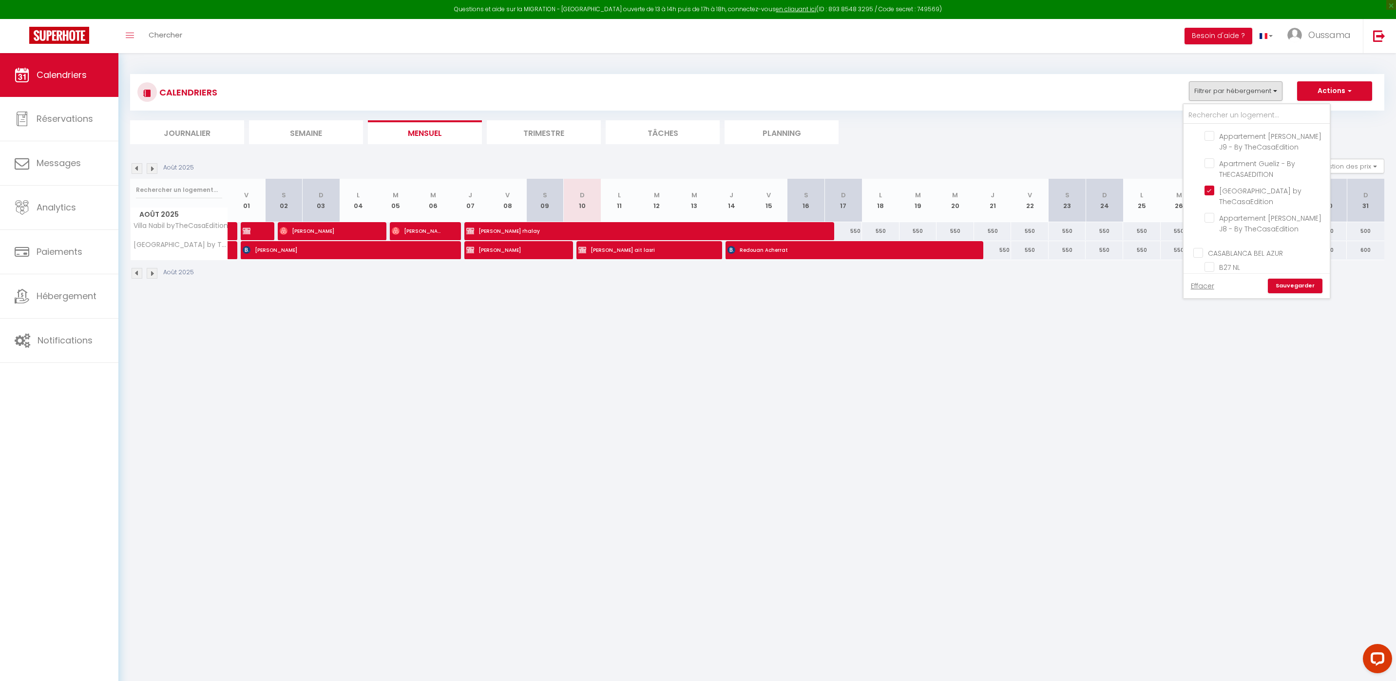
click at [1253, 248] on input "CASABLANCA BEL AZUR" at bounding box center [1266, 252] width 146 height 10
click at [1238, 260] on input "MARRAKECH" at bounding box center [1266, 262] width 146 height 10
click at [1295, 289] on link "Sauvegarder" at bounding box center [1295, 286] width 55 height 15
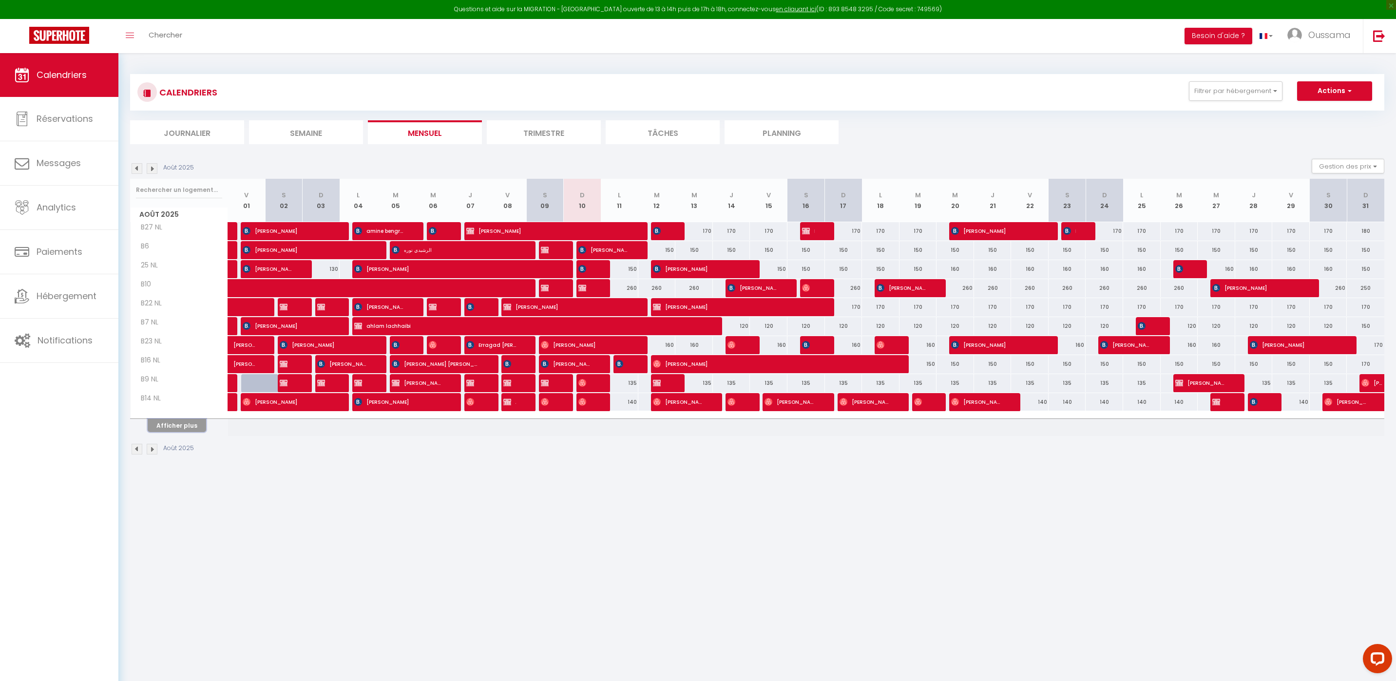
click at [189, 428] on button "Afficher plus" at bounding box center [177, 425] width 58 height 13
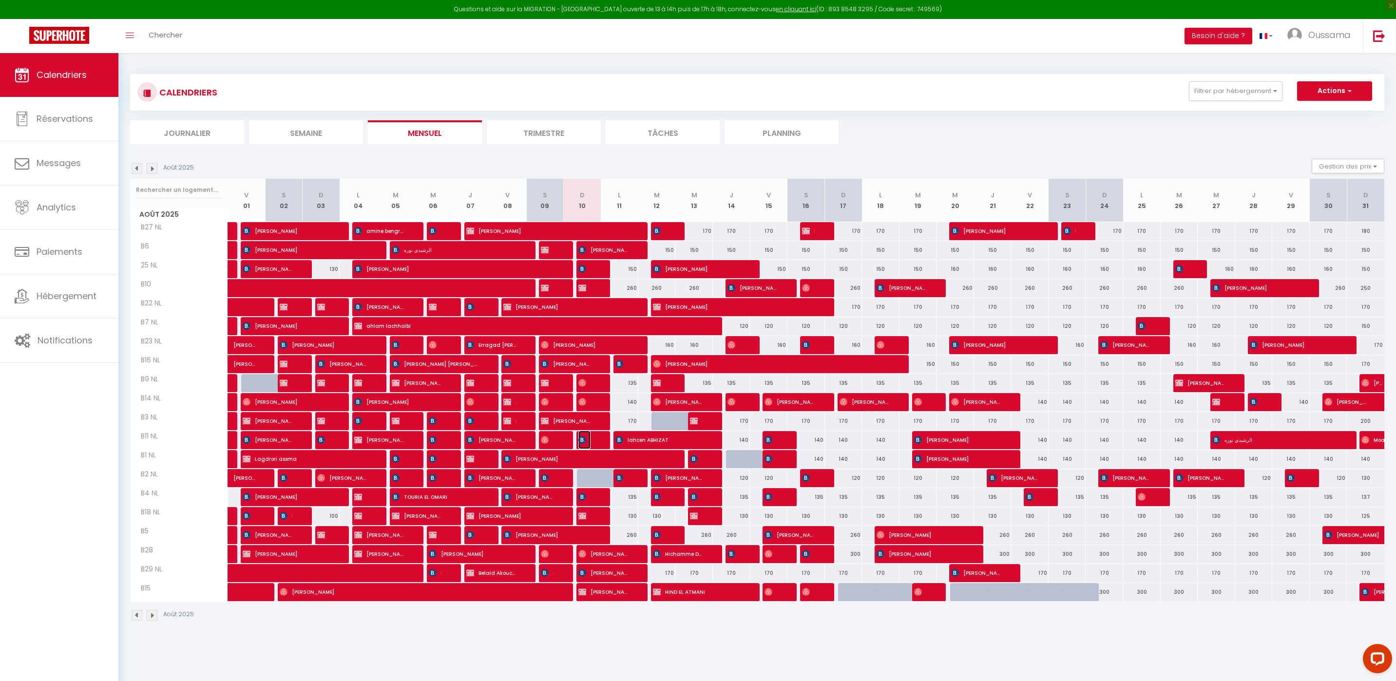
click at [580, 443] on img at bounding box center [582, 440] width 8 height 8
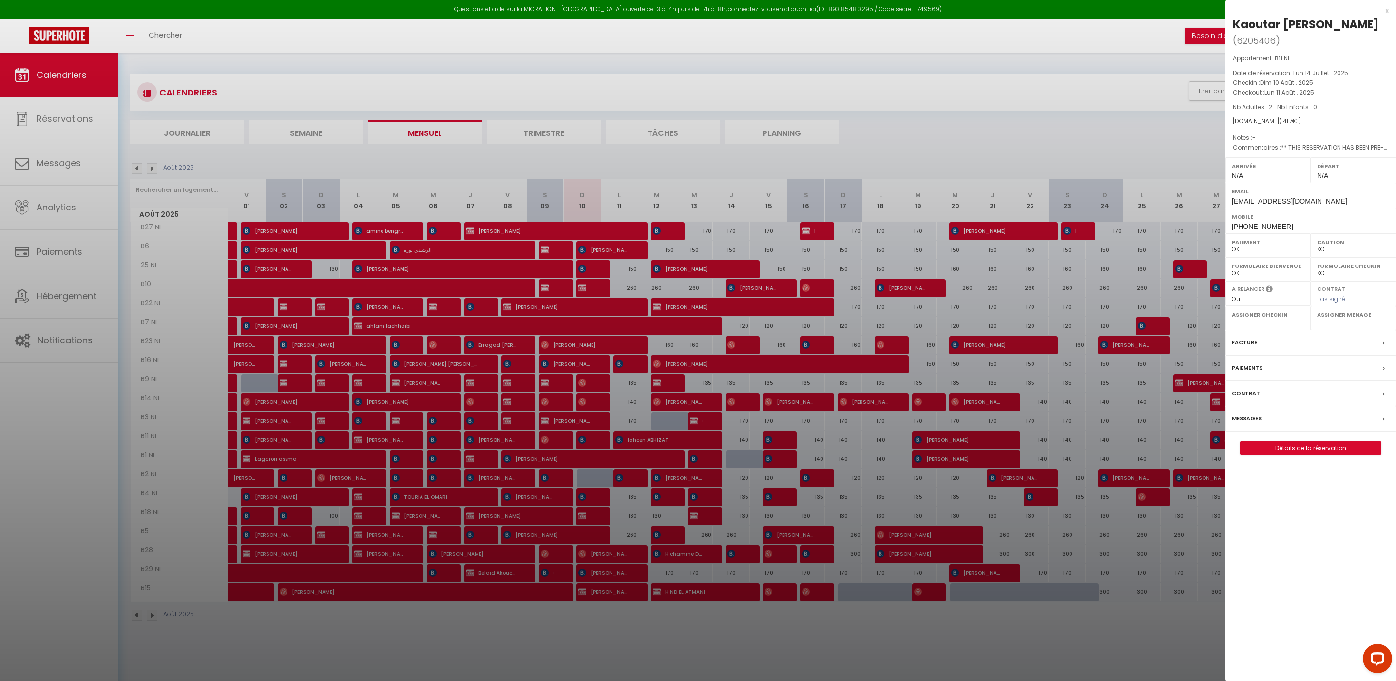
click at [577, 632] on div at bounding box center [698, 340] width 1396 height 681
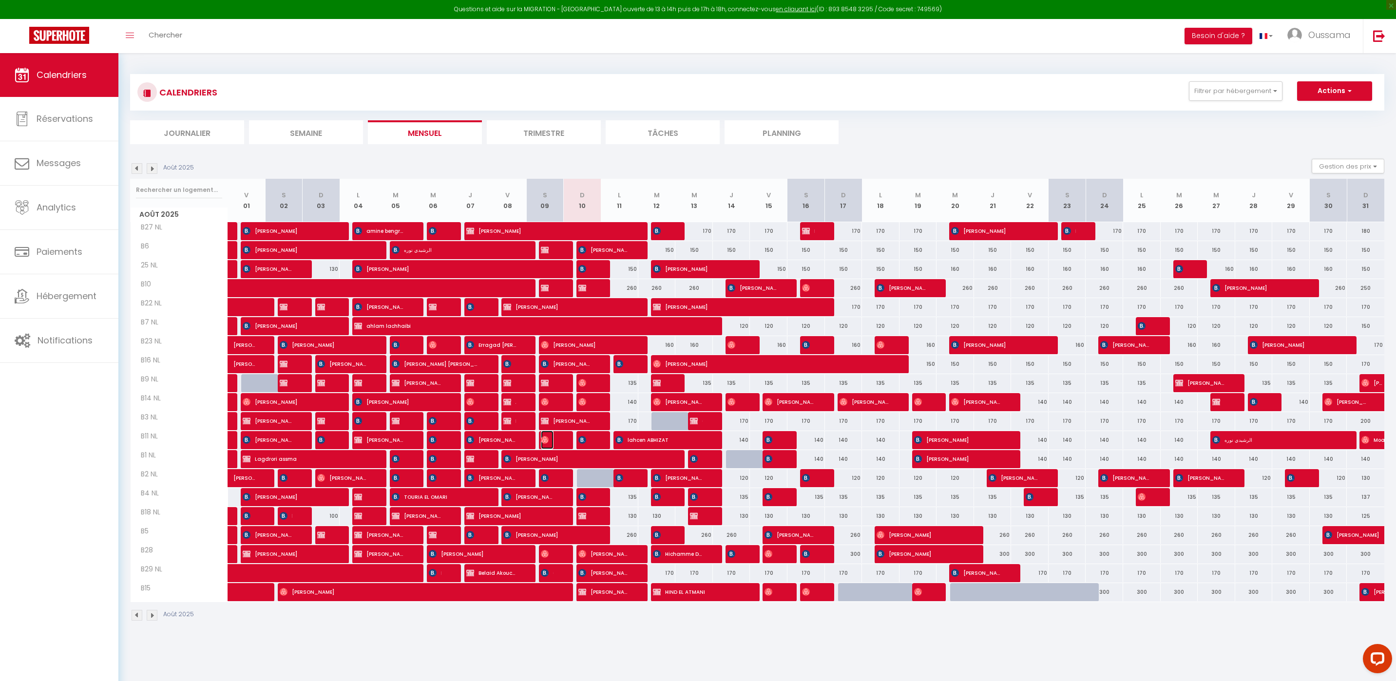
click at [546, 441] on img at bounding box center [545, 440] width 8 height 8
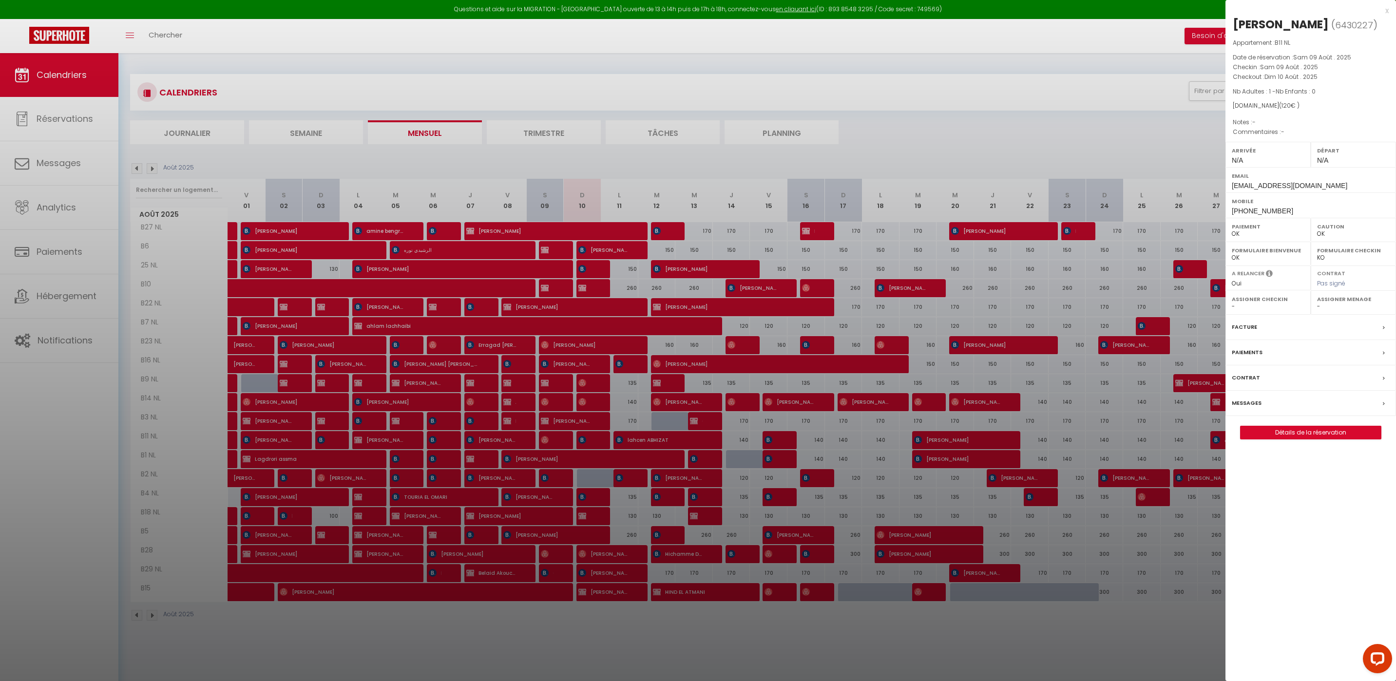
click at [597, 635] on div at bounding box center [698, 340] width 1396 height 681
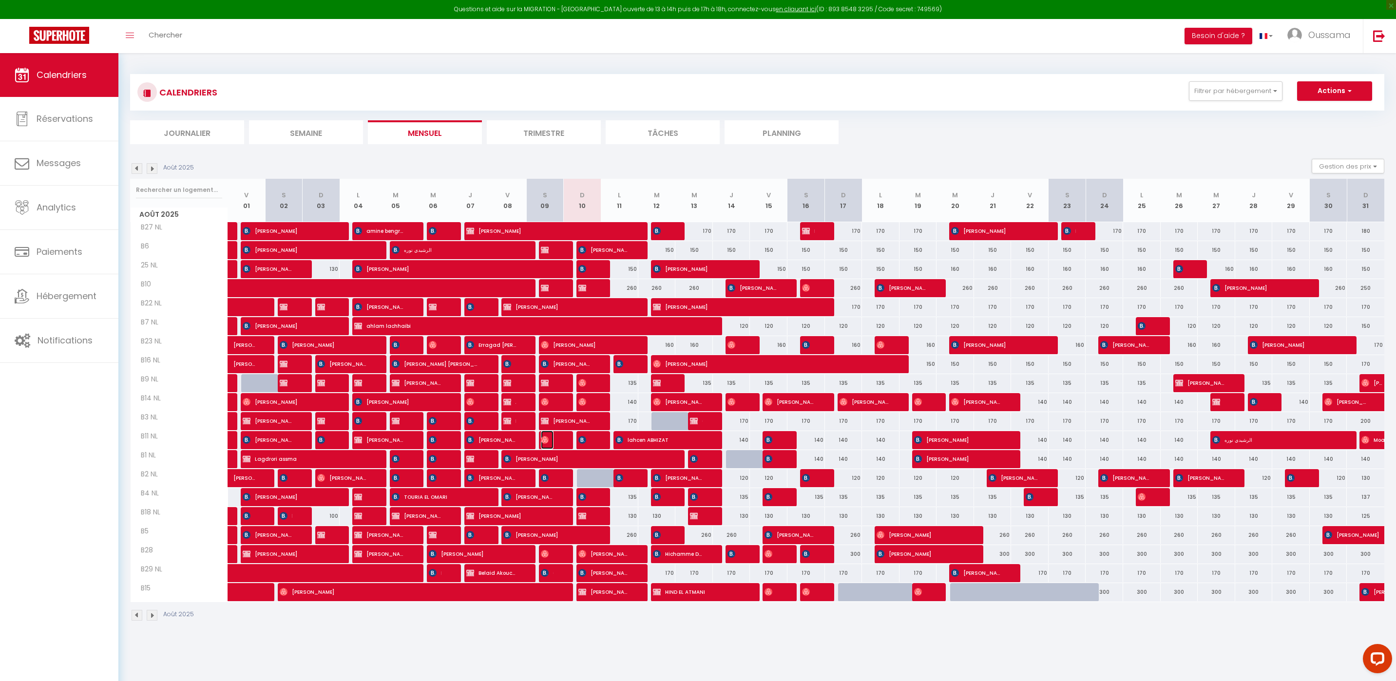
click at [551, 440] on span "[PERSON_NAME]" at bounding box center [547, 440] width 13 height 19
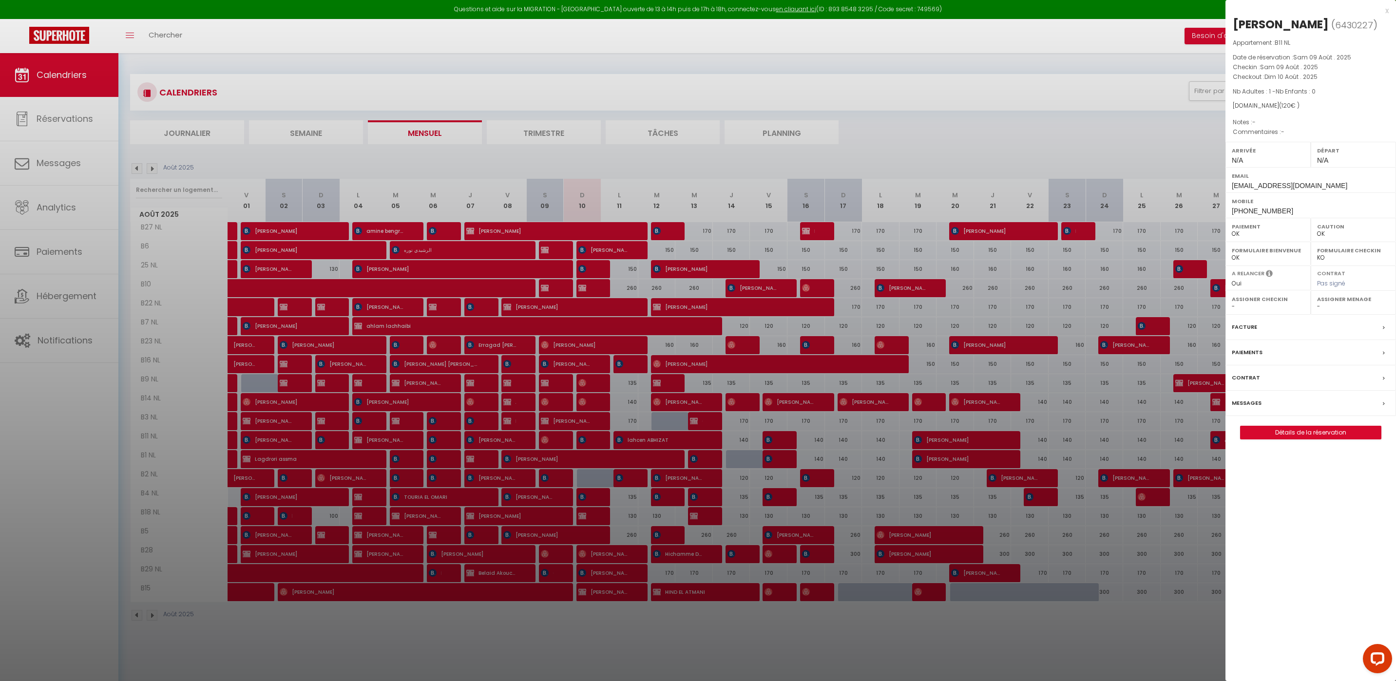
click at [591, 652] on div at bounding box center [698, 340] width 1396 height 681
